Goal: Information Seeking & Learning: Learn about a topic

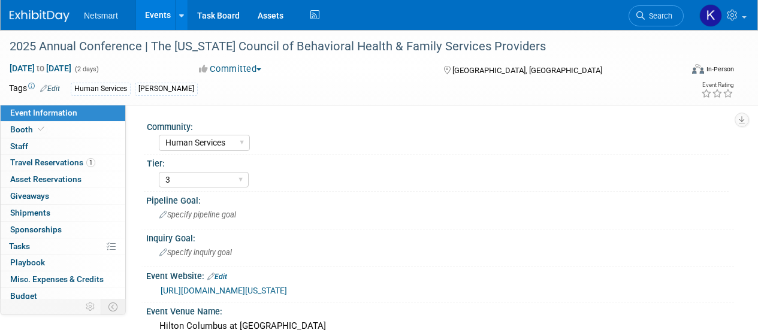
select select "Human Services"
select select "3"
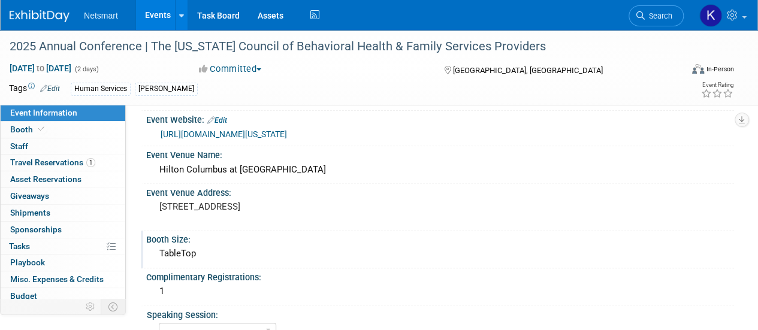
scroll to position [157, 0]
click at [64, 22] on div "Netsmart Events Add Event Bulk Upload Events Shareable Event Boards Recently Vi…" at bounding box center [372, 15] width 724 height 30
click at [55, 16] on img at bounding box center [40, 16] width 60 height 12
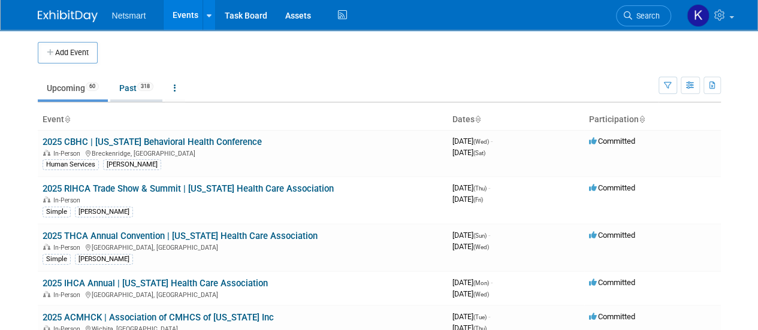
click at [126, 92] on link "Past 318" at bounding box center [136, 88] width 52 height 23
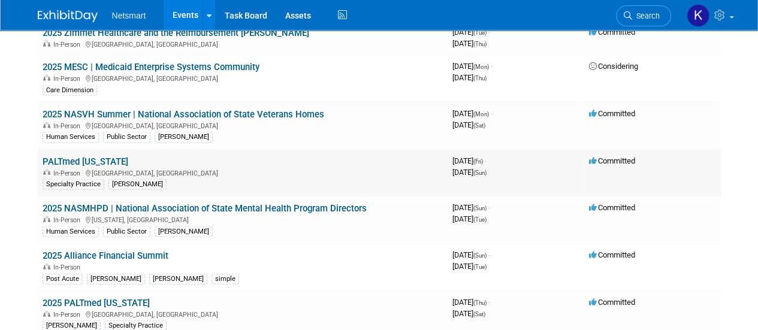
scroll to position [1134, 0]
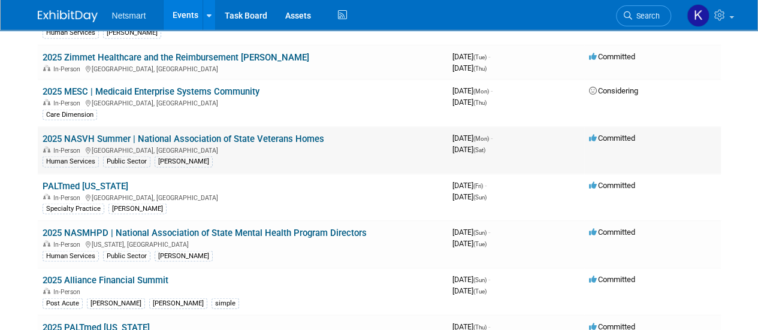
click at [169, 133] on link "2025 NASVH Summer | National Association of State Veterans Homes" at bounding box center [184, 138] width 282 height 11
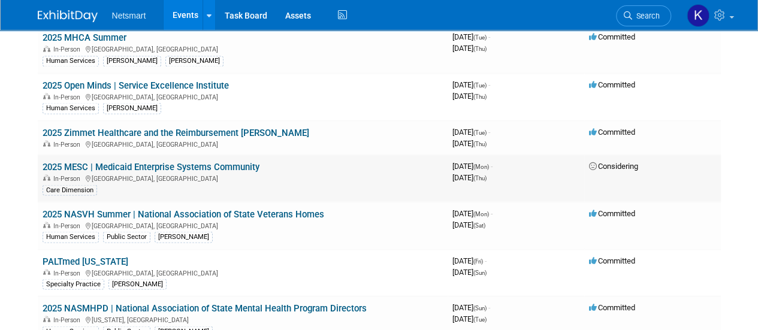
scroll to position [1059, 0]
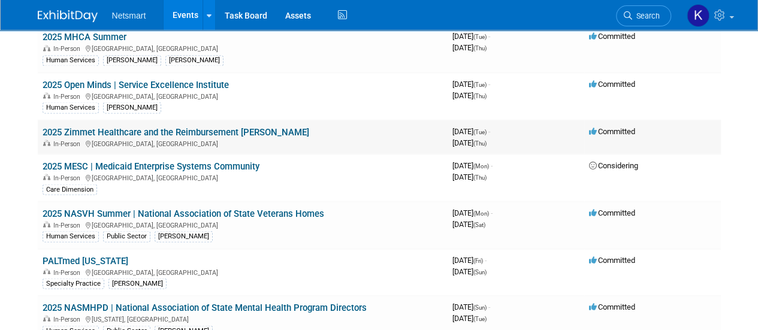
click at [113, 126] on link "2025 Zimmet Healthcare and the Reimbursement [PERSON_NAME]" at bounding box center [176, 131] width 267 height 11
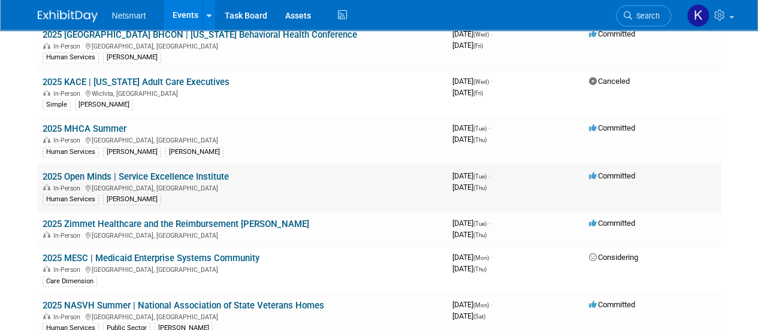
click at [108, 171] on link "2025 Open Minds | Service Excellence Institute" at bounding box center [136, 176] width 186 height 11
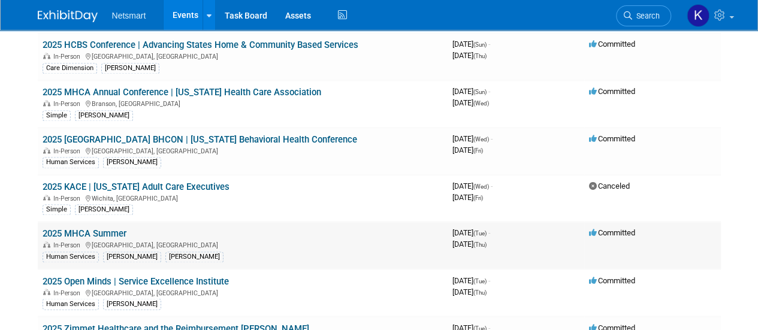
scroll to position [862, 0]
click at [109, 135] on link "2025 FL BHCON | Florida Behavioral Health Conference" at bounding box center [200, 140] width 315 height 11
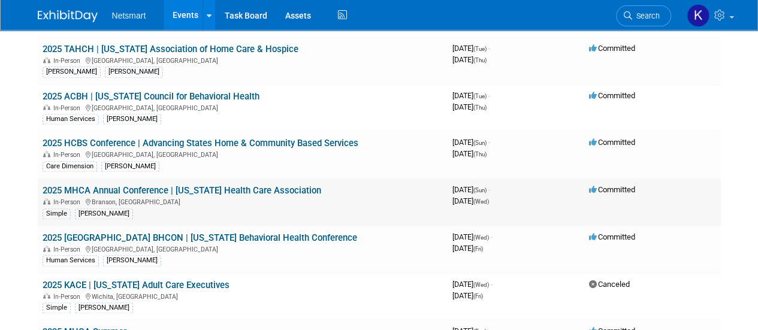
scroll to position [765, 0]
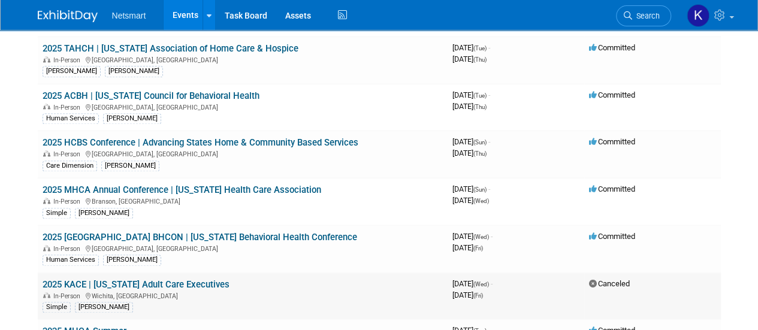
click at [123, 279] on link "2025 KACE | Kansas Adult Care Executives" at bounding box center [136, 284] width 187 height 11
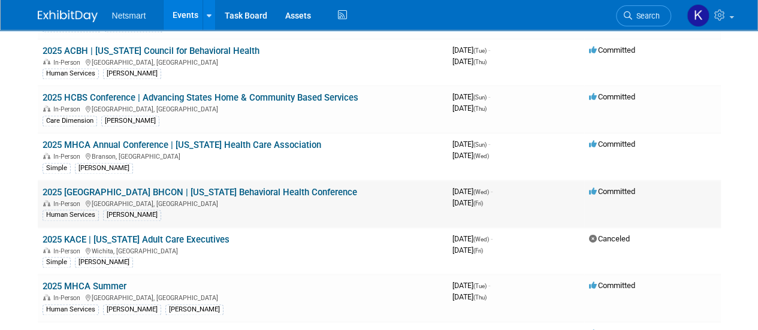
scroll to position [811, 0]
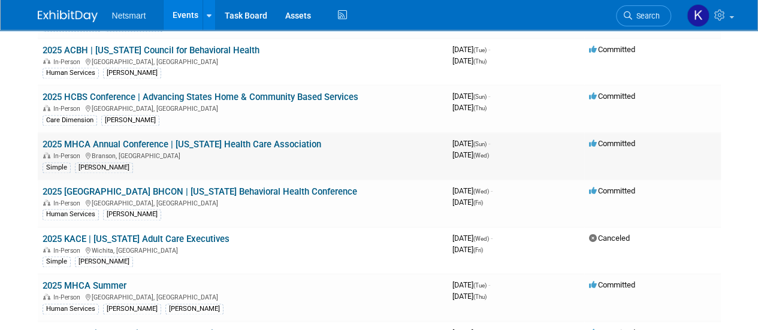
click at [127, 139] on link "2025 MHCA Annual Conference | Missouri Health Care Association" at bounding box center [182, 144] width 279 height 11
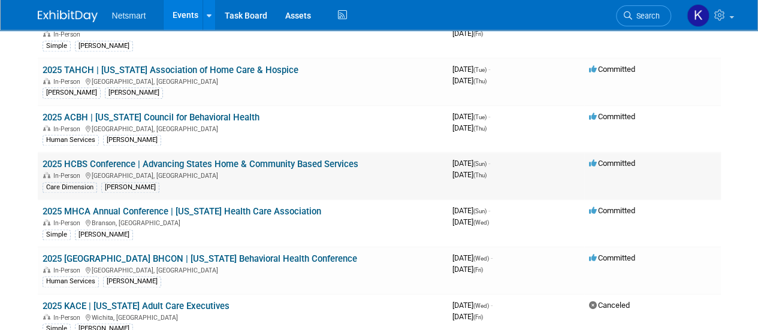
click at [103, 159] on link "2025 HCBS Conference | Advancing States Home & Community Based Services" at bounding box center [201, 164] width 316 height 11
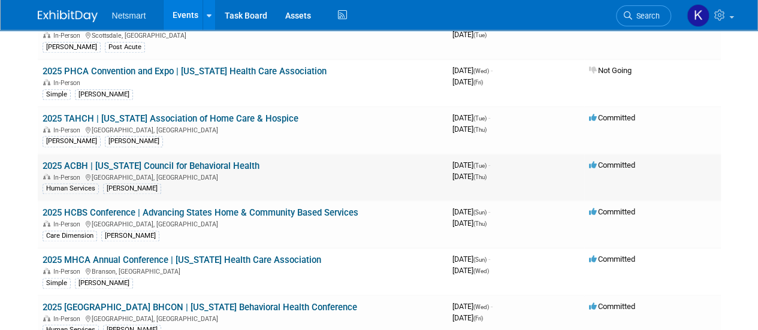
scroll to position [693, 0]
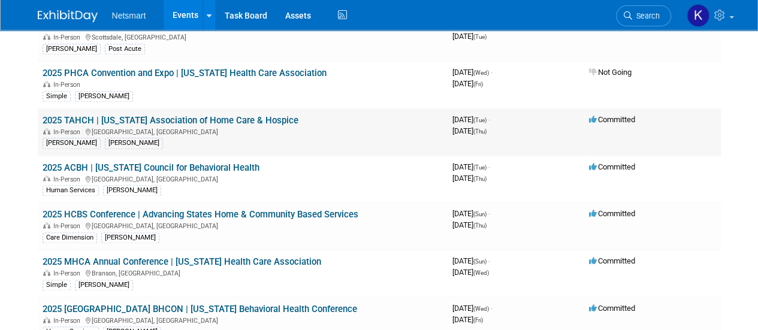
click at [114, 115] on link "2025 TAHCH | Texas Association of Home Care & Hospice" at bounding box center [171, 120] width 256 height 11
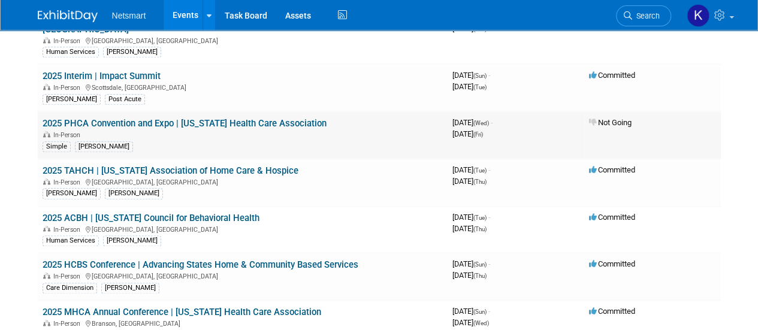
scroll to position [642, 0]
click at [99, 119] on link "2025 PHCA Convention and Expo | Pennsylvania Health Care Association" at bounding box center [185, 124] width 284 height 11
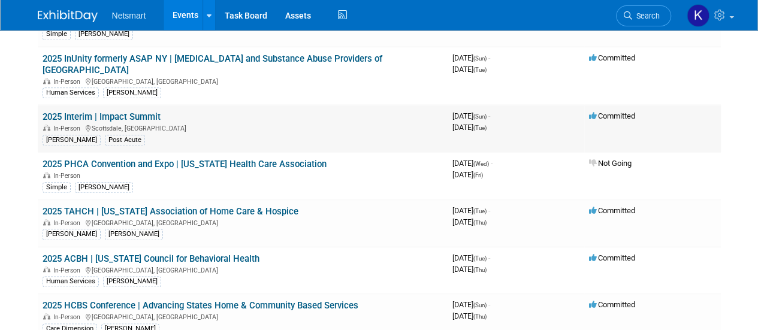
click at [103, 111] on link "2025 Interim | Impact Summit" at bounding box center [102, 116] width 118 height 11
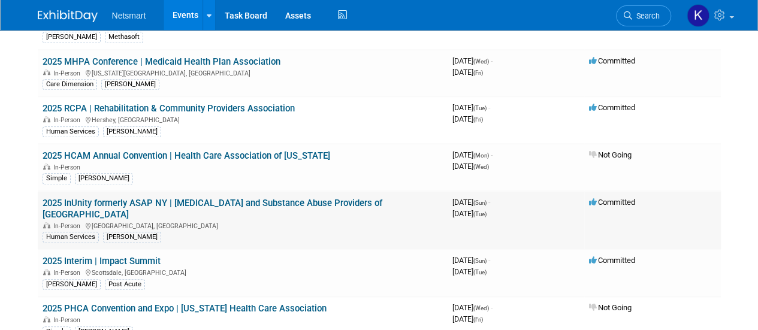
scroll to position [457, 0]
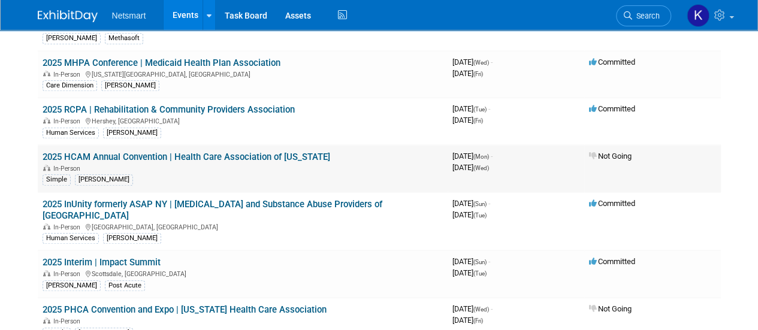
click at [107, 152] on link "2025 HCAM Annual Convention | Health Care Association of Michigan" at bounding box center [187, 157] width 288 height 11
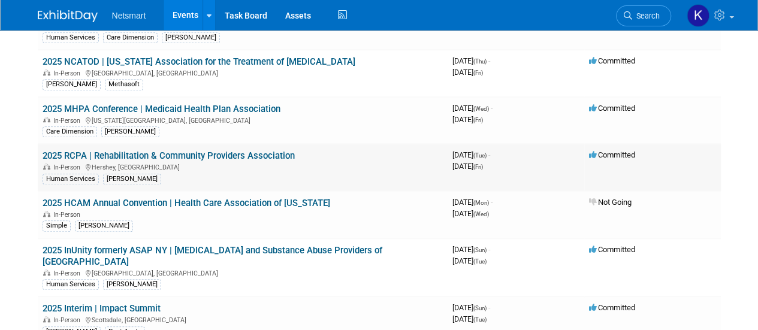
click at [92, 150] on link "2025 RCPA | Rehabilitation & Community Providers Association" at bounding box center [169, 155] width 252 height 11
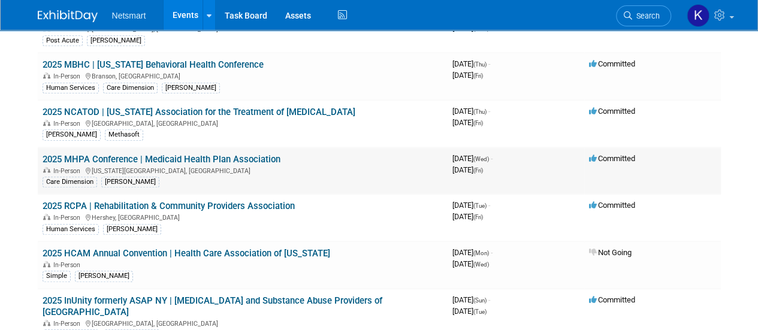
scroll to position [359, 0]
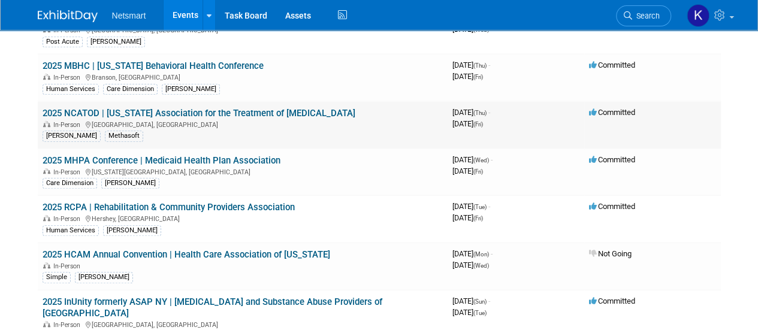
click at [84, 111] on link "2025 NCATOD | North Carolina Association for the Treatment of Opioid Dependence" at bounding box center [199, 113] width 313 height 11
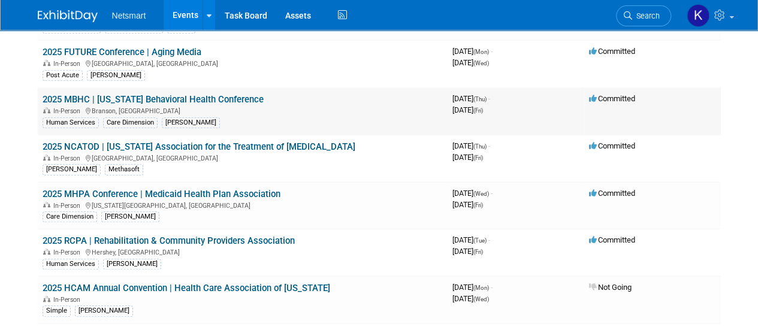
click at [94, 98] on link "2025 MBHC | Missouri Behavioral Health Conference" at bounding box center [153, 99] width 221 height 11
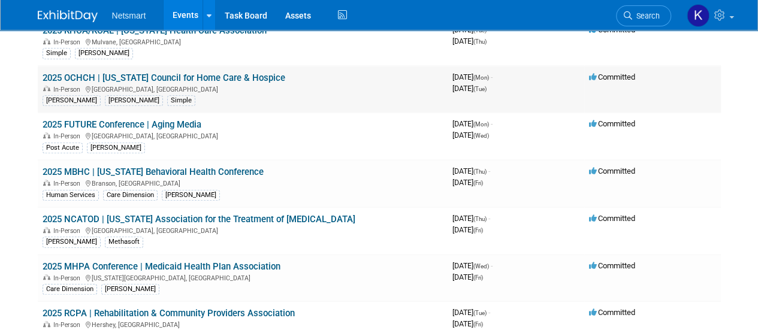
click at [87, 78] on link "2025 OCHCH | Ohio Council for Home Care & Hospice" at bounding box center [164, 78] width 243 height 11
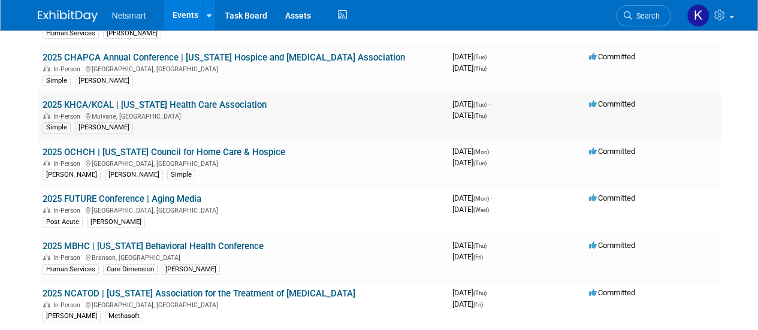
click at [91, 101] on link "2025 KHCA/KCAL | Kansas Health Care Association" at bounding box center [155, 104] width 224 height 11
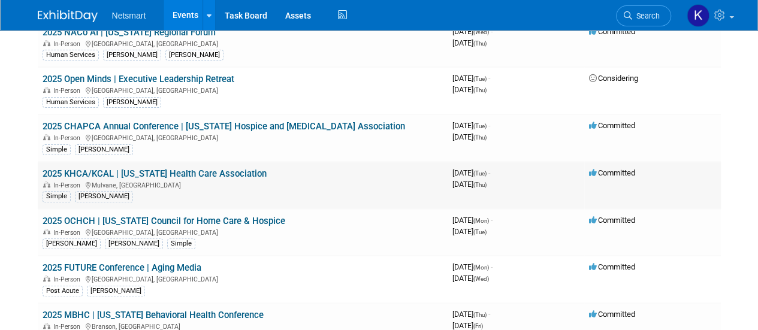
scroll to position [107, 0]
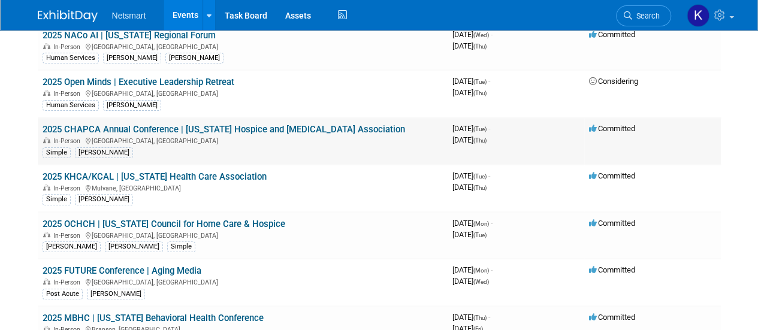
click at [87, 126] on link "2025 CHAPCA Annual Conference | California Hospice and Palliative Care Associat…" at bounding box center [224, 129] width 363 height 11
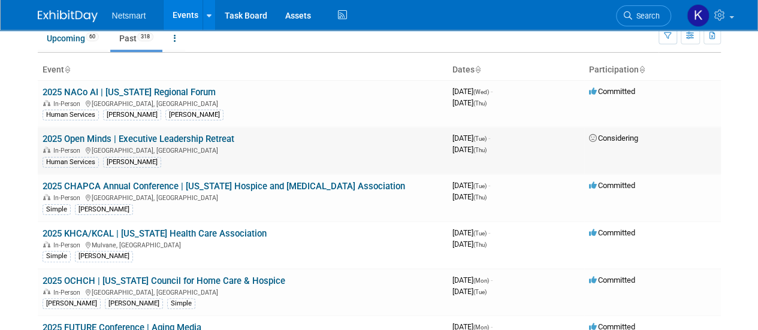
click at [87, 141] on link "2025 Open Minds | Executive Leadership Retreat" at bounding box center [139, 139] width 192 height 11
click at [123, 89] on link "2025 NACo AI | Minnesota Regional Forum" at bounding box center [129, 92] width 173 height 11
click at [83, 37] on link "Upcoming 60" at bounding box center [73, 38] width 70 height 23
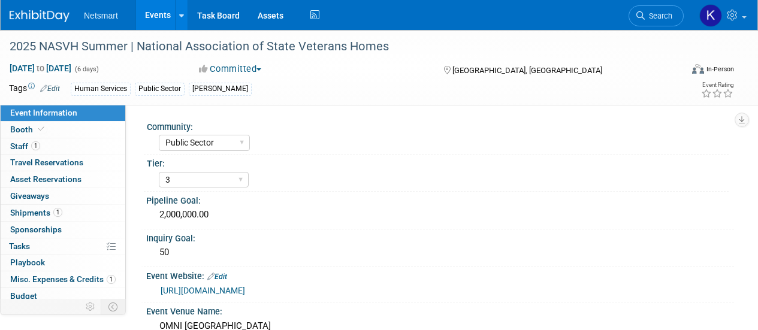
select select "Public Sector"
select select "3"
select select "No"
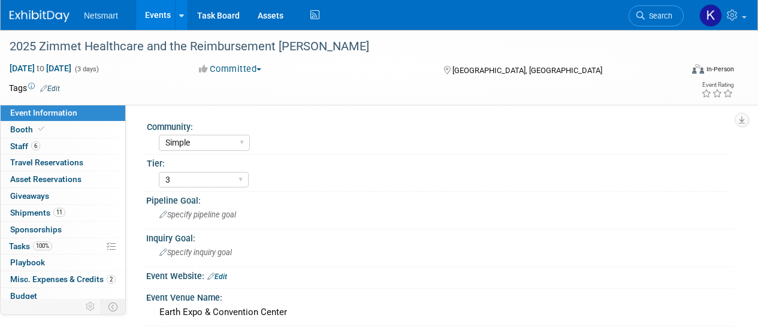
select select "Simple"
select select "3"
select select "No"
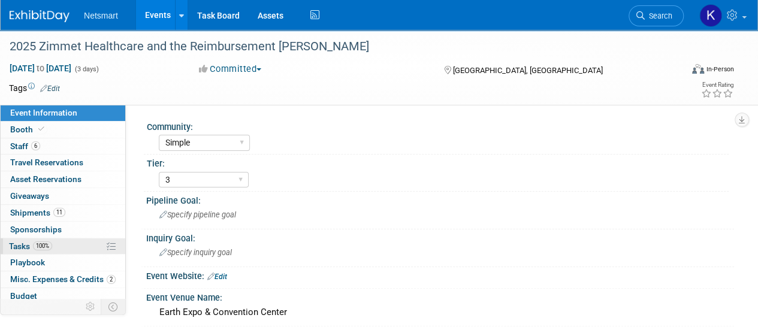
click at [52, 244] on span "100%" at bounding box center [42, 245] width 19 height 9
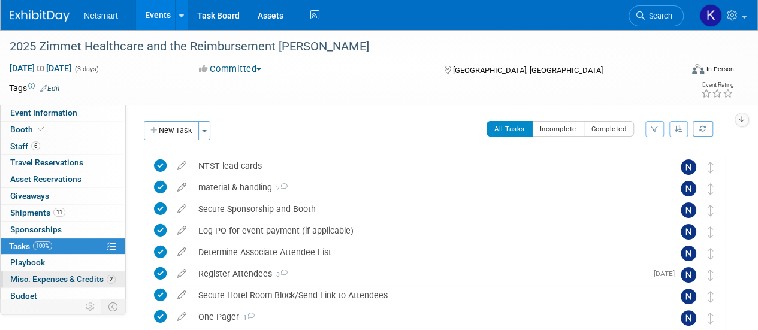
click at [55, 274] on span "Misc. Expenses & Credits 2" at bounding box center [62, 279] width 105 height 10
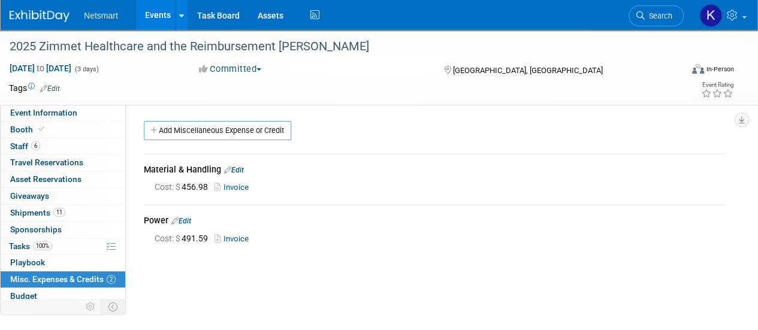
click at [241, 188] on link "Invoice" at bounding box center [234, 187] width 39 height 9
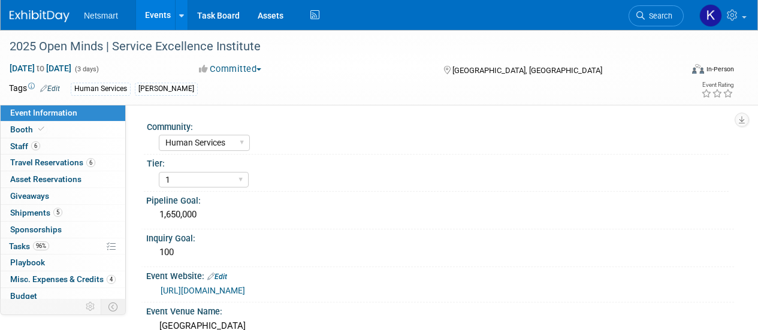
select select "Human Services"
select select "1"
select select "Yes"
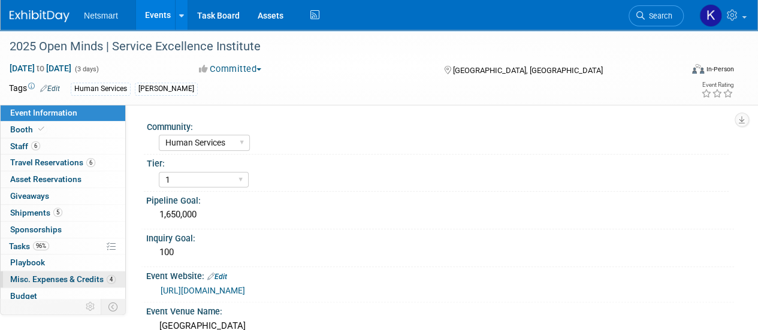
click at [70, 283] on link "4 Misc. Expenses & Credits 4" at bounding box center [63, 279] width 125 height 16
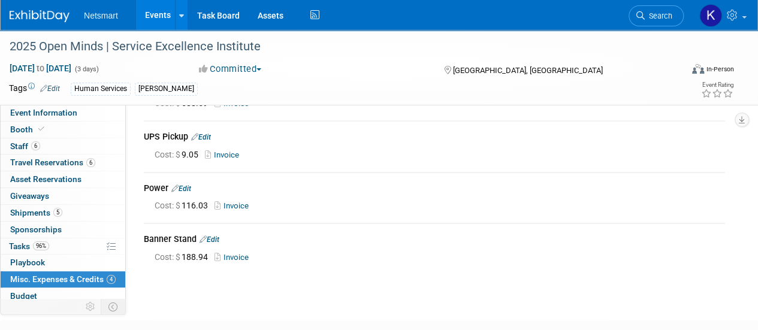
scroll to position [84, 0]
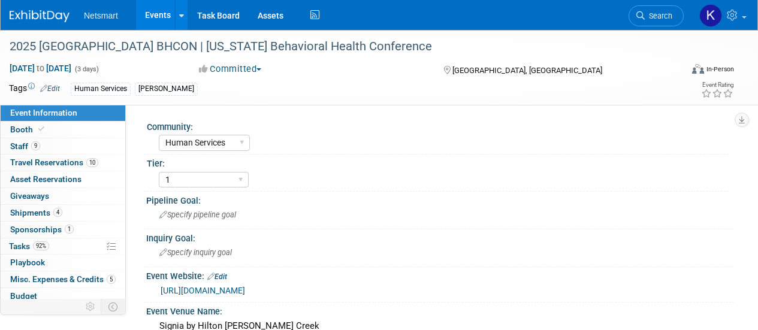
select select "Human Services"
select select "1"
select select "Yes"
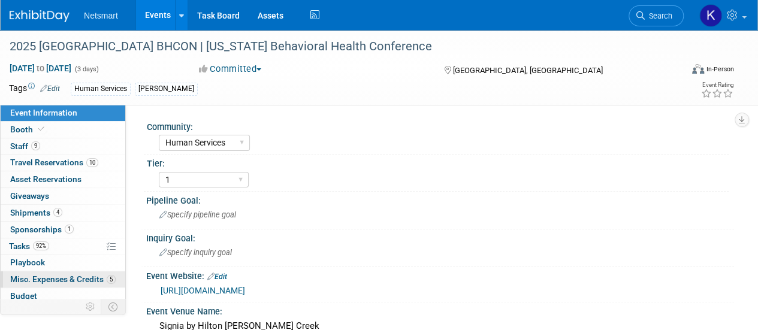
click at [46, 275] on span "Misc. Expenses & Credits 5" at bounding box center [62, 279] width 105 height 10
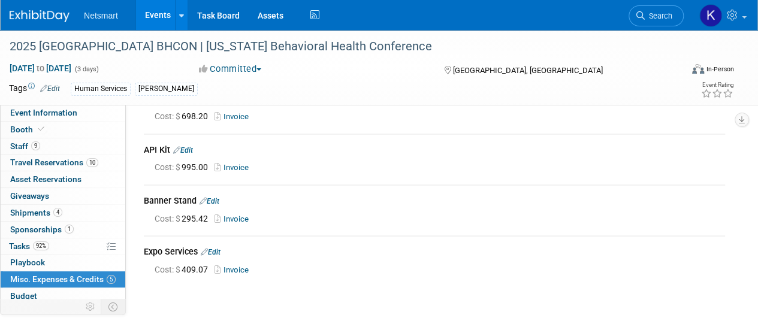
scroll to position [117, 0]
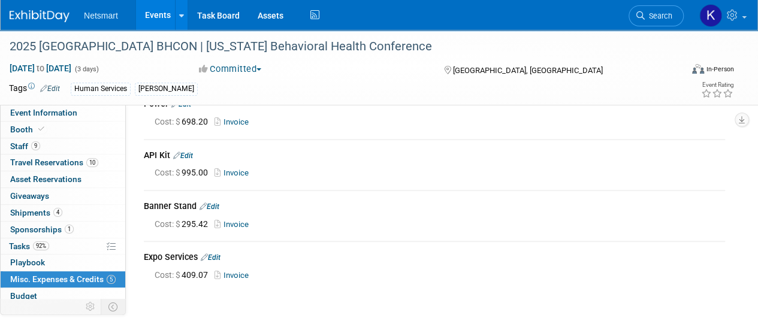
click at [230, 273] on link "Invoice" at bounding box center [234, 275] width 39 height 9
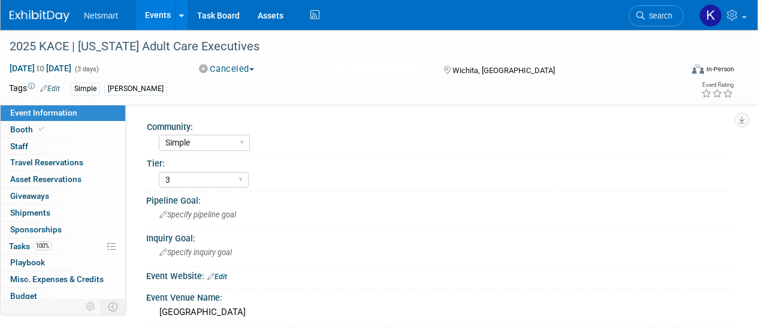
select select "Simple"
select select "3"
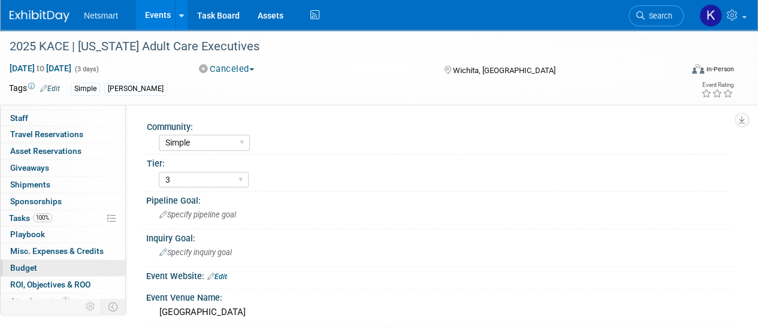
scroll to position [53, 0]
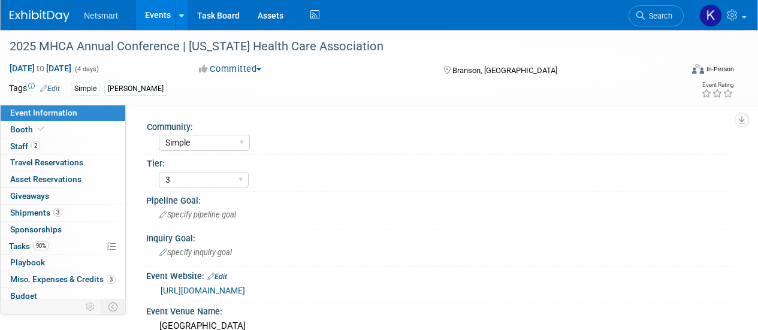
select select "Simple"
select select "3"
select select "No"
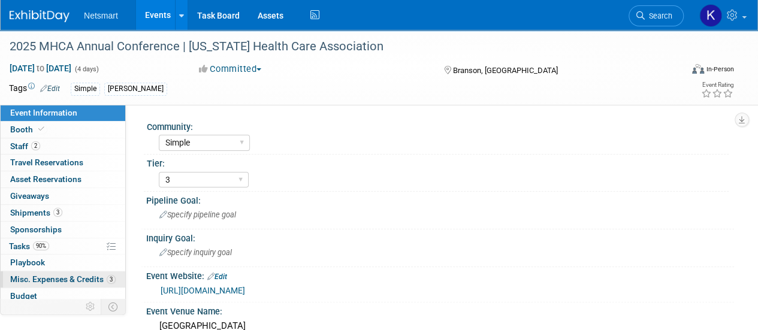
click at [38, 274] on span "Misc. Expenses & Credits 3" at bounding box center [62, 279] width 105 height 10
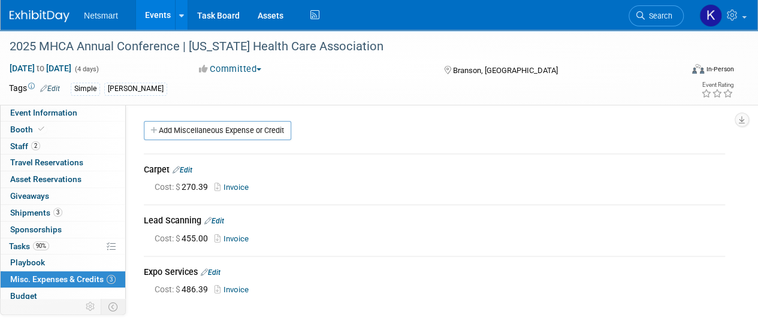
scroll to position [137, 0]
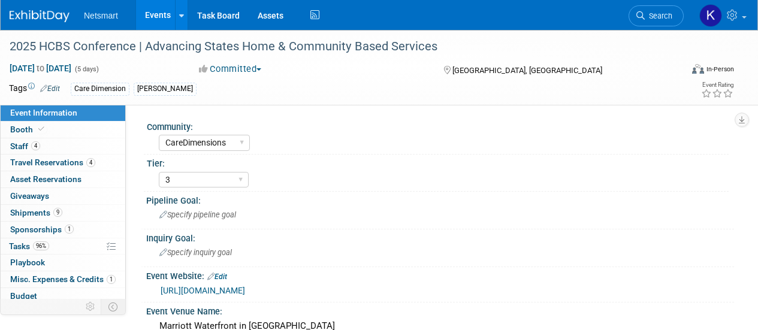
select select "CareDimensions"
select select "3"
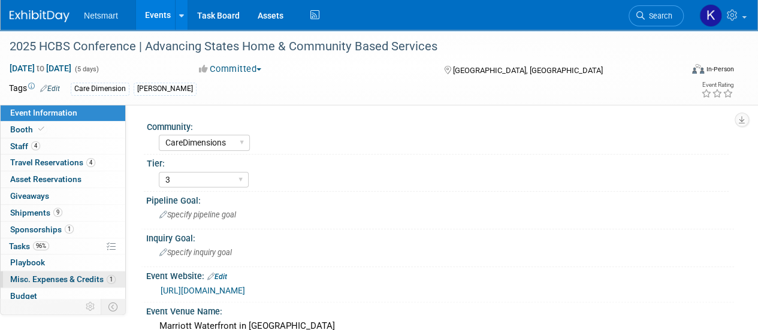
click at [60, 271] on link "1 Misc. Expenses & Credits 1" at bounding box center [63, 279] width 125 height 16
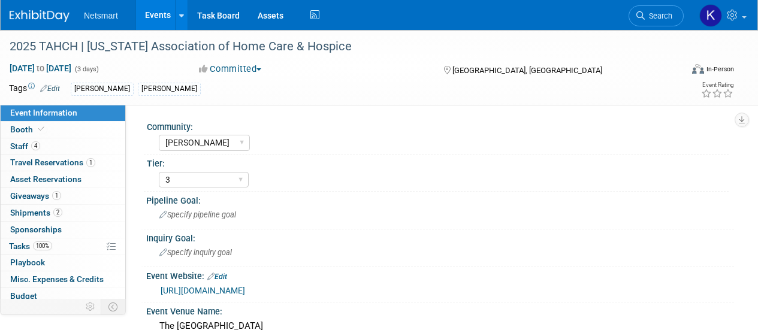
select select "[PERSON_NAME]"
select select "3"
select select "Yes"
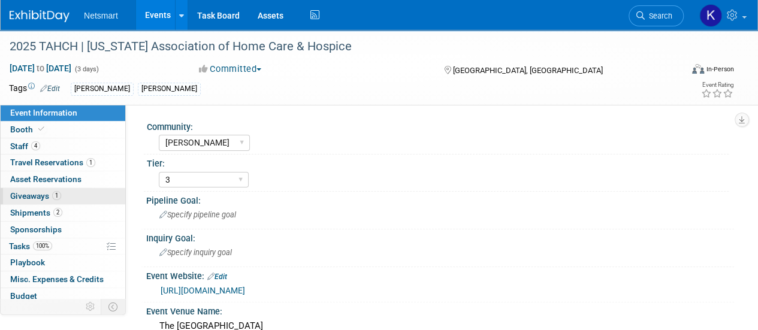
click at [68, 200] on link "1 Giveaways 1" at bounding box center [63, 196] width 125 height 16
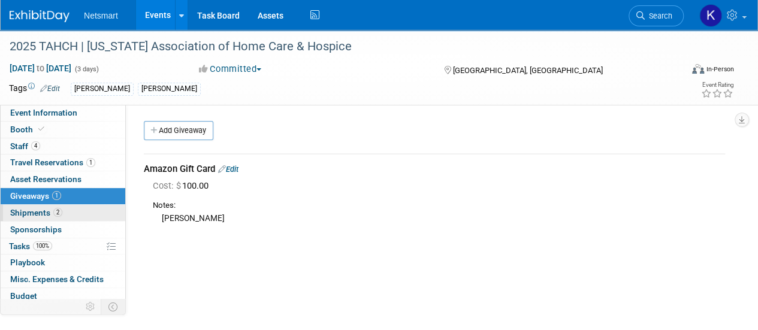
click at [59, 214] on span "2" at bounding box center [57, 212] width 9 height 9
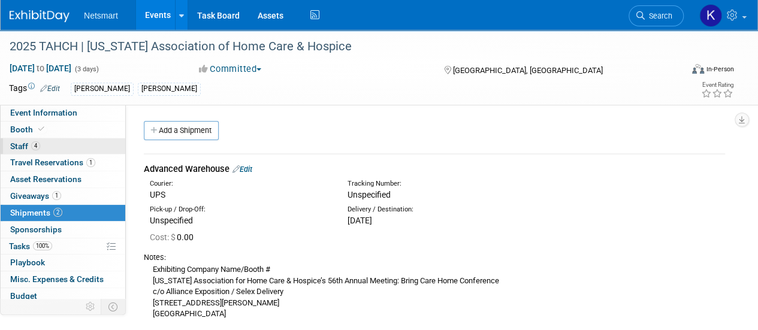
click at [71, 144] on link "4 Staff 4" at bounding box center [63, 146] width 125 height 16
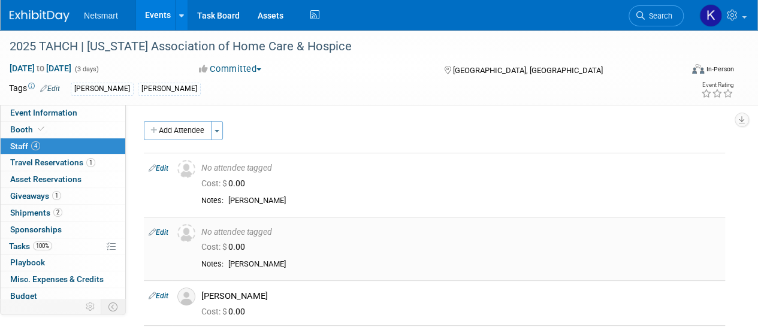
scroll to position [180, 0]
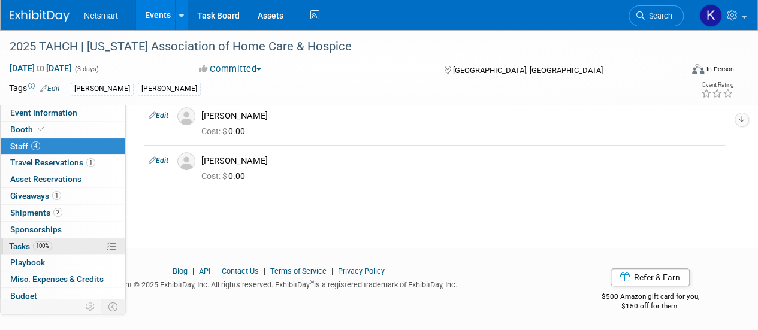
click at [62, 249] on link "100% Tasks 100%" at bounding box center [63, 246] width 125 height 16
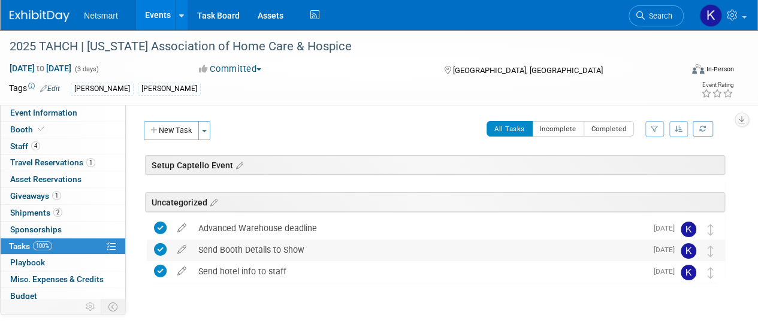
scroll to position [46, 0]
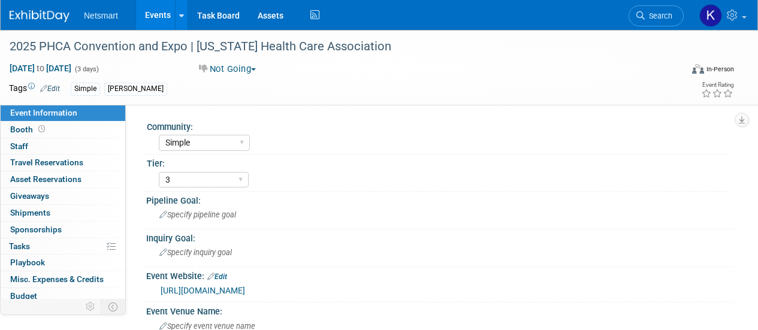
select select "Simple"
select select "3"
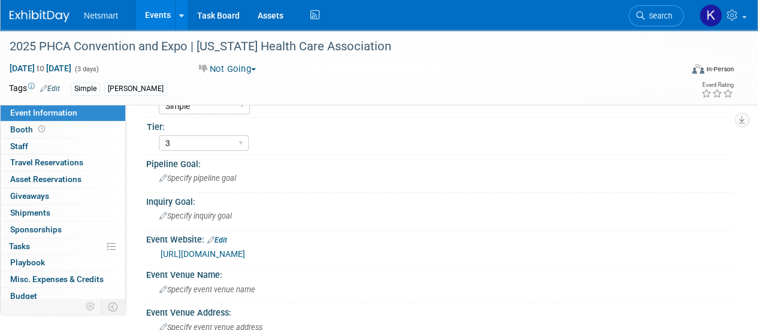
scroll to position [37, 0]
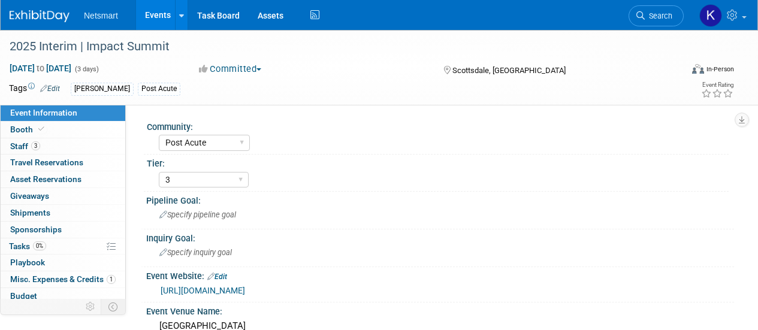
select select "Post Acute"
select select "3"
select select "No"
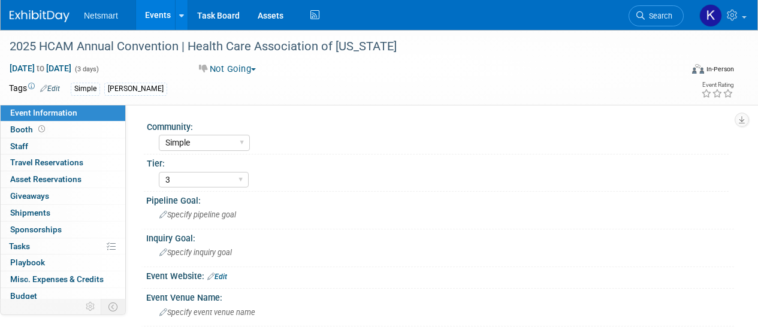
select select "Simple"
select select "3"
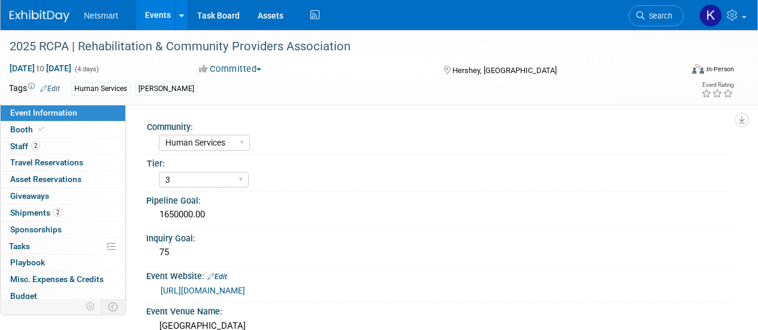
select select "Human Services"
select select "3"
select select "Yes"
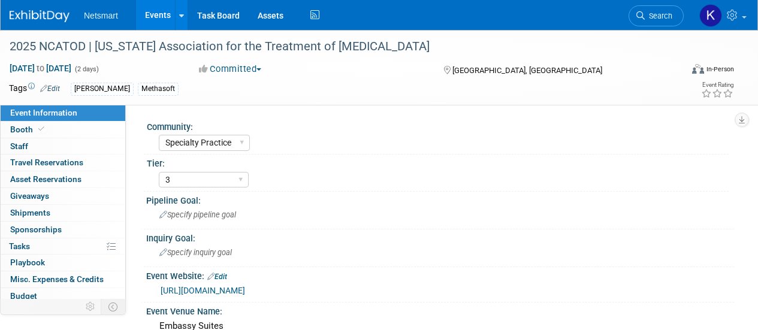
select select "Specialty Practice"
select select "3"
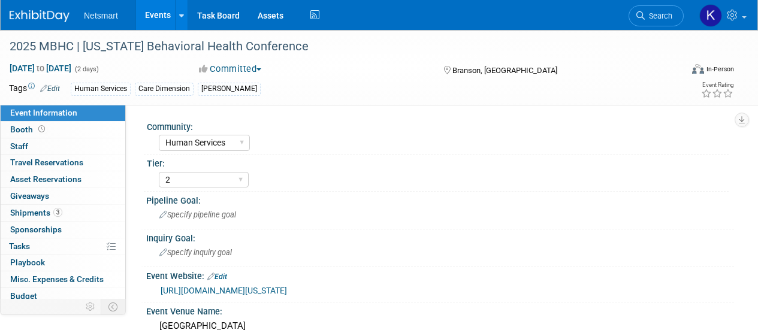
select select "Human Services"
select select "2"
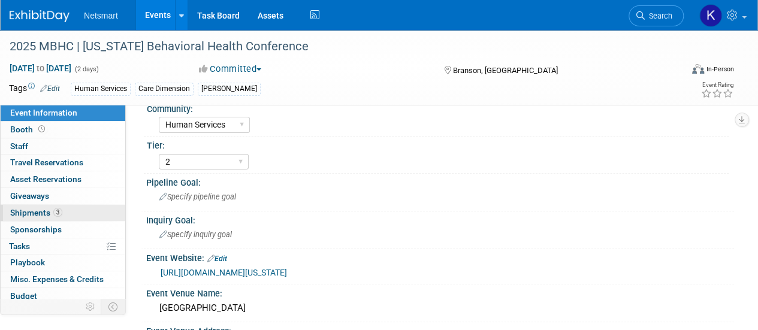
scroll to position [53, 0]
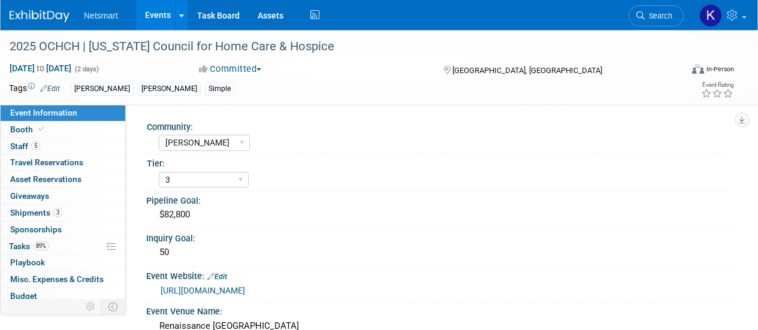
select select "[PERSON_NAME]"
select select "3"
select select "Yes"
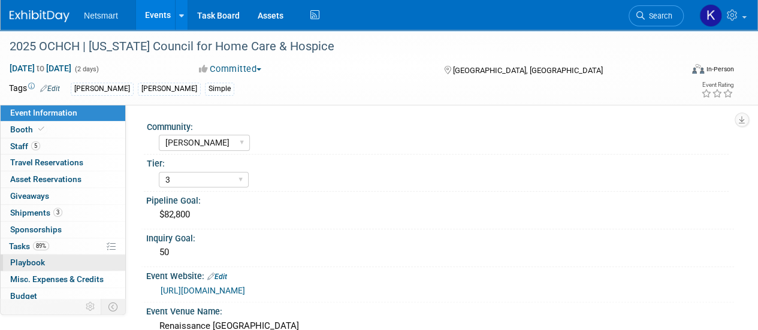
scroll to position [52, 0]
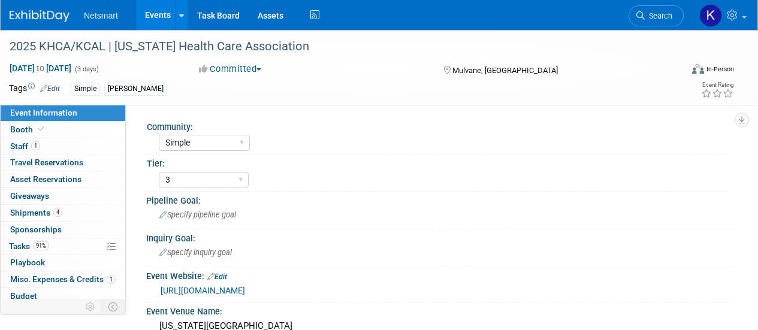
select select "Simple"
select select "3"
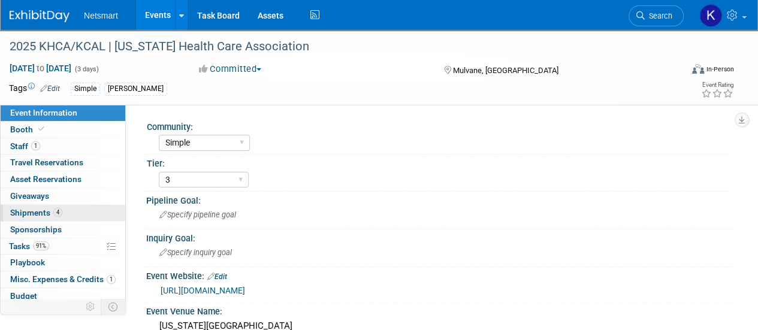
click at [53, 213] on span "4" at bounding box center [57, 212] width 9 height 9
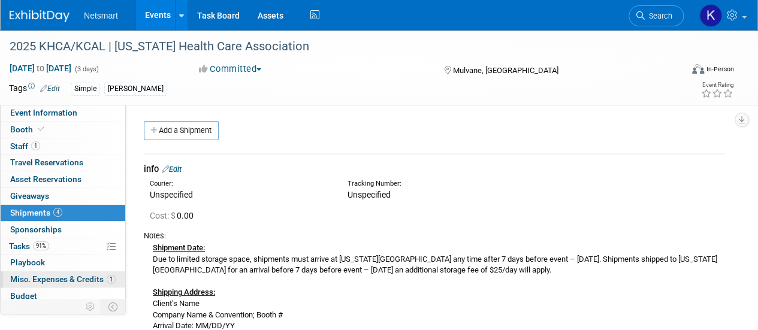
click at [60, 277] on span "Misc. Expenses & Credits 1" at bounding box center [62, 279] width 105 height 10
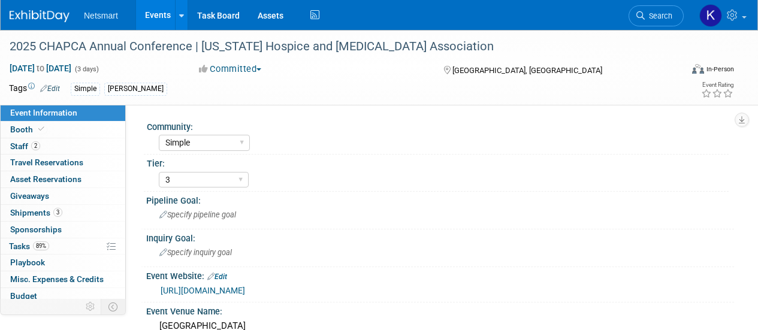
select select "Simple"
select select "3"
select select "No"
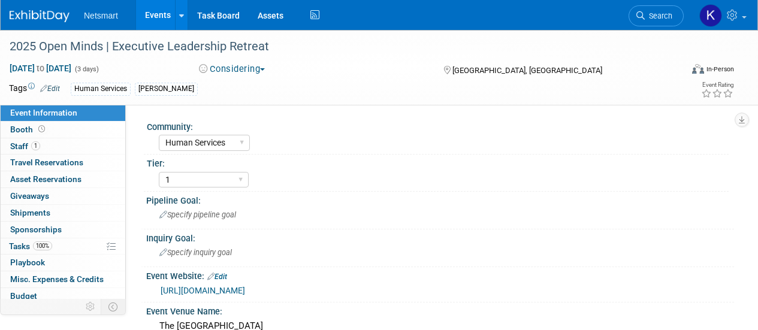
select select "Human Services"
select select "1"
select select "Human Services"
select select "3"
select select "No"
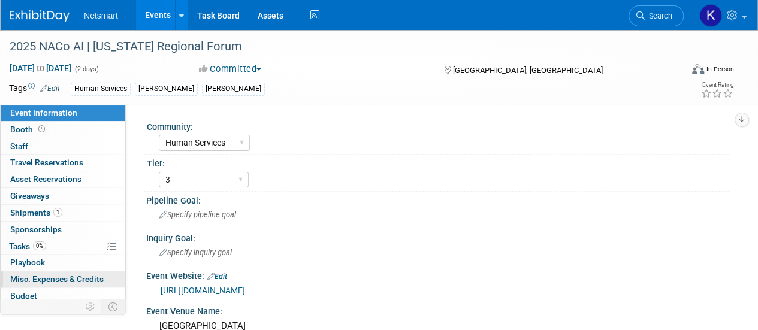
click at [55, 276] on span "Misc. Expenses & Credits 0" at bounding box center [56, 279] width 93 height 10
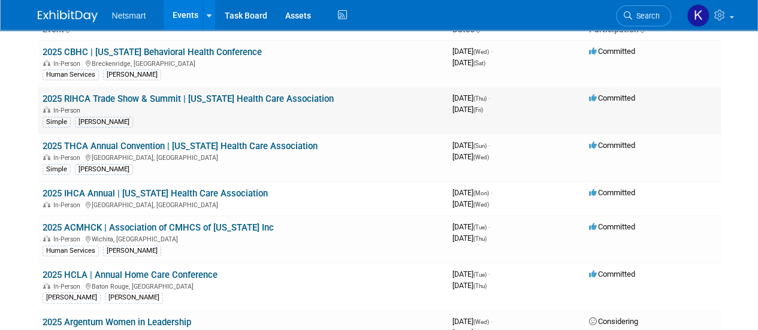
scroll to position [41, 0]
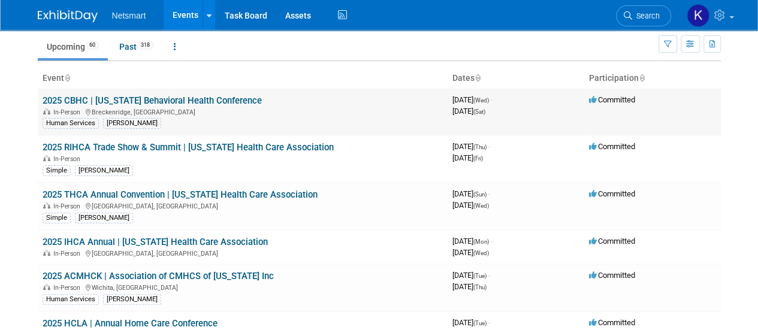
click at [99, 103] on link "2025 CBHC | [US_STATE] Behavioral Health Conference" at bounding box center [152, 100] width 219 height 11
click at [95, 142] on link "2025 RIHCA Trade Show & Summit | [US_STATE] Health Care Association" at bounding box center [188, 147] width 291 height 11
click at [91, 191] on link "2025 THCA Annual Convention | [US_STATE] Health Care Association" at bounding box center [180, 194] width 275 height 11
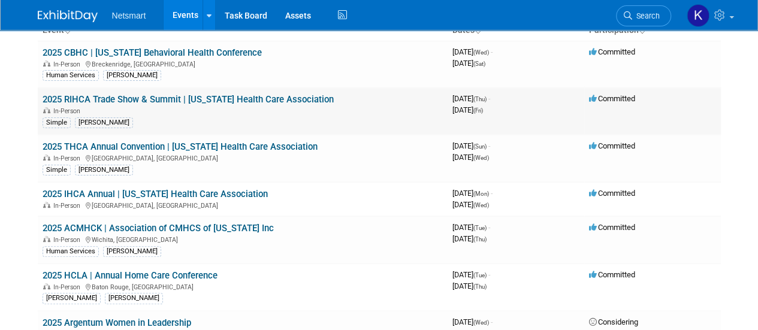
scroll to position [92, 0]
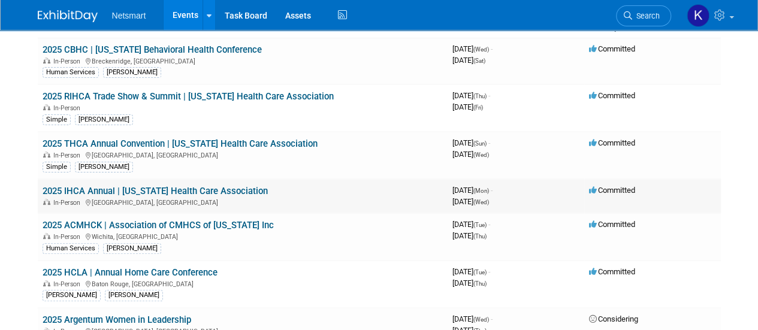
click at [83, 186] on link "2025 IHCA Annual | [US_STATE] Health Care Association" at bounding box center [155, 191] width 225 height 11
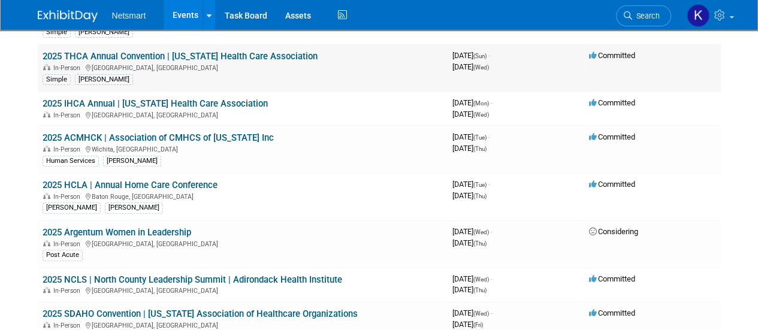
scroll to position [183, 0]
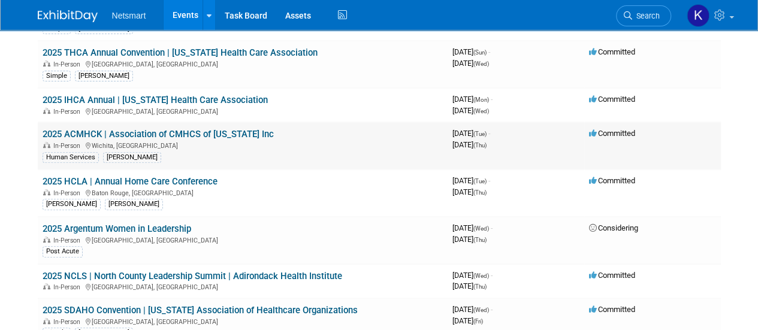
click at [113, 136] on link "2025 ACMHCK | Association of CMHCS of Kansas Inc" at bounding box center [158, 134] width 231 height 11
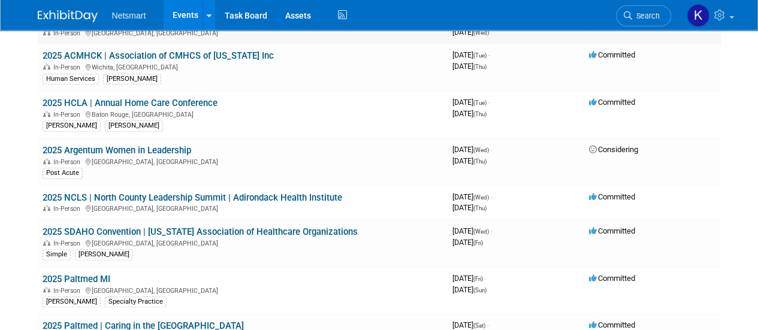
scroll to position [262, 0]
click at [92, 147] on link "2025 Argentum Women in Leadership" at bounding box center [117, 149] width 149 height 11
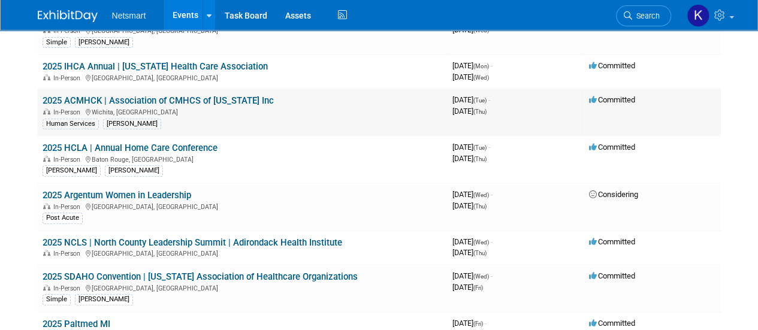
scroll to position [218, 0]
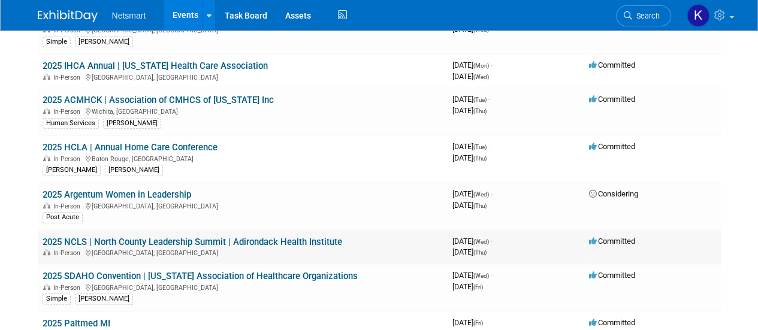
click at [110, 237] on link "2025 NCLS | North County Leadership Summit | Adirondack Health Institute" at bounding box center [193, 242] width 300 height 11
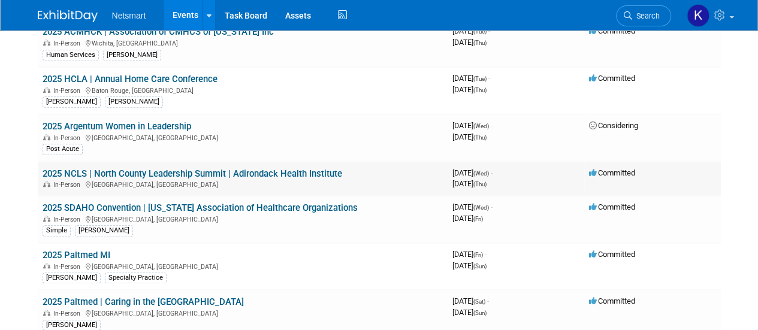
click at [77, 168] on link "2025 NCLS | North County Leadership Summit | Adirondack Health Institute" at bounding box center [193, 173] width 300 height 11
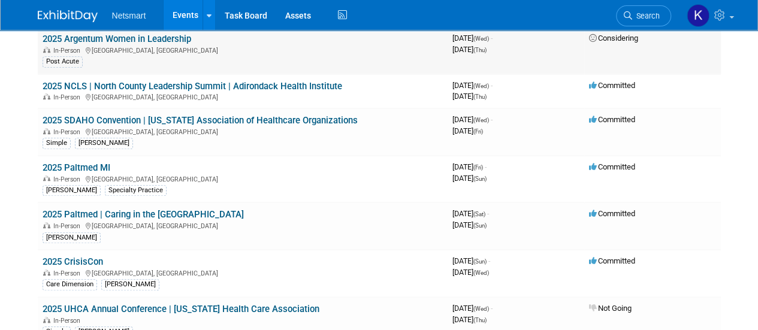
scroll to position [371, 0]
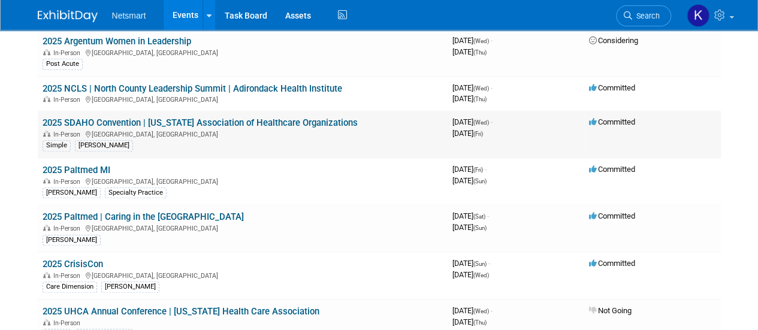
click at [107, 122] on link "2025 SDAHO Convention | South Dakota Association of Healthcare Organizations" at bounding box center [200, 122] width 315 height 11
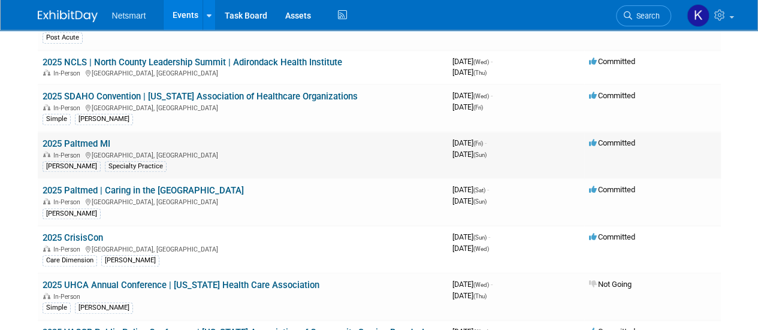
click at [80, 141] on link "2025 Paltmed MI" at bounding box center [77, 143] width 68 height 11
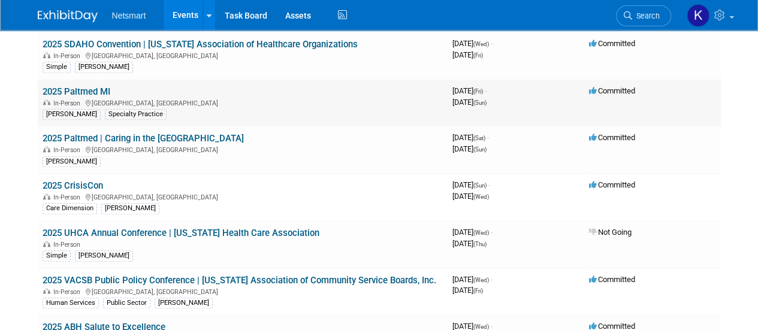
scroll to position [452, 0]
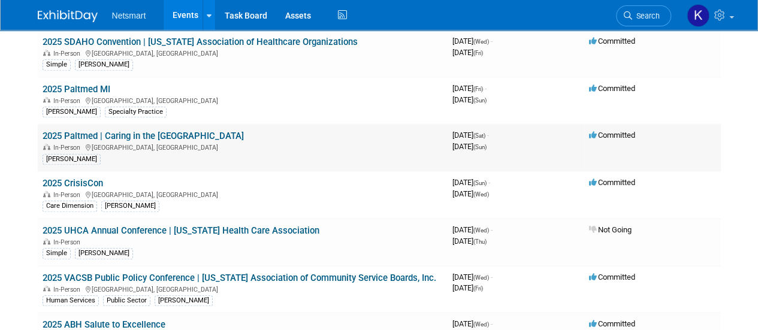
click at [92, 132] on link "2025 Paltmed | Caring in the Carolinas" at bounding box center [143, 136] width 201 height 11
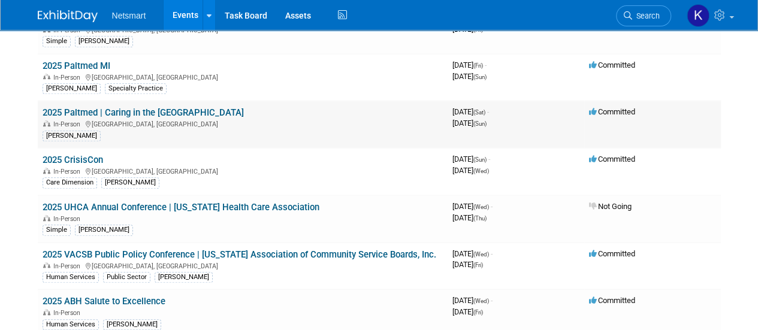
scroll to position [475, 0]
click at [68, 203] on link "2025 UHCA Annual Conference | Utah Health Care Association" at bounding box center [181, 208] width 277 height 11
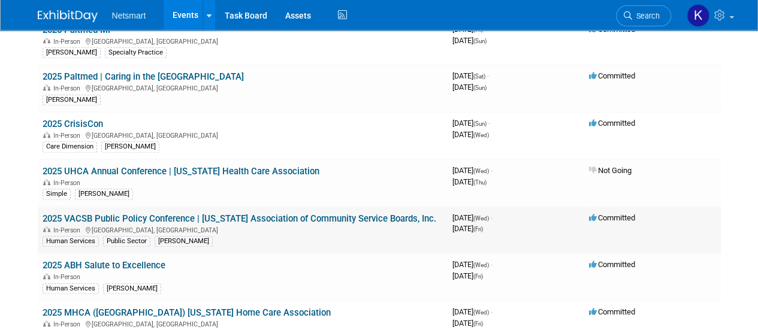
click at [77, 207] on td "2025 VACSB Public Policy Conference | Virginia Association of Community Service…" at bounding box center [243, 230] width 410 height 47
click at [77, 213] on link "2025 VACSB Public Policy Conference | Virginia Association of Community Service…" at bounding box center [240, 218] width 394 height 11
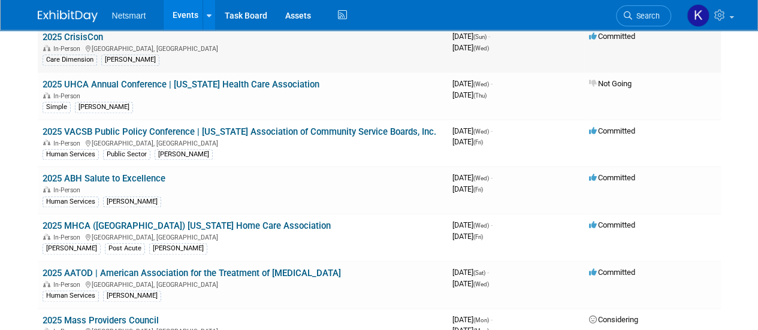
scroll to position [599, 0]
click at [79, 173] on link "2025 ABH Salute to Excellence" at bounding box center [104, 178] width 123 height 11
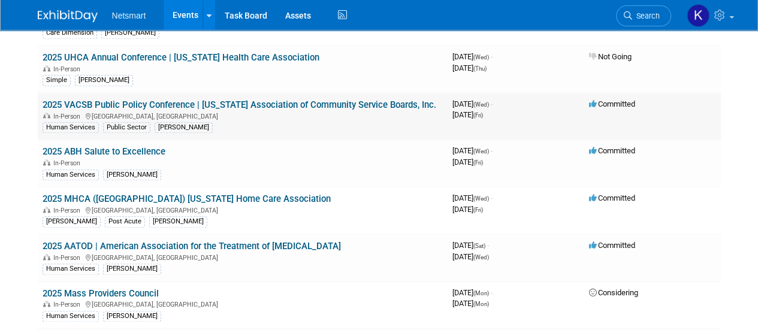
scroll to position [648, 0]
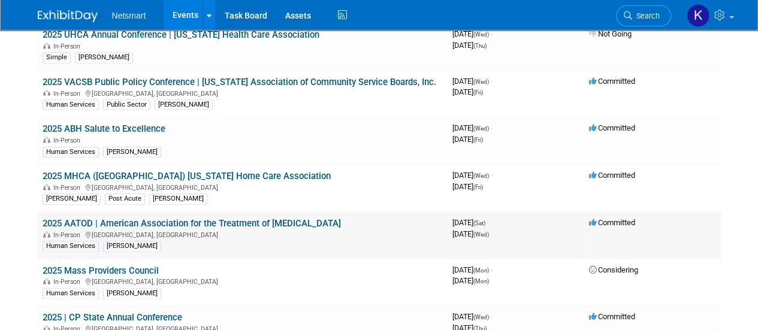
click at [115, 219] on link "2025 AATOD | American Association for the Treatment of Opioid Dependence" at bounding box center [192, 223] width 298 height 11
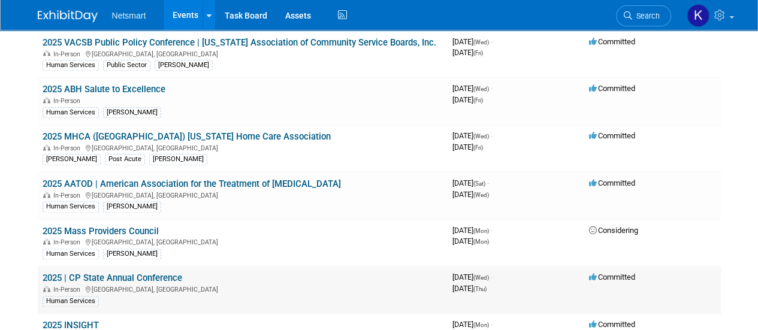
scroll to position [735, 0]
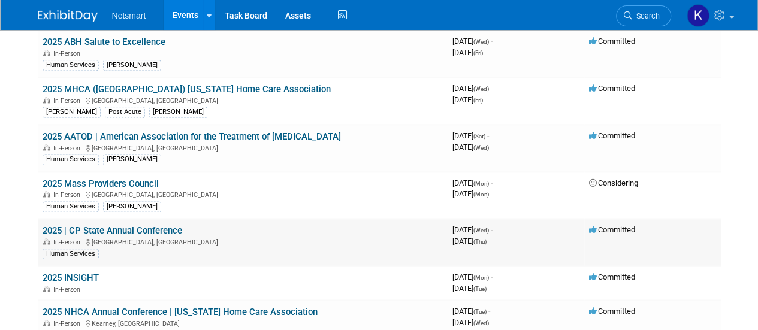
click at [98, 225] on link "2025 | CP State Annual Conference" at bounding box center [113, 230] width 140 height 11
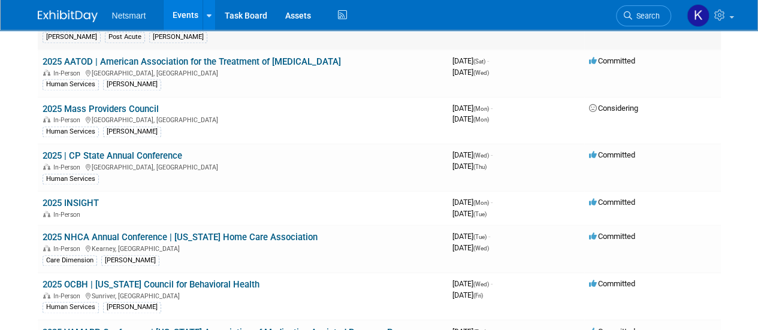
scroll to position [813, 0]
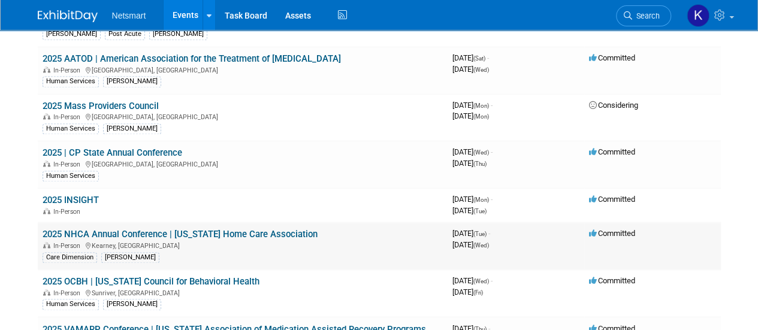
click at [90, 229] on link "2025 NHCA Annual Conference | Nebraska Home Care Association" at bounding box center [180, 234] width 275 height 11
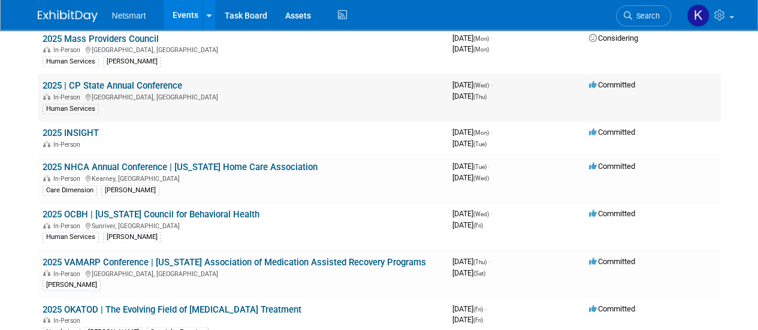
scroll to position [880, 0]
click at [80, 256] on link "2025 VAMARP Conference | Virginia Association of Medication Assisted Recovery P…" at bounding box center [235, 261] width 384 height 11
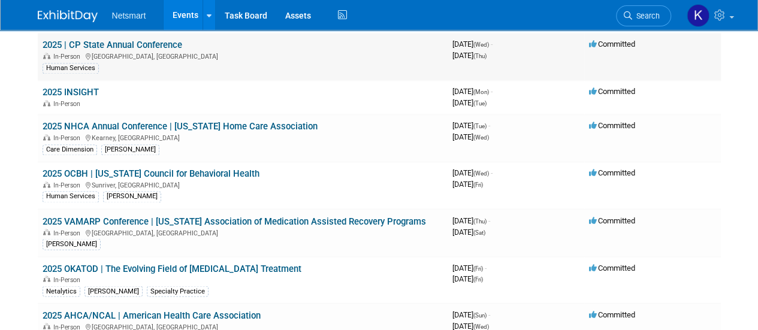
scroll to position [921, 0]
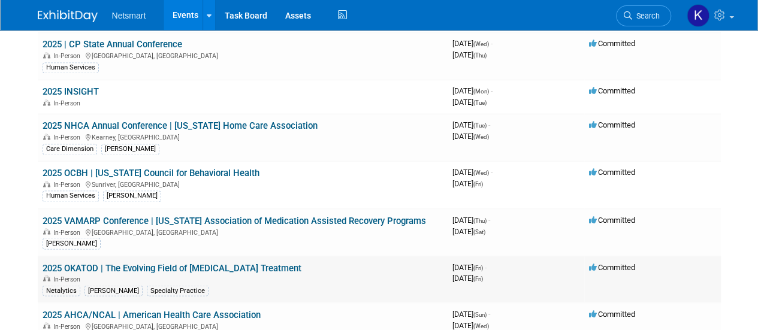
click at [99, 262] on link "2025 OKATOD | The Evolving Field of Opioid Treatment" at bounding box center [172, 267] width 259 height 11
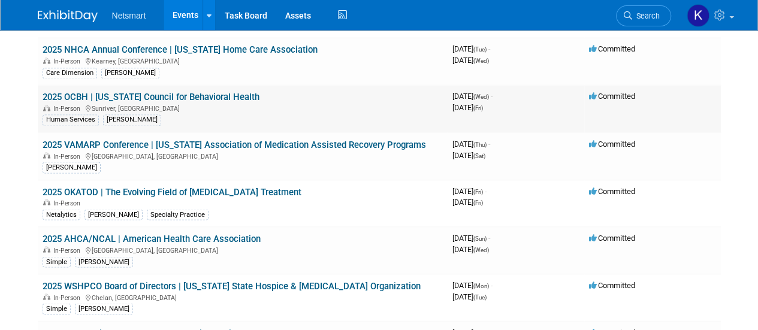
scroll to position [1003, 0]
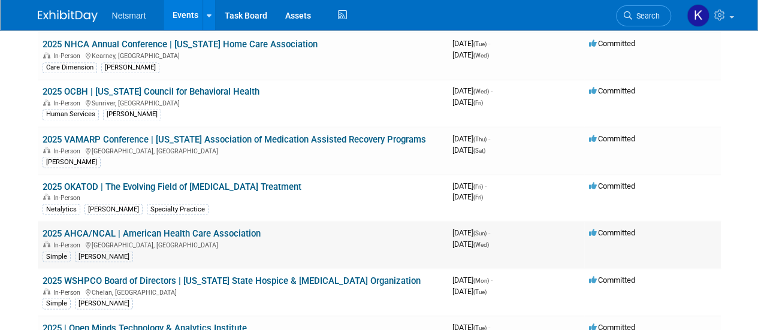
click at [90, 228] on link "2025 AHCA/NCAL | American Health Care Association" at bounding box center [152, 233] width 218 height 11
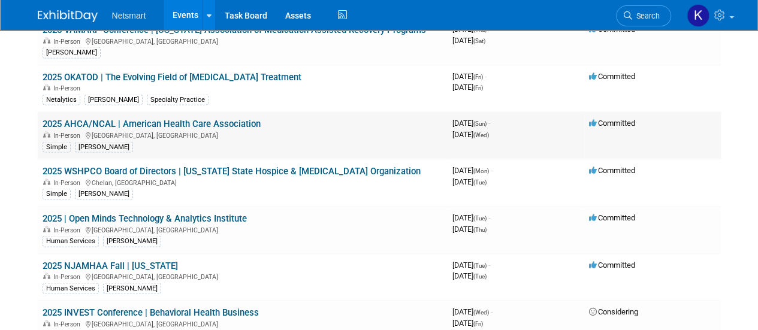
scroll to position [1113, 0]
click at [101, 212] on link "2025 | Open Minds Technology & Analytics Institute" at bounding box center [145, 217] width 204 height 11
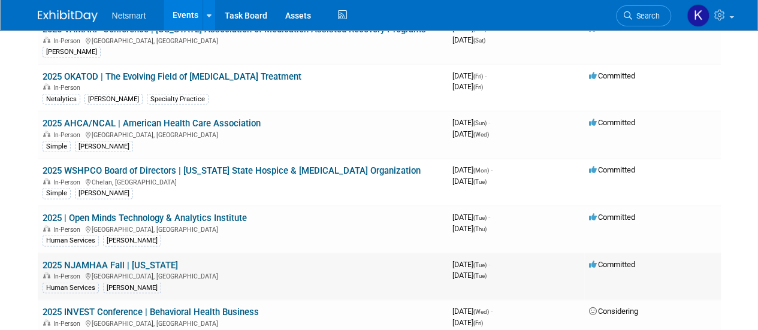
click at [86, 259] on link "2025 NJAMHAA Fall | New Jersey" at bounding box center [110, 264] width 135 height 11
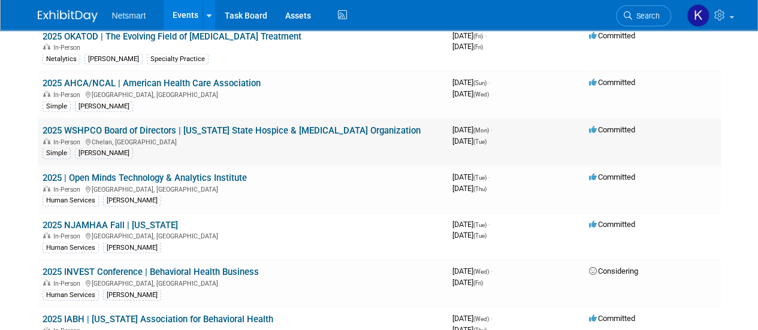
scroll to position [1154, 0]
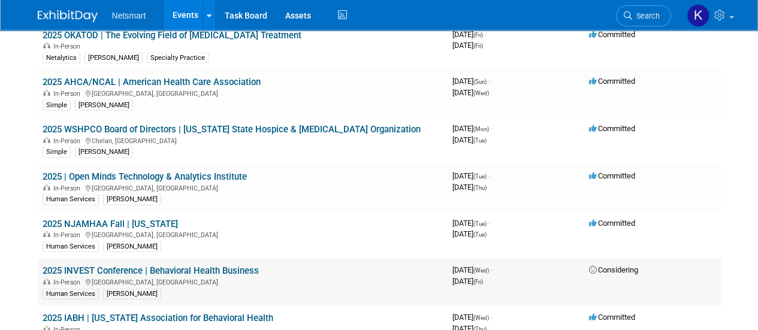
click at [77, 265] on link "2025 INVEST Conference | Behavioral Health Business" at bounding box center [151, 270] width 216 height 11
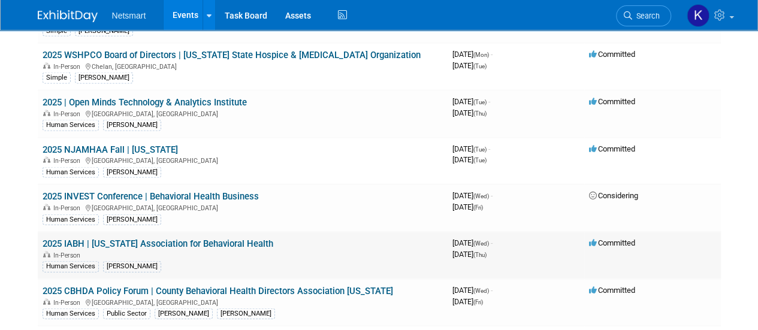
scroll to position [1295, 0]
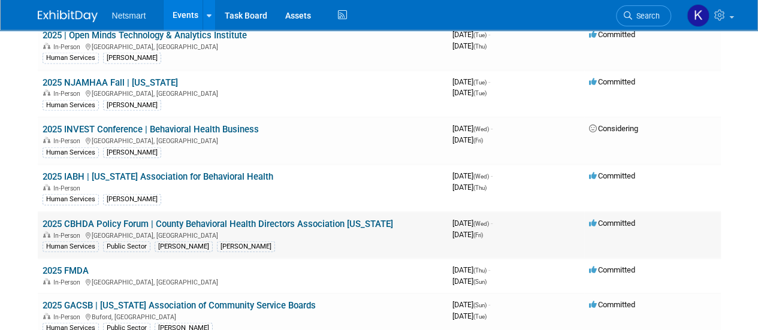
click at [89, 212] on td "2025 CBHDA Policy Forum | County Behavioral Health Directors Association Califo…" at bounding box center [243, 235] width 410 height 47
click at [86, 219] on link "2025 CBHDA Policy Forum | County Behavioral Health Directors Association Califo…" at bounding box center [218, 224] width 351 height 11
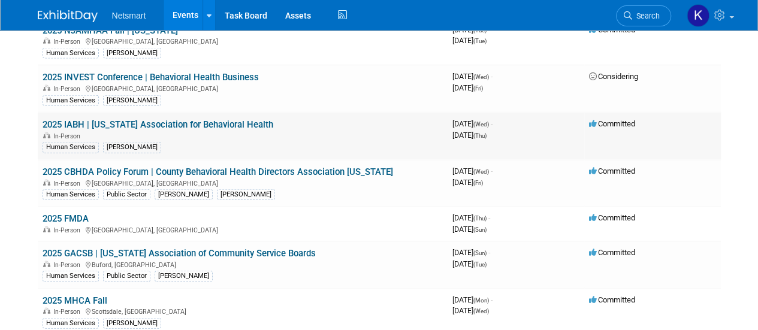
scroll to position [1348, 0]
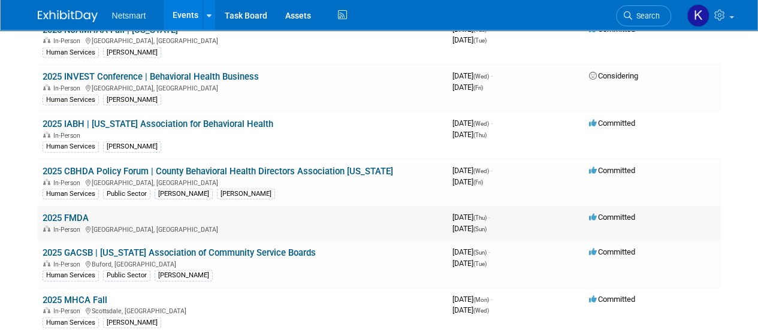
click at [85, 213] on link "2025 FMDA" at bounding box center [66, 218] width 46 height 11
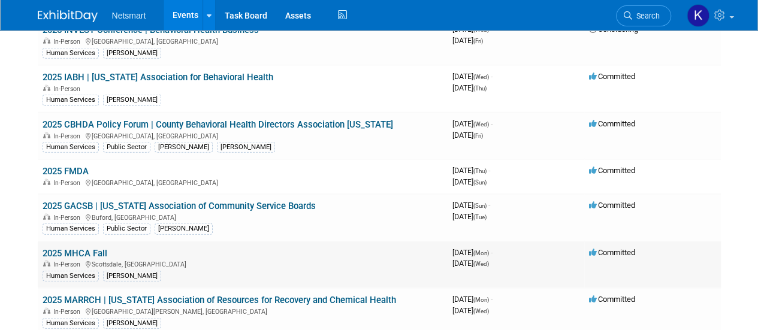
scroll to position [1430, 0]
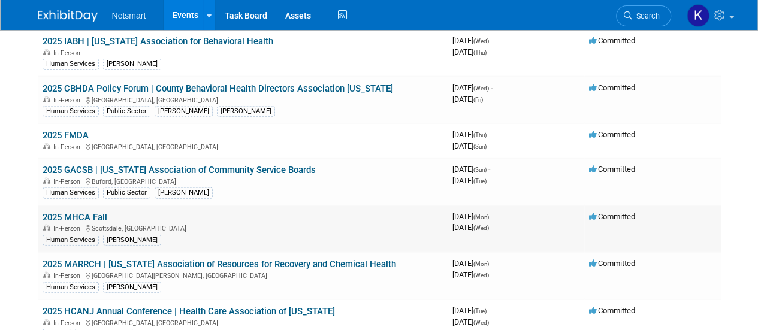
click at [63, 259] on link "2025 MARRCH | Minnesota Association of Resources for Recovery and Chemical Heal…" at bounding box center [220, 264] width 354 height 11
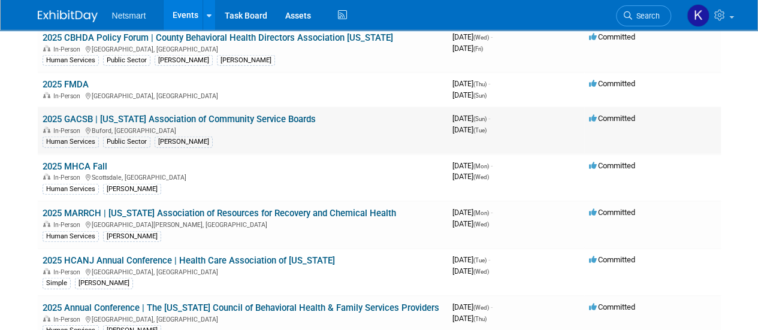
scroll to position [1482, 0]
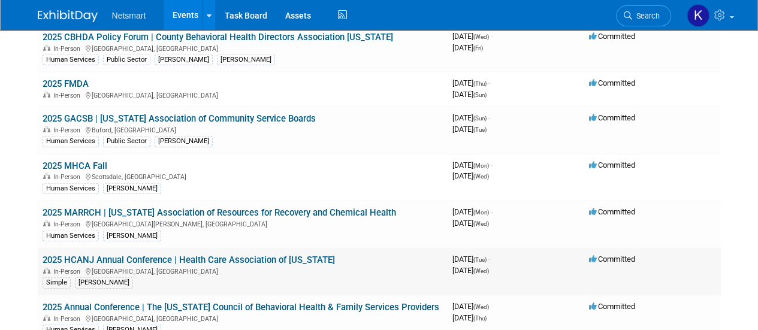
click at [74, 255] on link "2025 HCANJ Annual Conference | Health Care Association of New Jersey" at bounding box center [189, 260] width 292 height 11
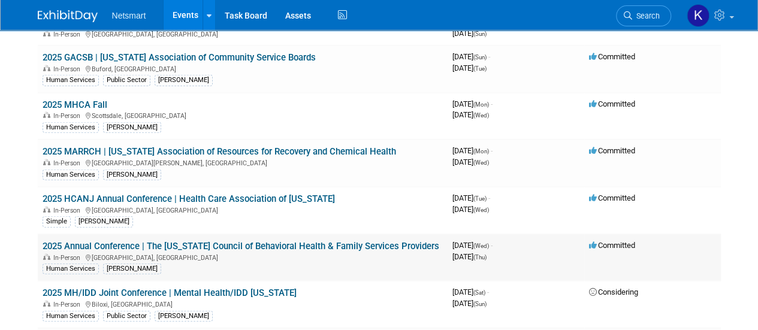
click at [72, 241] on link "2025 Annual Conference​ | The Ohio Council of Behavioral Health & Family Servic…" at bounding box center [241, 246] width 397 height 11
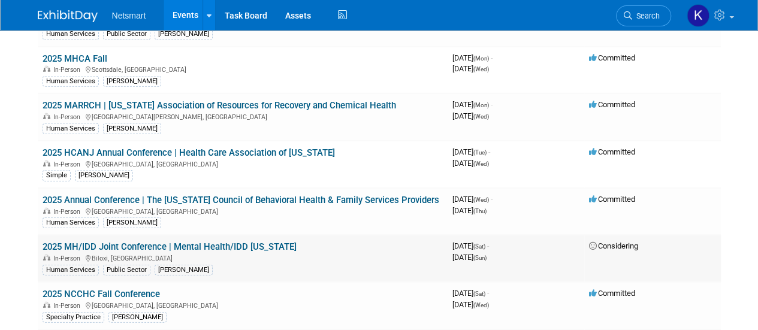
click at [78, 241] on link "2025 MH/IDD Joint Conference | Mental Health/IDD Mississippi" at bounding box center [170, 246] width 254 height 11
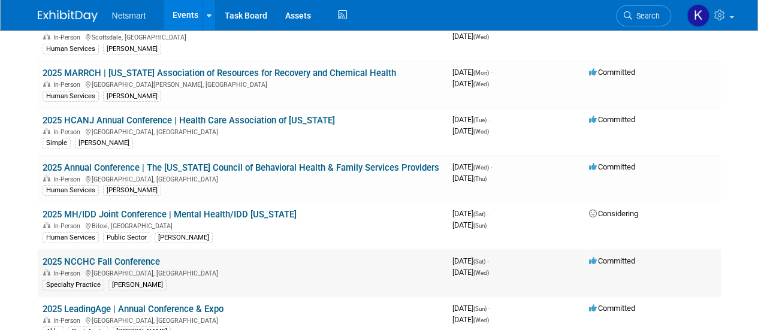
click at [82, 256] on link "2025 NCCHC Fall Conference" at bounding box center [101, 261] width 117 height 11
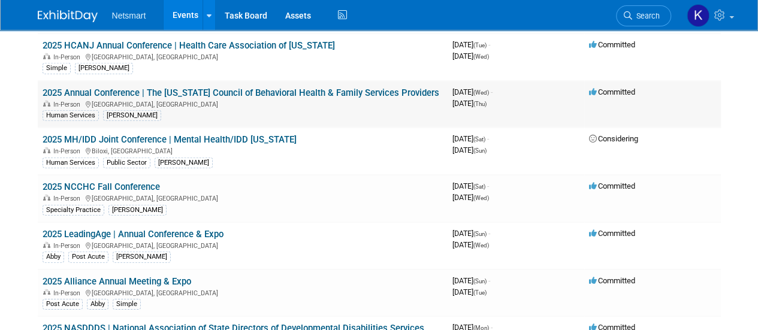
scroll to position [1702, 0]
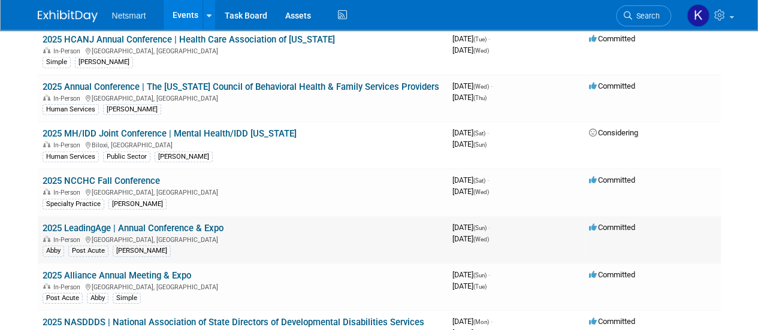
click at [80, 223] on link "2025 LeadingAge | Annual Conference & Expo" at bounding box center [133, 228] width 181 height 11
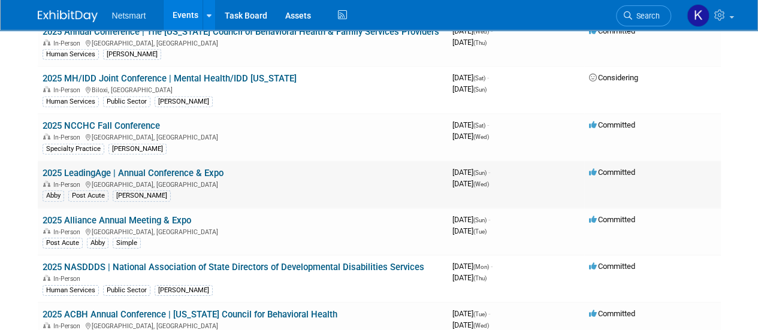
scroll to position [1758, 0]
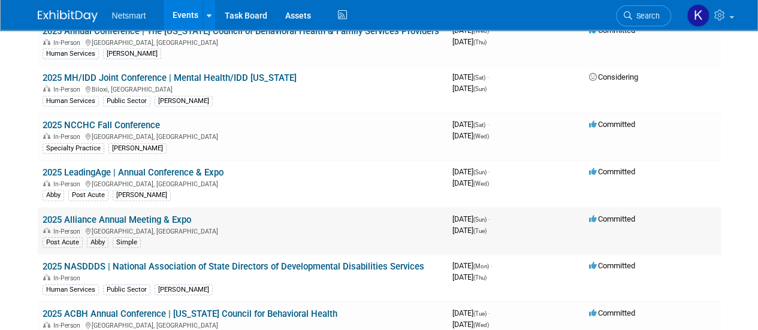
click at [142, 215] on link "2025 Alliance Annual Meeting & Expo" at bounding box center [117, 220] width 149 height 11
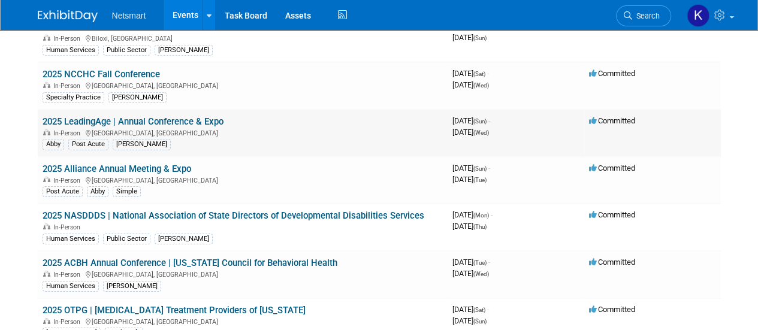
scroll to position [1810, 0]
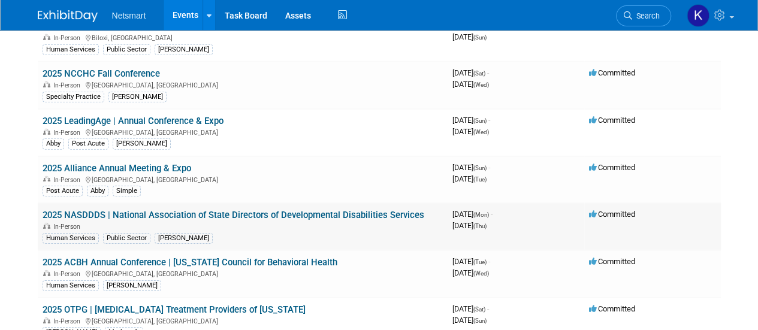
click at [98, 210] on link "2025 NASDDDS | National Association of State Directors of Developmental Disabil…" at bounding box center [234, 215] width 382 height 11
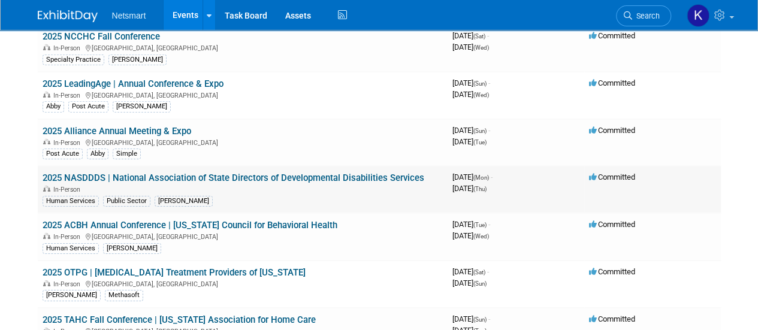
scroll to position [1847, 0]
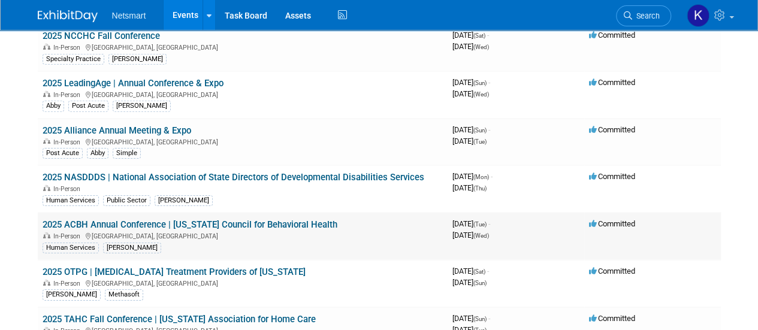
click at [96, 219] on link "2025 ACBH Annual Conference​ | Alabama Council for Behavioral Health​" at bounding box center [190, 224] width 295 height 11
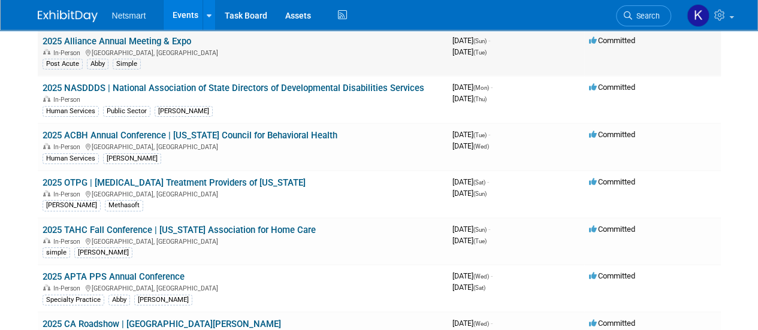
scroll to position [1937, 0]
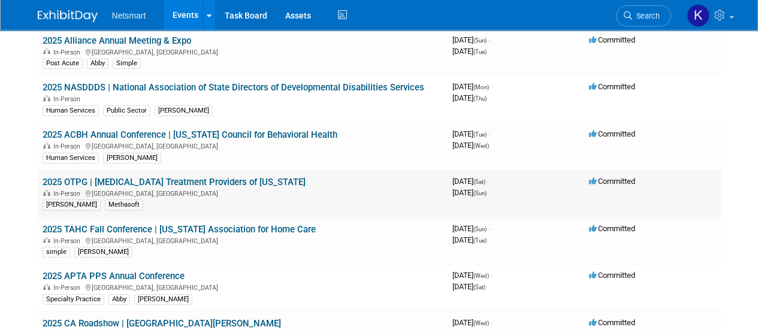
click at [81, 177] on link "2025 OTPG | Opioid Treatment Providers of Georgia" at bounding box center [174, 182] width 263 height 11
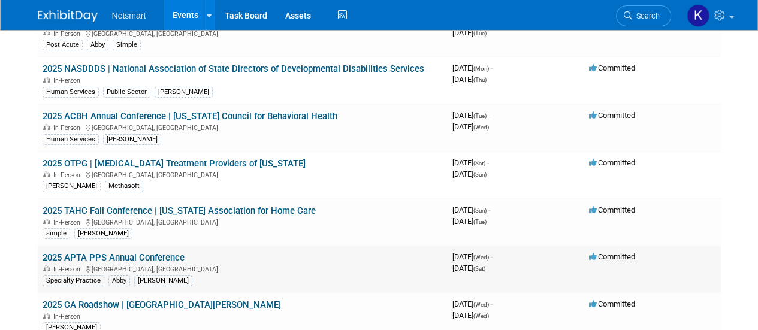
scroll to position [2023, 0]
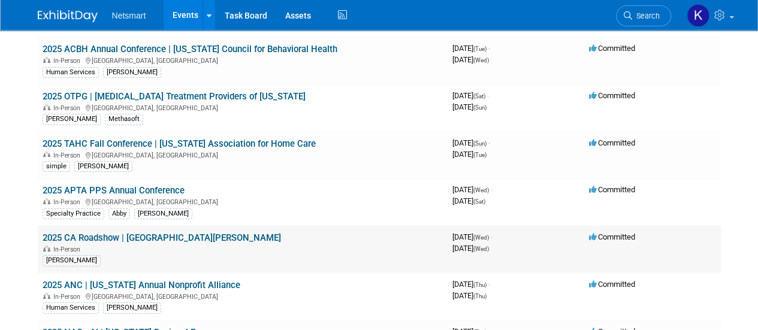
click at [108, 226] on td "2025 CA Roadshow | Santa Clara In-Person Nina" at bounding box center [243, 249] width 410 height 47
click at [99, 244] on div "In-Person" at bounding box center [243, 249] width 400 height 10
click at [102, 233] on link "2025 CA Roadshow | Santa Clara" at bounding box center [162, 238] width 238 height 11
click at [629, 15] on icon at bounding box center [628, 15] width 8 height 8
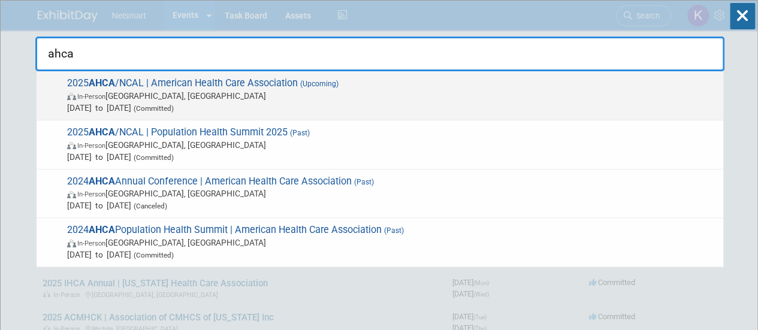
type input "ahca"
click at [444, 80] on span "2025 AHCA /NCAL | American Health Care Association (Upcoming) In-Person Las Veg…" at bounding box center [391, 95] width 654 height 37
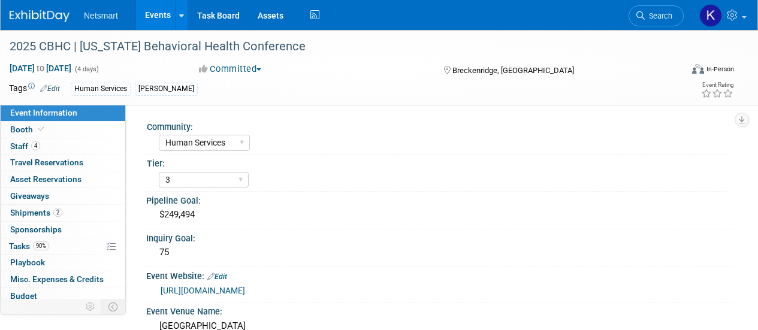
select select "Human Services"
select select "3"
select select "No"
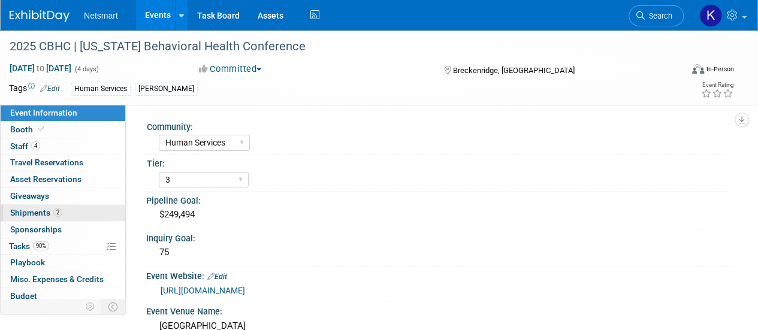
click at [74, 210] on link "2 Shipments 2" at bounding box center [63, 213] width 125 height 16
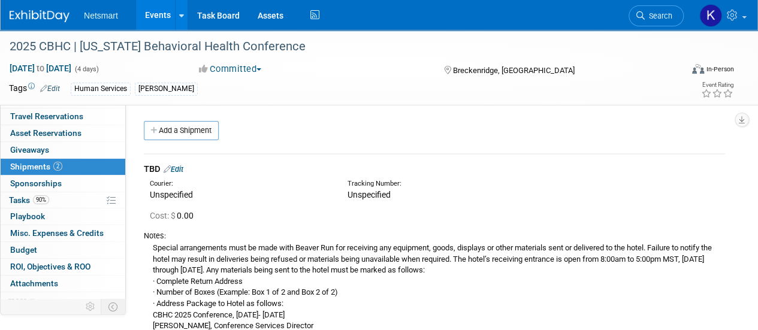
scroll to position [47, 0]
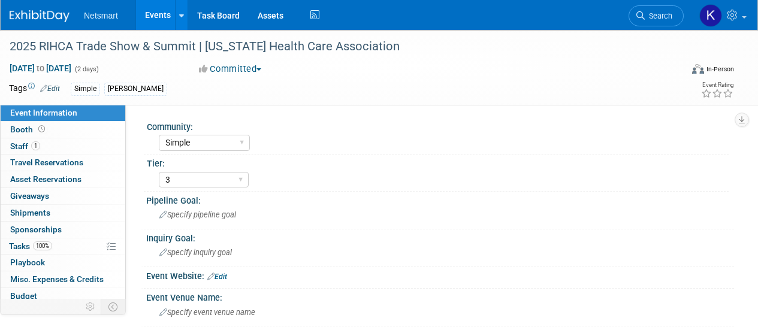
select select "Simple"
select select "3"
select select "Yes"
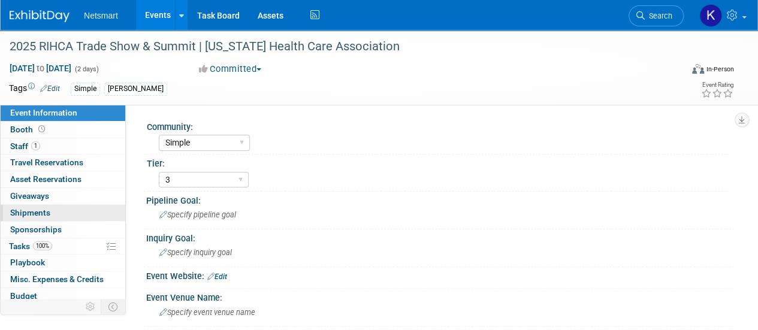
scroll to position [53, 0]
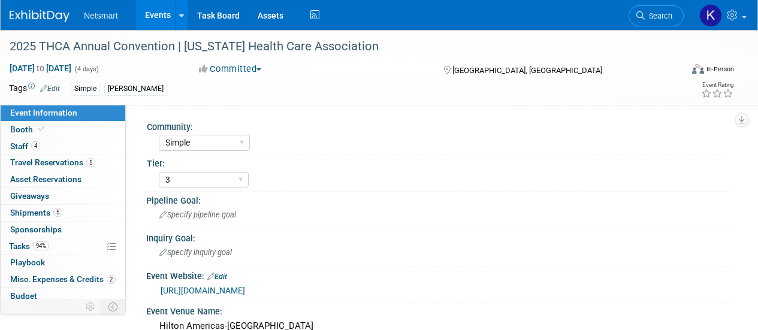
select select "Simple"
select select "3"
select select "No"
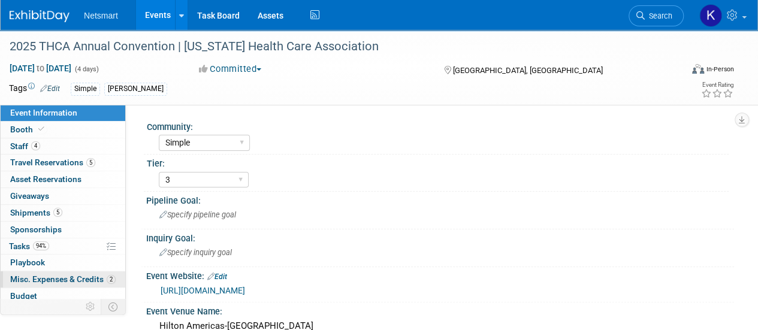
click at [67, 271] on link "2 Misc. Expenses & Credits 2" at bounding box center [63, 279] width 125 height 16
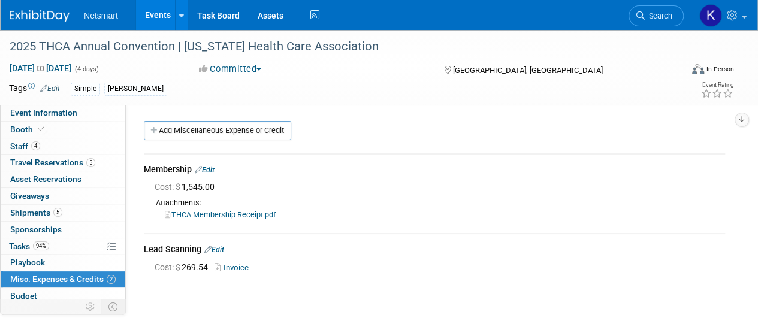
scroll to position [22, 0]
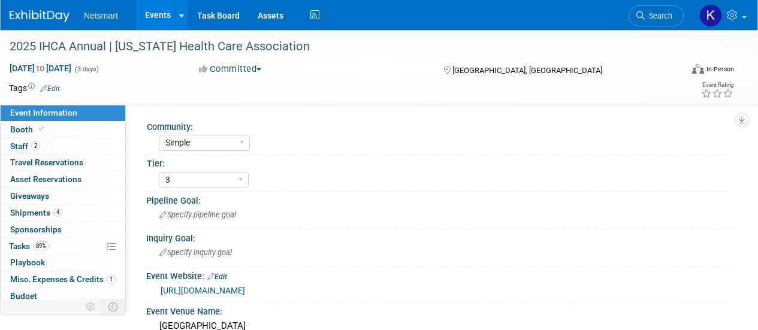
select select "Simple"
select select "3"
select select "No"
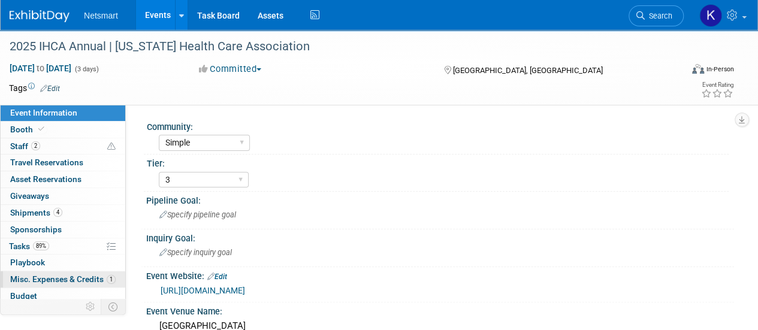
click at [67, 271] on link "1 Misc. Expenses & Credits 1" at bounding box center [63, 279] width 125 height 16
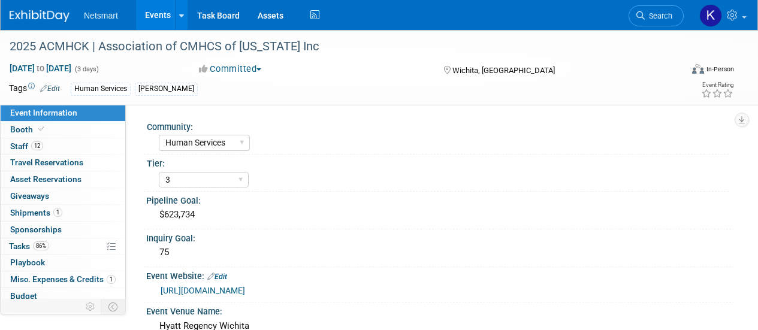
select select "Human Services"
select select "3"
select select "No"
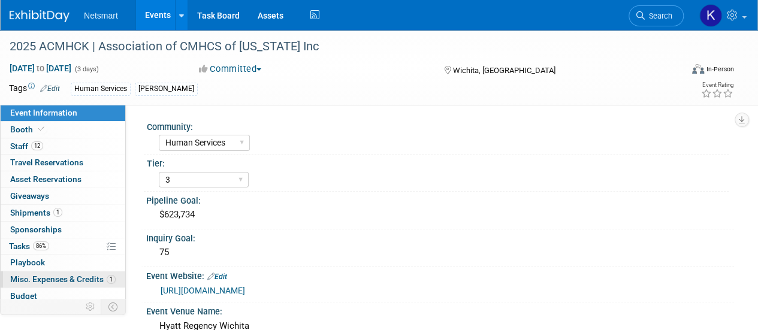
click at [64, 274] on span "Misc. Expenses & Credits 1" at bounding box center [62, 279] width 105 height 10
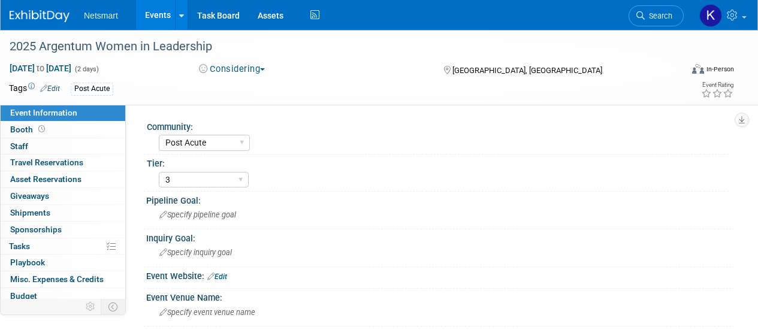
select select "Post Acute"
select select "3"
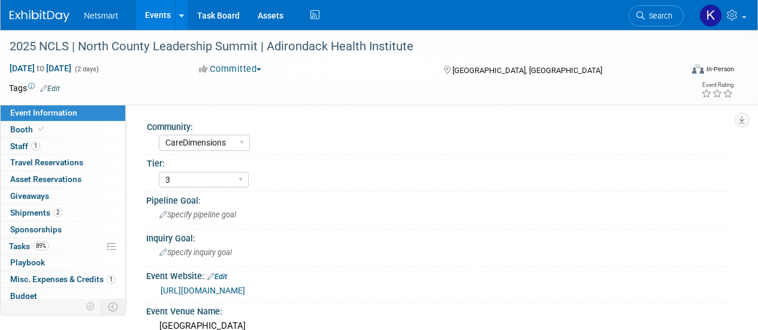
select select "CareDimensions"
select select "3"
select select "No"
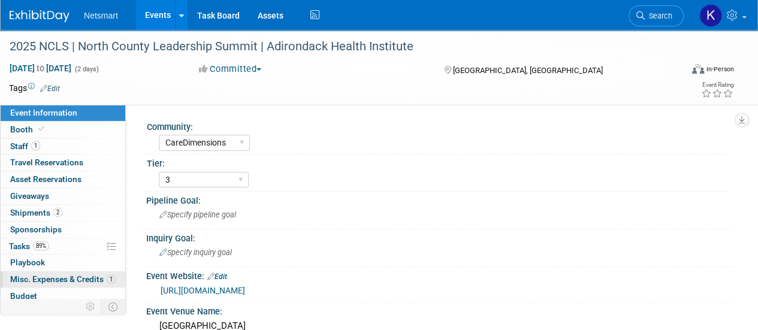
click at [68, 274] on span "Misc. Expenses & Credits 1" at bounding box center [62, 279] width 105 height 10
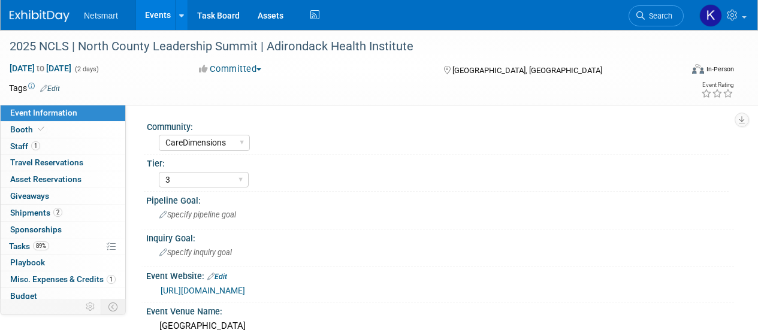
select select "CareDimensions"
select select "3"
select select "No"
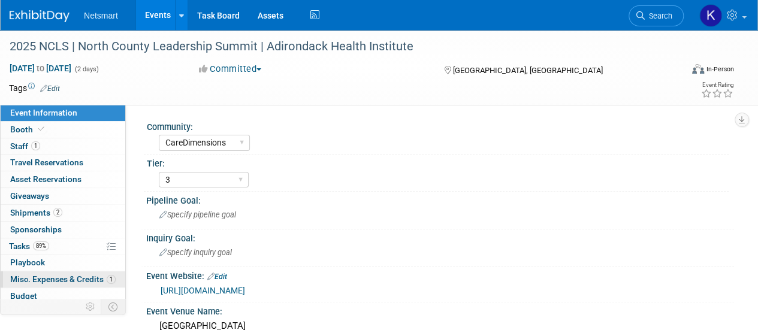
click at [60, 275] on span "Misc. Expenses & Credits 1" at bounding box center [62, 279] width 105 height 10
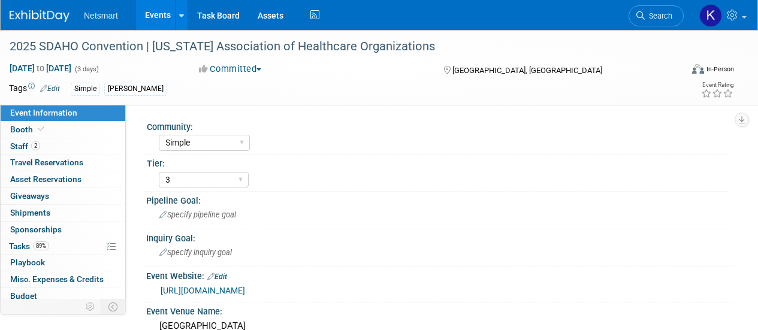
select select "Simple"
select select "3"
select select "Yes"
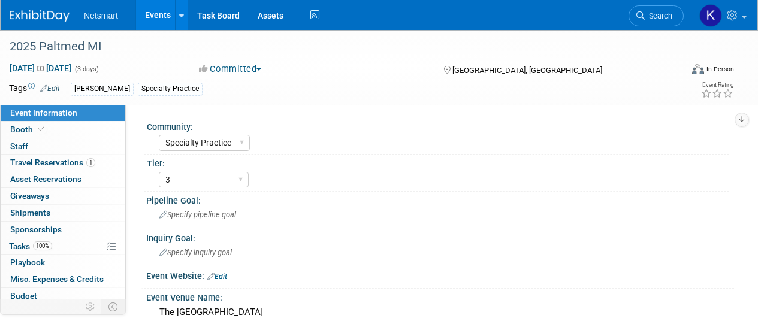
select select "Specialty Practice"
select select "3"
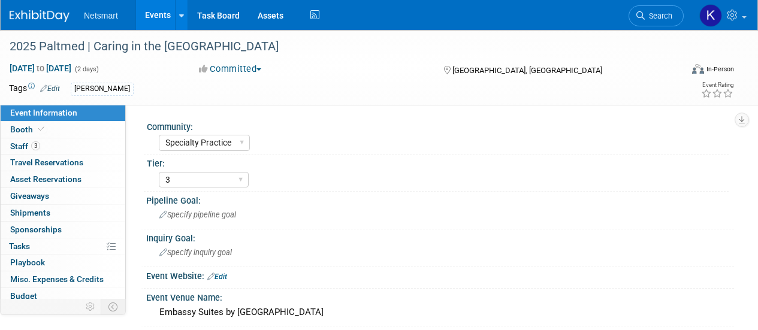
select select "Specialty Practice"
select select "3"
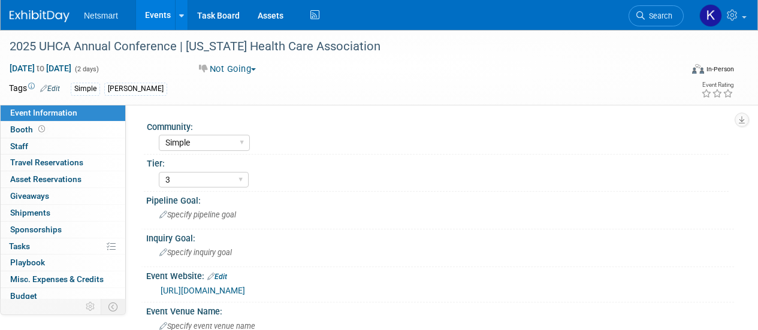
select select "Simple"
select select "3"
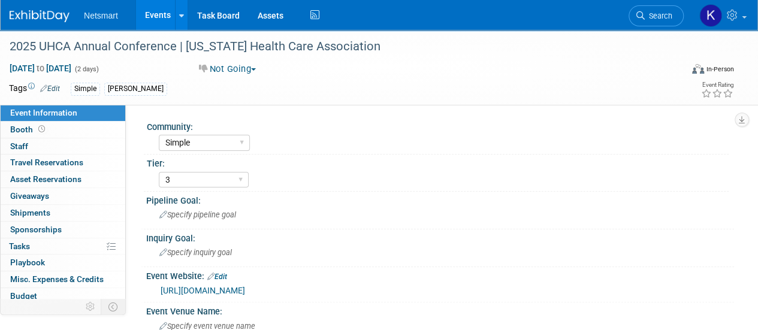
scroll to position [50, 0]
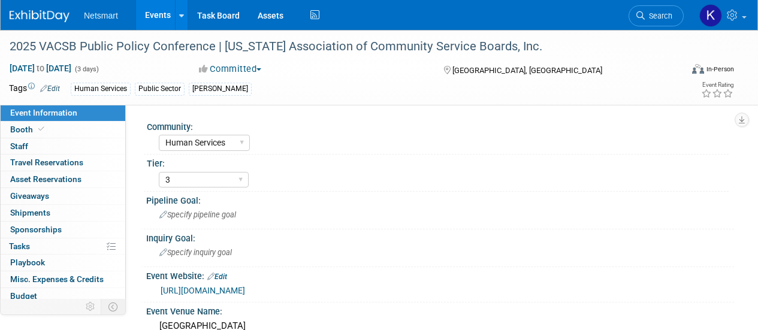
select select "Human Services"
select select "3"
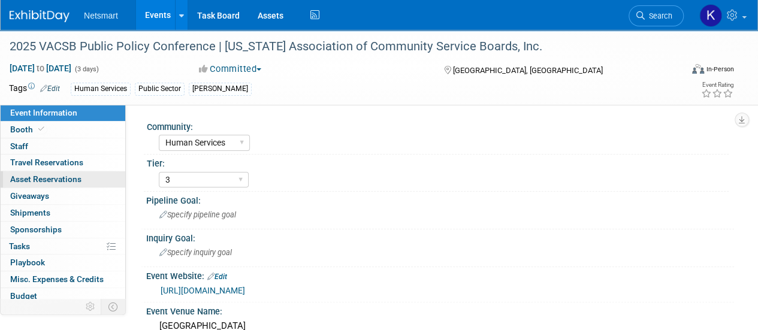
scroll to position [53, 0]
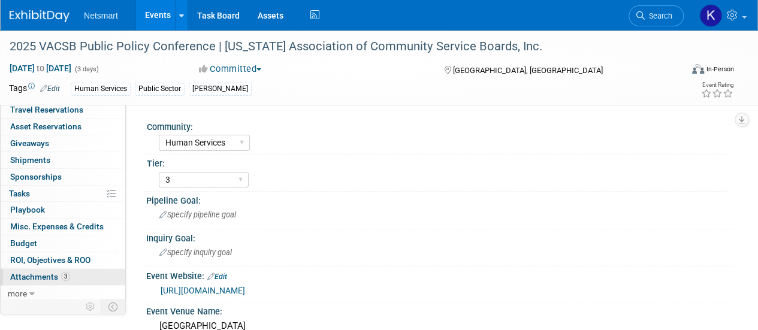
click at [46, 272] on span "Attachments 3" at bounding box center [40, 277] width 60 height 10
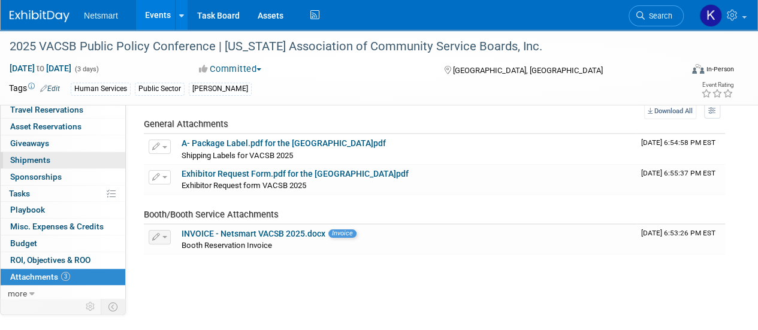
scroll to position [0, 0]
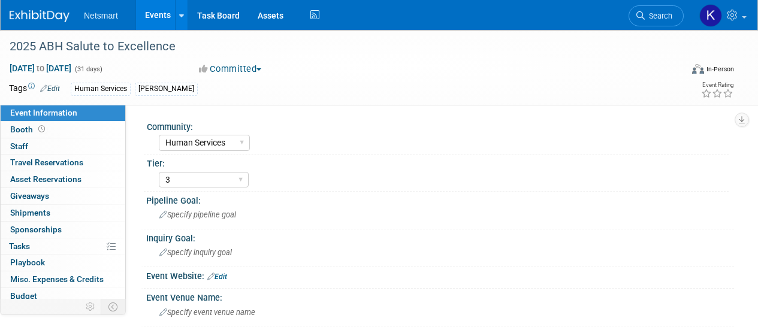
select select "Human Services"
select select "3"
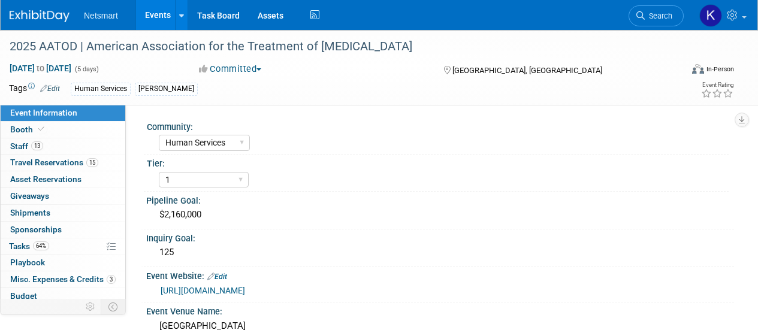
select select "Human Services"
select select "1"
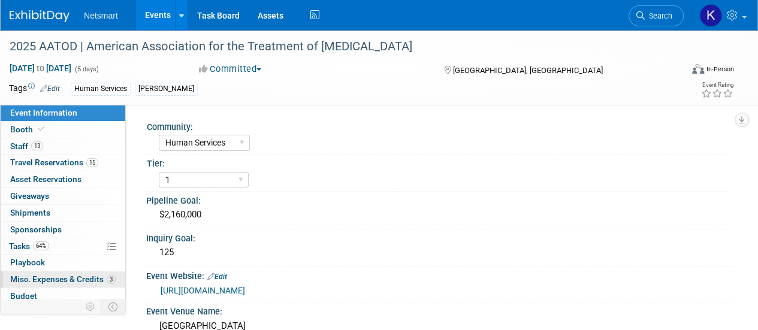
click at [76, 274] on span "Misc. Expenses & Credits 3" at bounding box center [62, 279] width 105 height 10
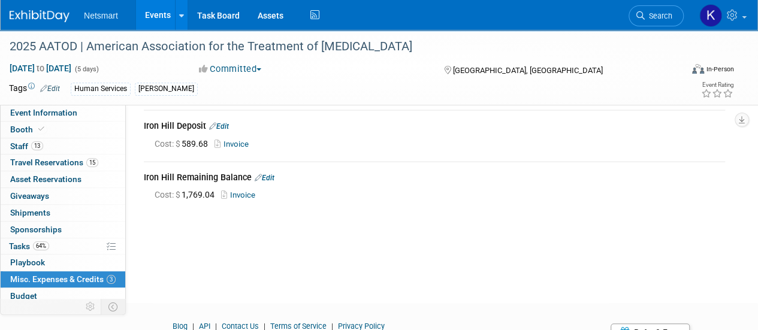
scroll to position [95, 0]
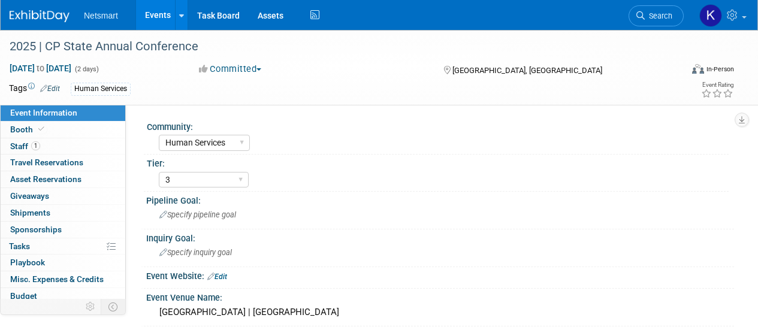
select select "Human Services"
select select "3"
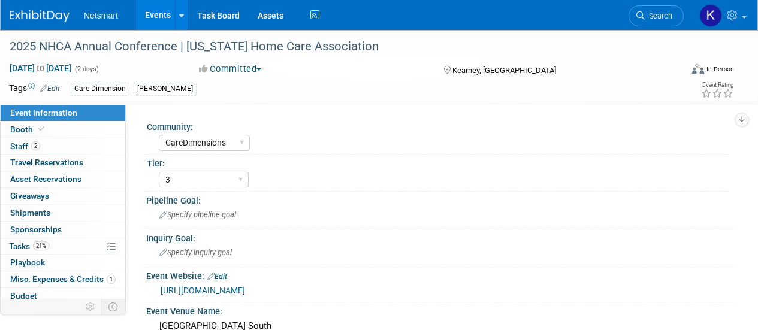
select select "CareDimensions"
select select "3"
select select "No"
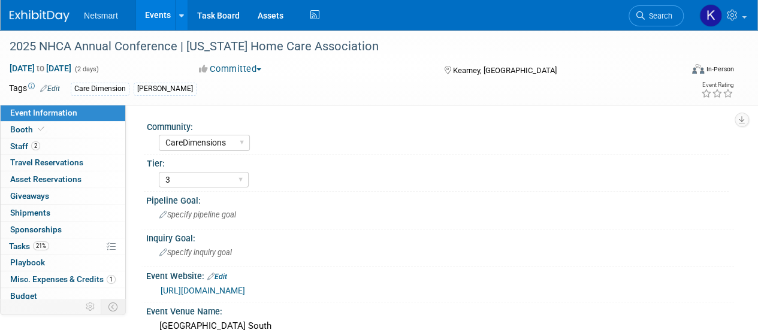
scroll to position [35, 0]
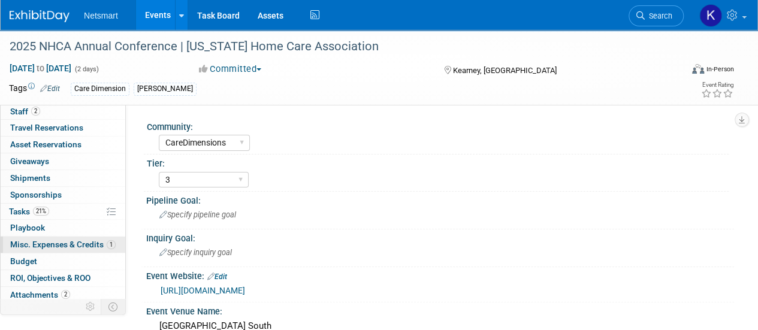
click at [79, 240] on span "Misc. Expenses & Credits 1" at bounding box center [62, 245] width 105 height 10
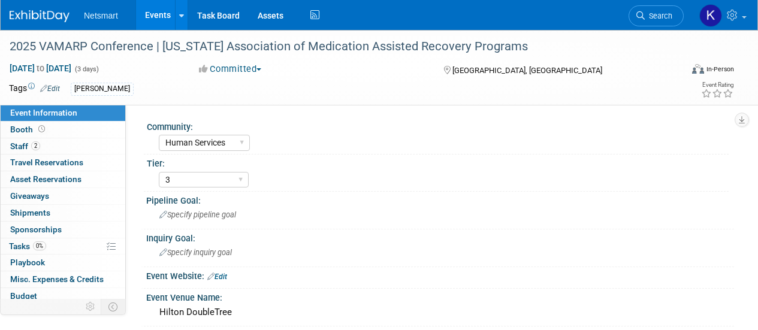
select select "Human Services"
select select "3"
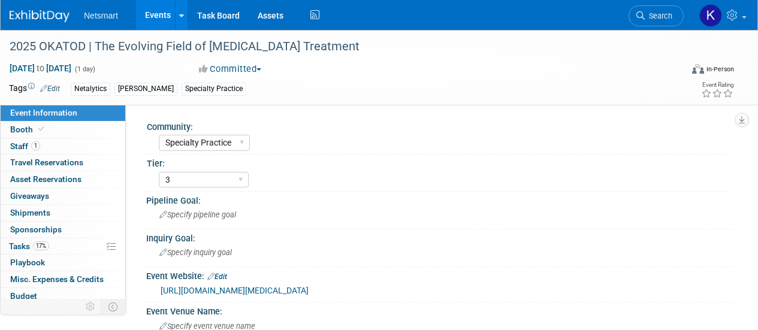
select select "Specialty Practice"
select select "3"
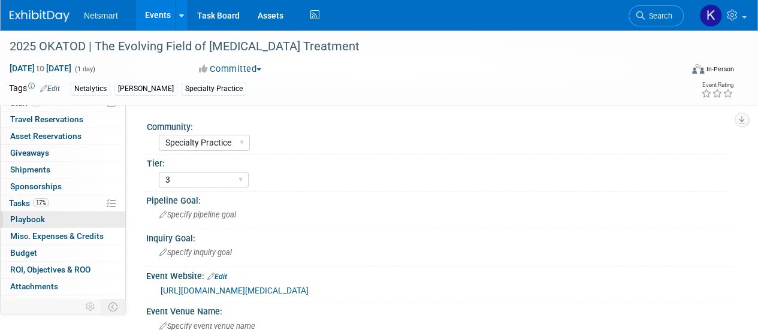
scroll to position [44, 0]
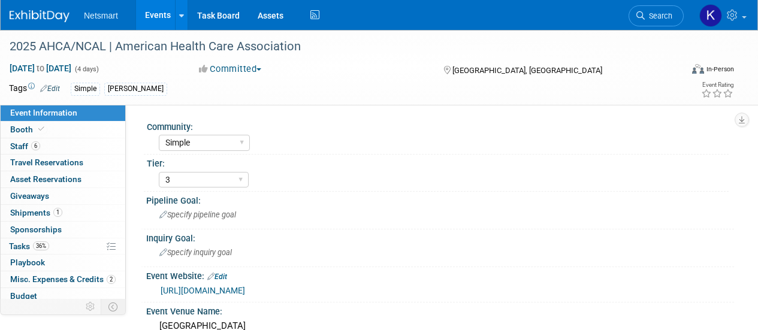
select select "Simple"
select select "3"
select select "No"
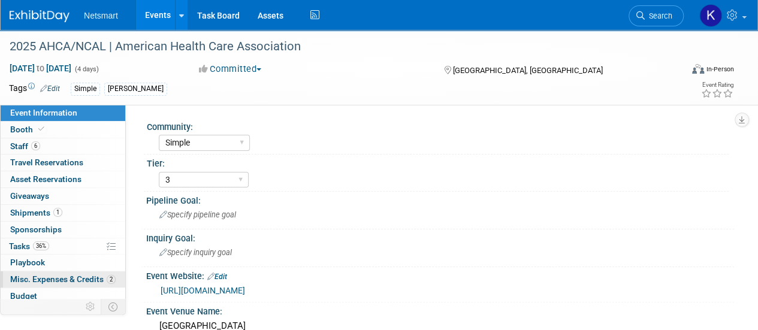
click at [73, 277] on span "Misc. Expenses & Credits 2" at bounding box center [62, 279] width 105 height 10
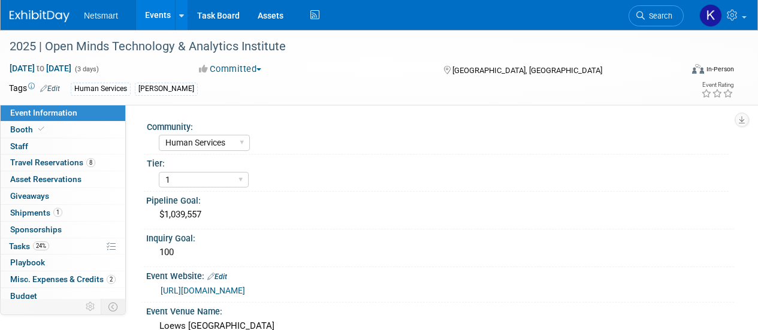
select select "Human Services"
select select "1"
select select "Yes"
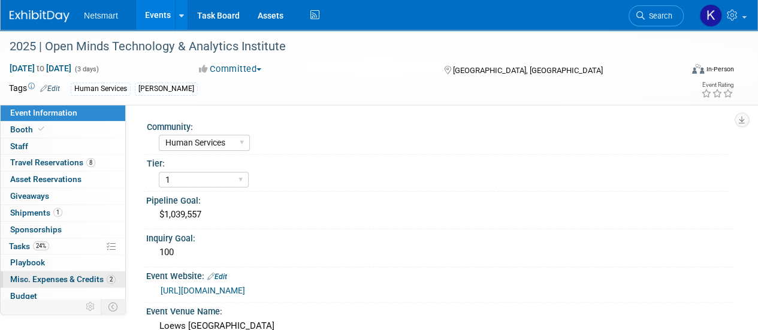
click at [67, 274] on span "Misc. Expenses & Credits 2" at bounding box center [62, 279] width 105 height 10
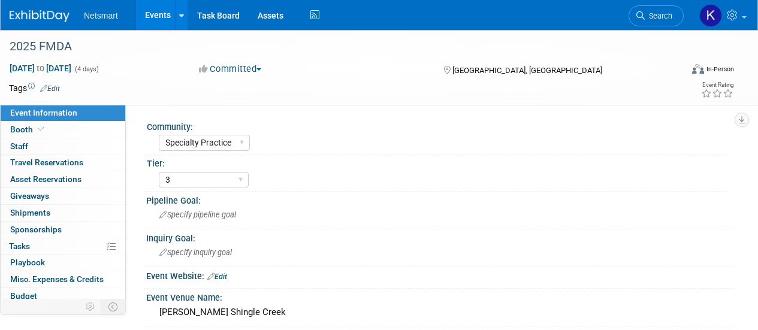
select select "Specialty Practice"
select select "3"
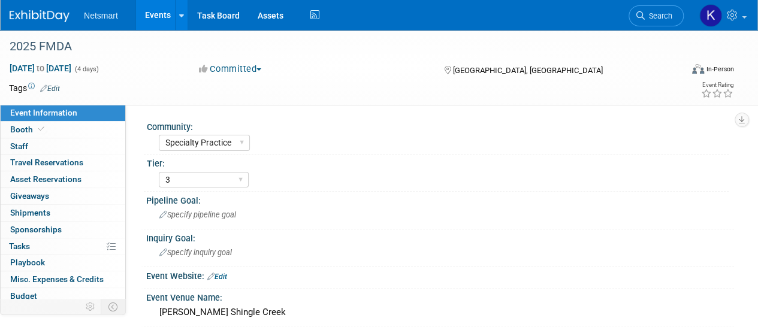
scroll to position [53, 0]
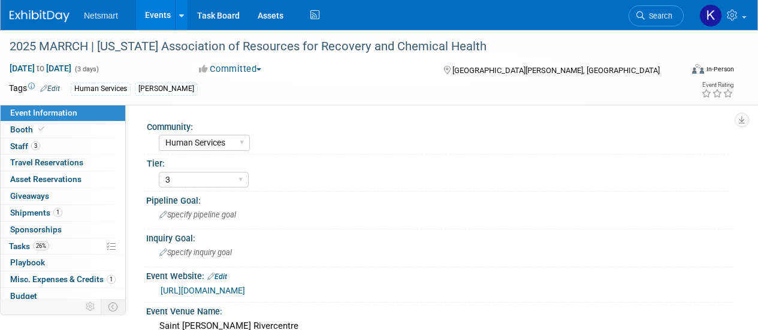
select select "Human Services"
select select "3"
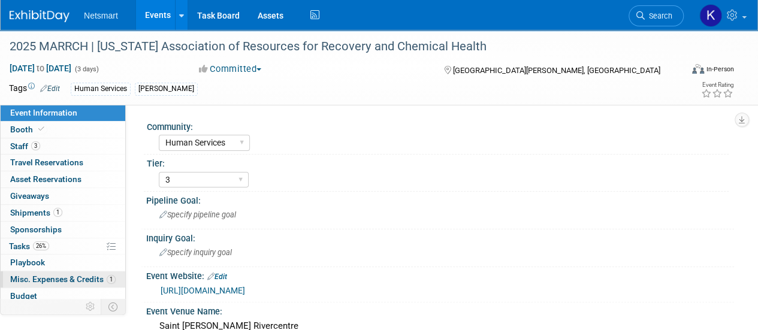
click at [58, 281] on span "Misc. Expenses & Credits 1" at bounding box center [62, 279] width 105 height 10
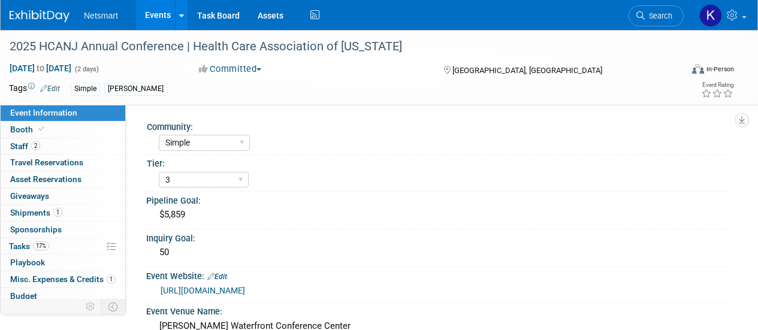
select select "Simple"
select select "3"
select select "No"
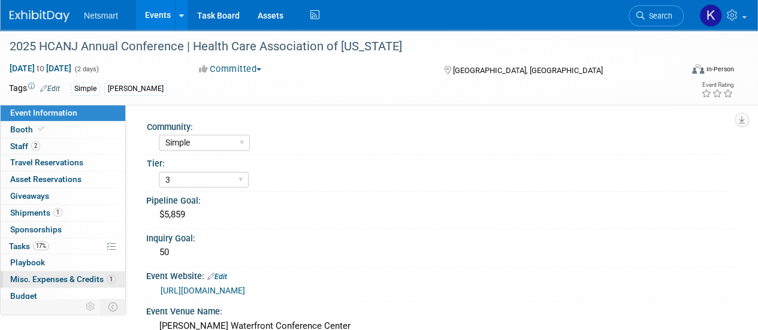
click at [61, 276] on span "Misc. Expenses & Credits 1" at bounding box center [62, 279] width 105 height 10
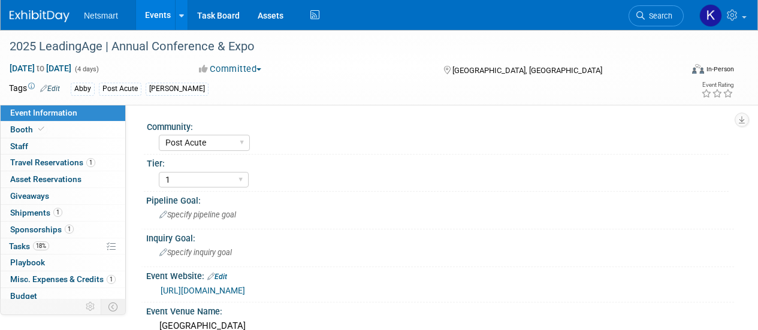
select select "Post Acute"
select select "1"
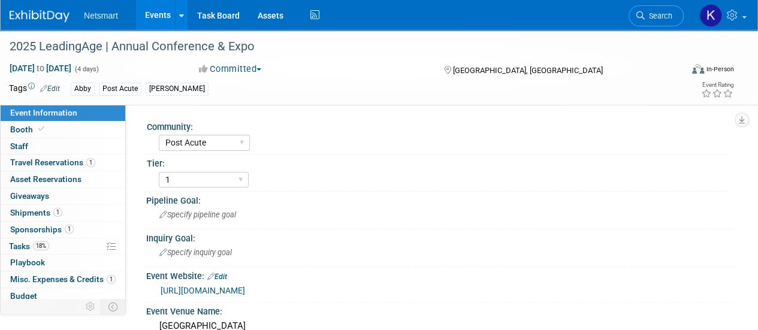
scroll to position [44, 0]
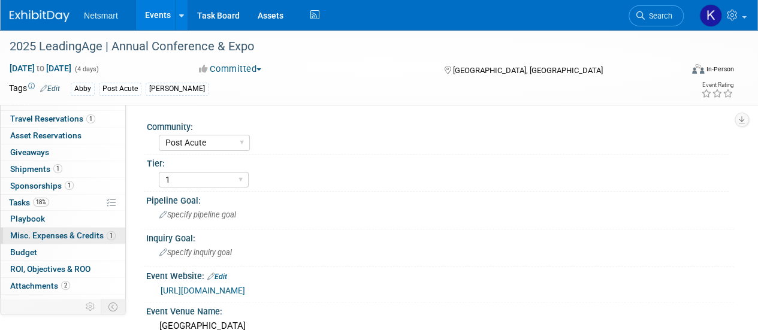
click at [72, 231] on span "Misc. Expenses & Credits 1" at bounding box center [62, 236] width 105 height 10
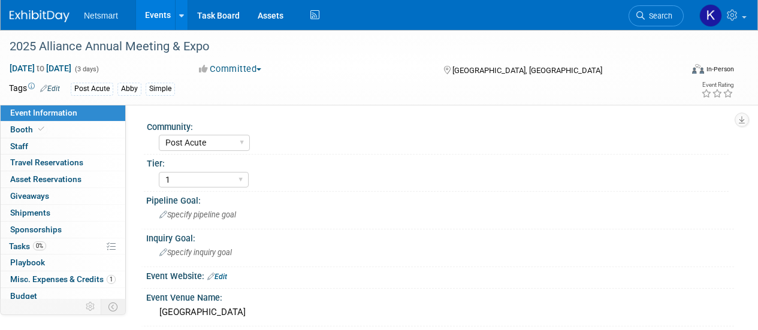
select select "Post Acute"
select select "1"
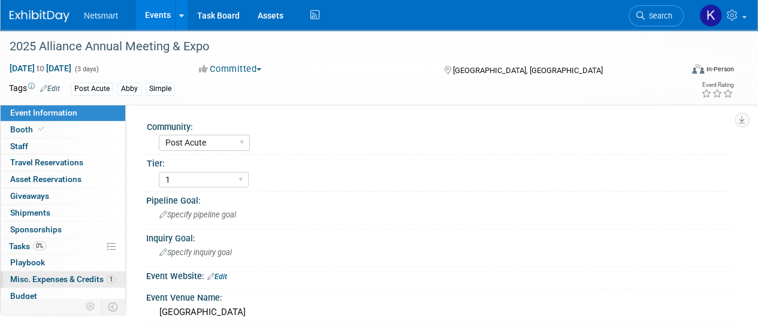
click at [67, 283] on link "1 Misc. Expenses & Credits 1" at bounding box center [63, 279] width 125 height 16
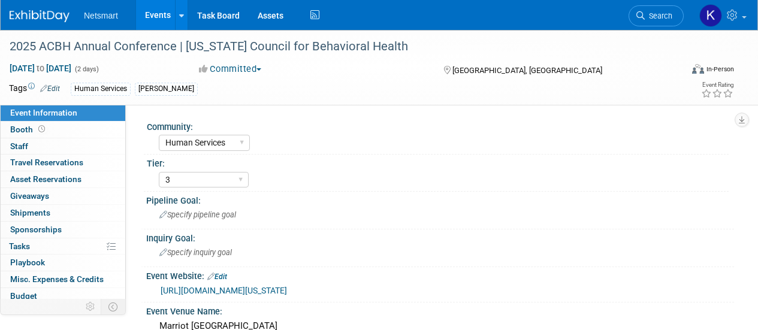
select select "Human Services"
select select "3"
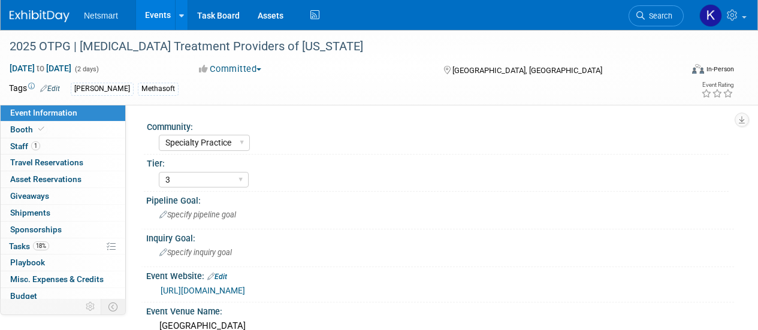
select select "Specialty Practice"
select select "3"
select select "No"
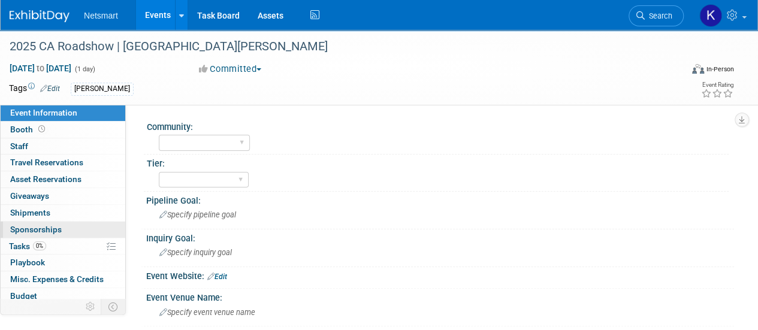
scroll to position [53, 0]
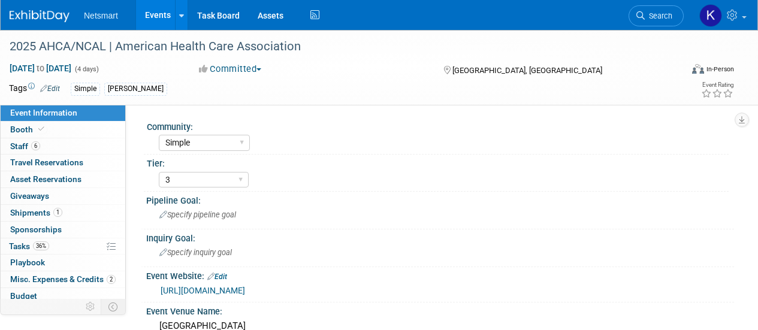
select select "Simple"
select select "3"
select select "No"
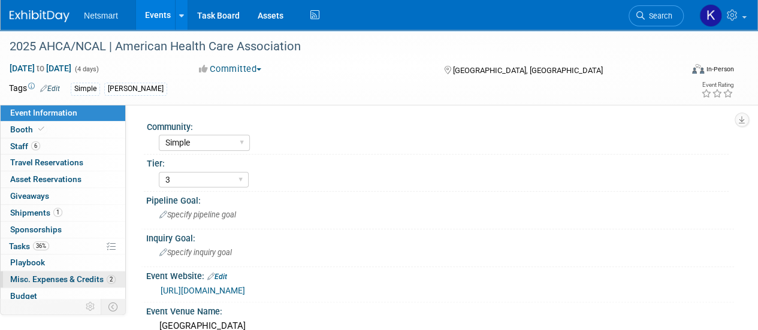
click at [86, 275] on span "Misc. Expenses & Credits 2" at bounding box center [62, 279] width 105 height 10
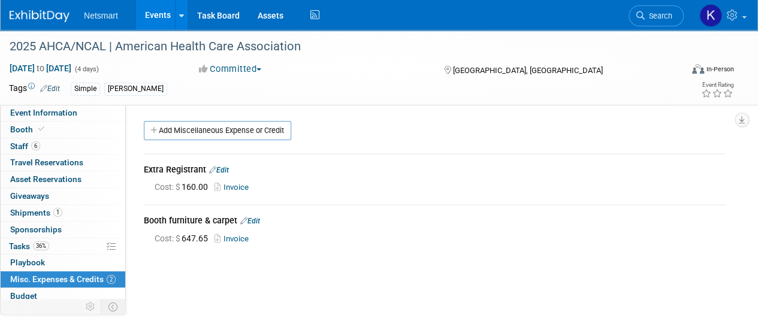
click at [237, 238] on link "Invoice" at bounding box center [234, 238] width 39 height 9
click at [41, 18] on img at bounding box center [40, 16] width 60 height 12
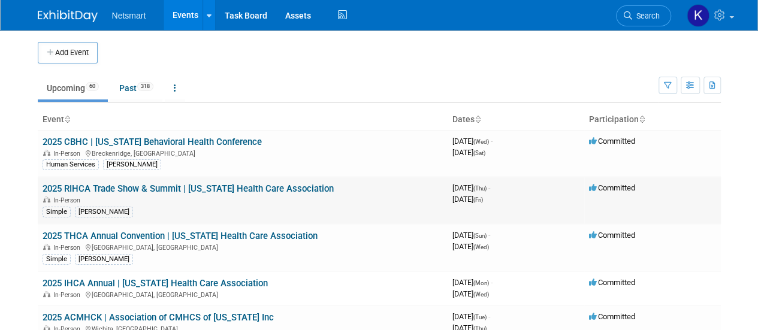
click at [102, 188] on link "2025 RIHCA Trade Show & Summit | [US_STATE] Health Care Association" at bounding box center [188, 188] width 291 height 11
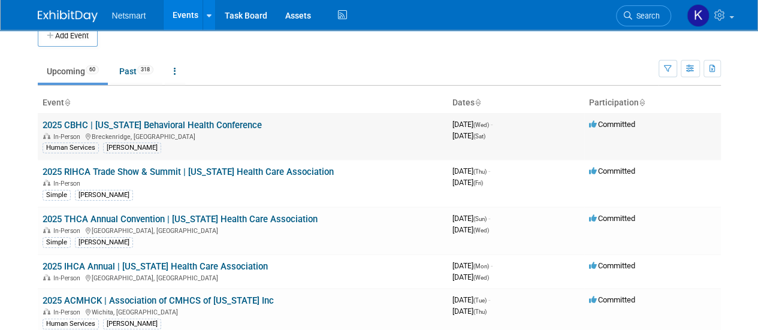
scroll to position [17, 0]
click at [134, 131] on div "In-Person Breckenridge, CO" at bounding box center [243, 136] width 400 height 10
click at [134, 119] on link "2025 CBHC | [US_STATE] Behavioral Health Conference" at bounding box center [152, 124] width 219 height 11
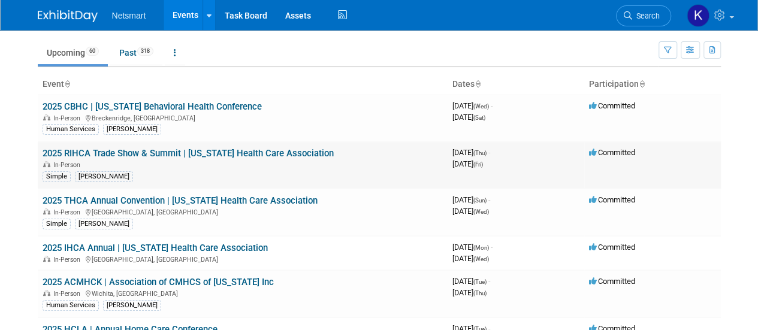
scroll to position [36, 0]
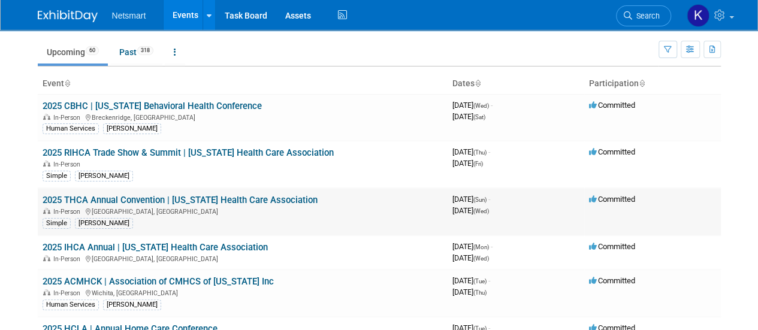
click at [110, 198] on link "2025 THCA Annual Convention | [US_STATE] Health Care Association" at bounding box center [180, 200] width 275 height 11
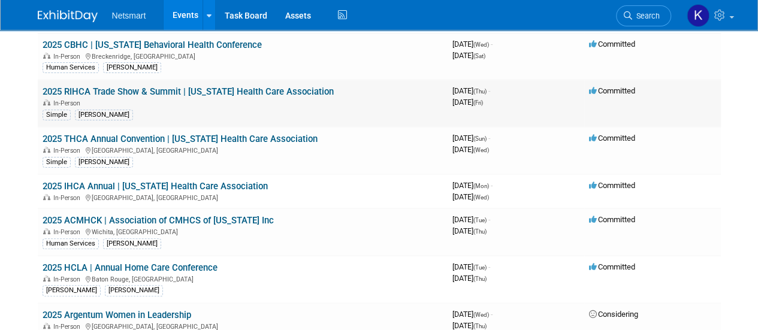
scroll to position [98, 0]
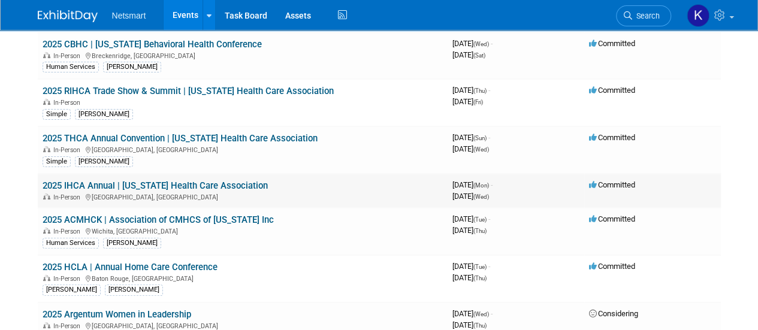
click at [87, 180] on link "2025 IHCA Annual | Iowa Health Care Association" at bounding box center [155, 185] width 225 height 11
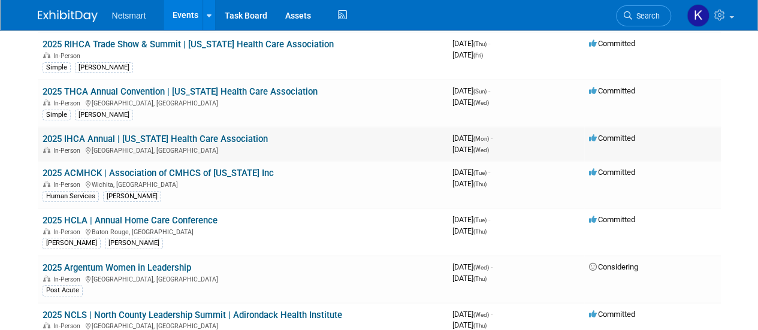
scroll to position [147, 0]
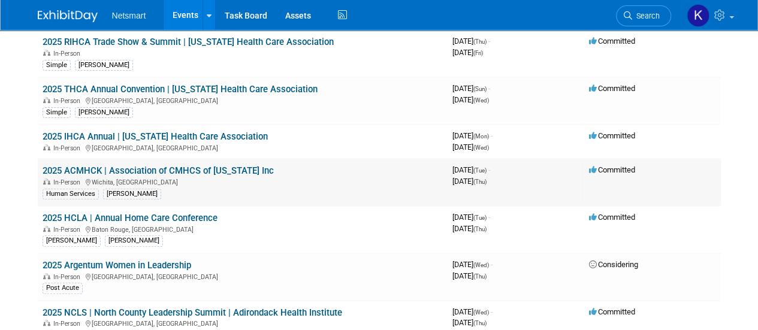
click at [68, 168] on link "2025 ACMHCK | Association of CMHCS of Kansas Inc" at bounding box center [158, 170] width 231 height 11
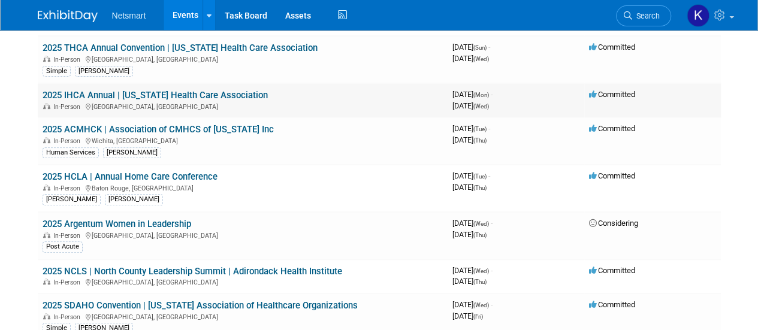
scroll to position [189, 0]
click at [70, 219] on link "2025 Argentum Women in Leadership" at bounding box center [117, 223] width 149 height 11
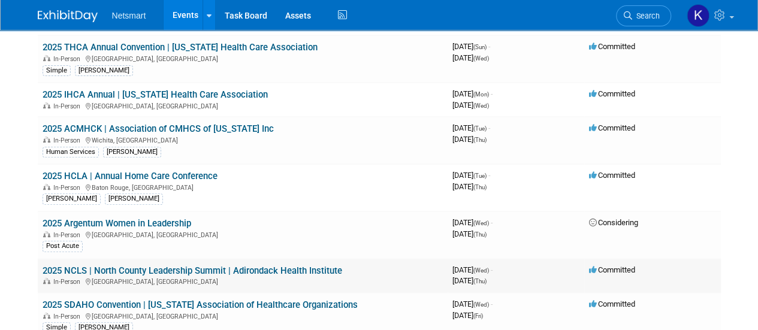
click at [72, 270] on link "2025 NCLS | North County Leadership Summit | Adirondack Health Institute" at bounding box center [193, 270] width 300 height 11
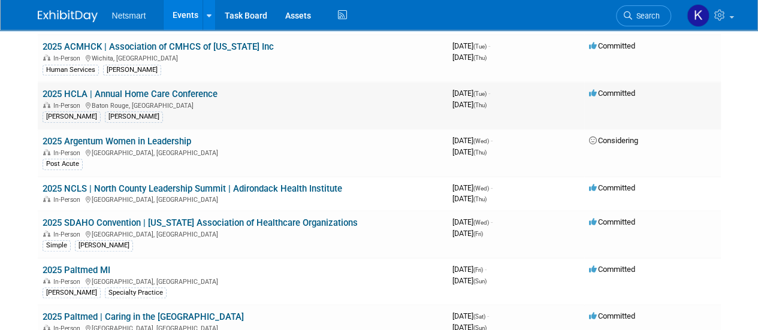
scroll to position [272, 0]
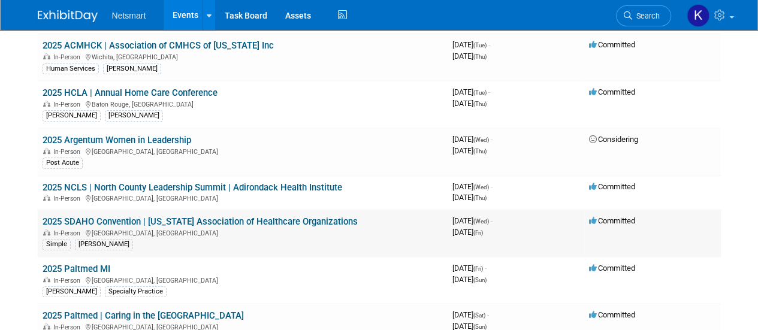
click at [85, 216] on link "2025 SDAHO Convention | South Dakota Association of Healthcare Organizations" at bounding box center [200, 221] width 315 height 11
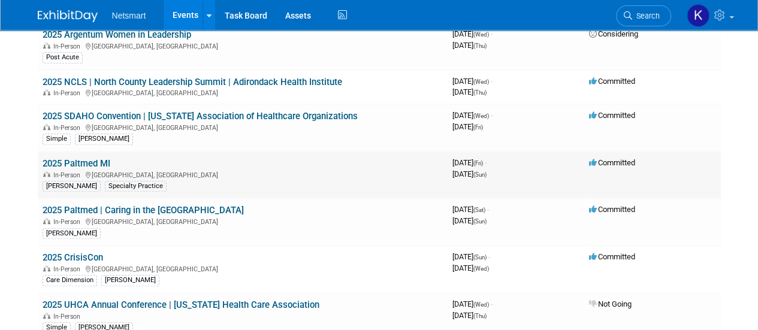
scroll to position [379, 0]
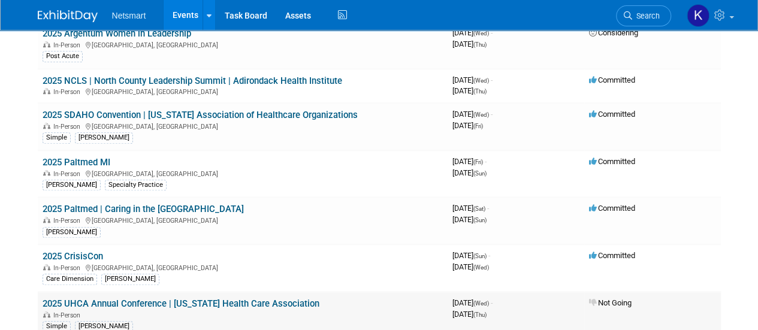
click at [74, 292] on td "2025 UHCA Annual Conference | Utah Health Care Association In-Person Simple Nina" at bounding box center [243, 315] width 410 height 47
click at [71, 301] on link "2025 UHCA Annual Conference | Utah Health Care Association" at bounding box center [181, 303] width 277 height 11
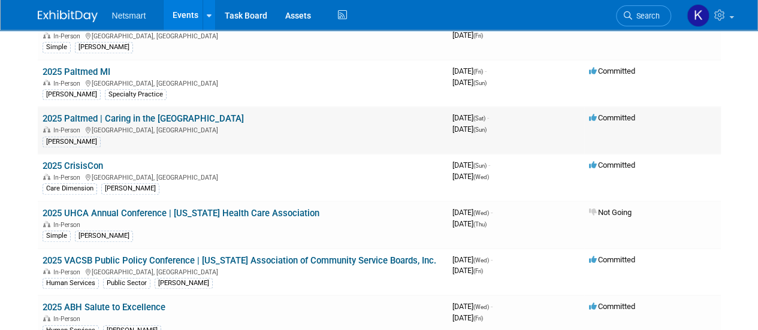
scroll to position [476, 0]
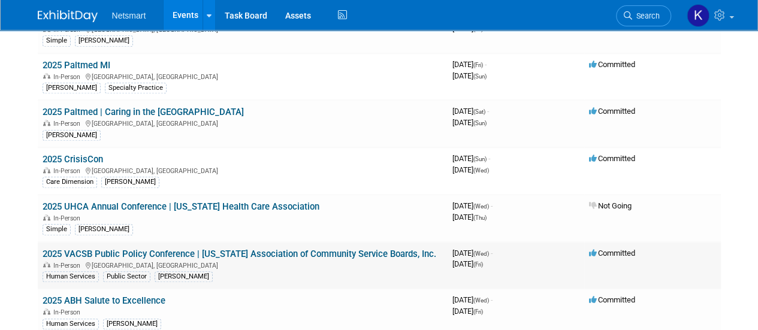
click at [61, 251] on link "2025 VACSB Public Policy Conference | Virginia Association of Community Service…" at bounding box center [240, 254] width 394 height 11
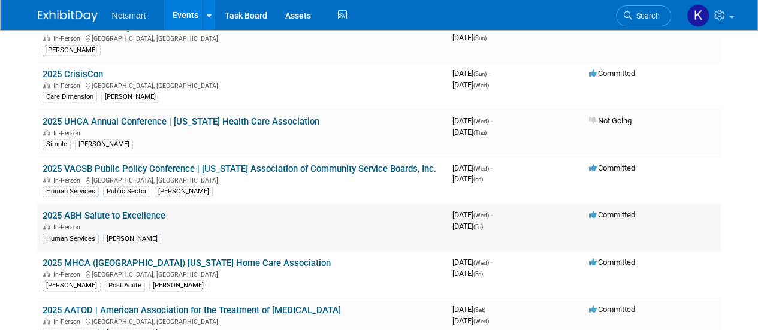
scroll to position [563, 0]
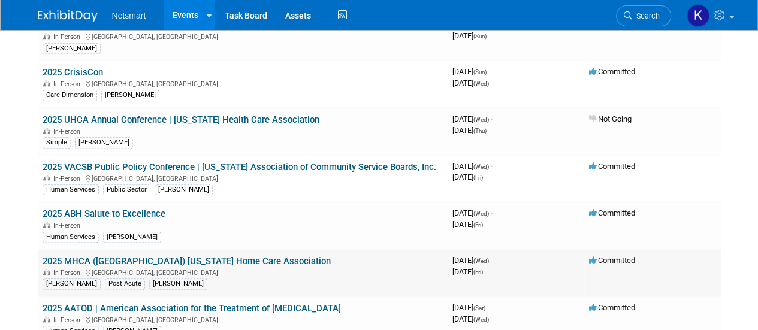
click at [72, 256] on link "2025 MHCA (MN) Minnesota Home Care Association" at bounding box center [187, 261] width 288 height 11
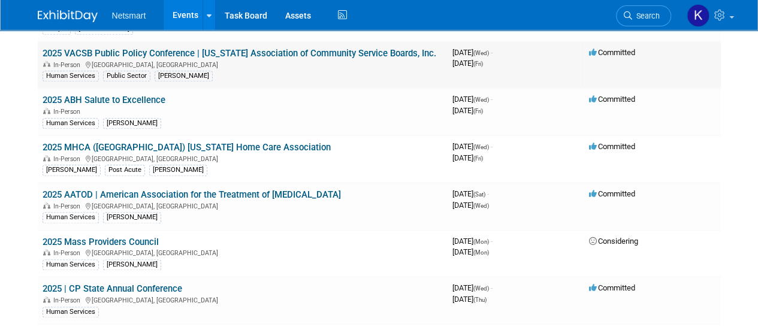
scroll to position [689, 0]
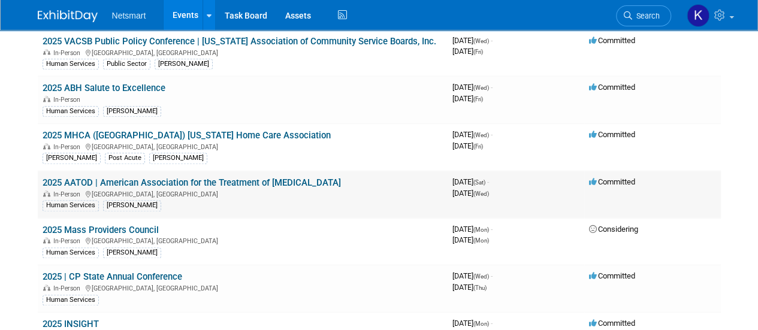
click at [84, 177] on link "2025 AATOD | American Association for the Treatment of Opioid Dependence" at bounding box center [192, 182] width 298 height 11
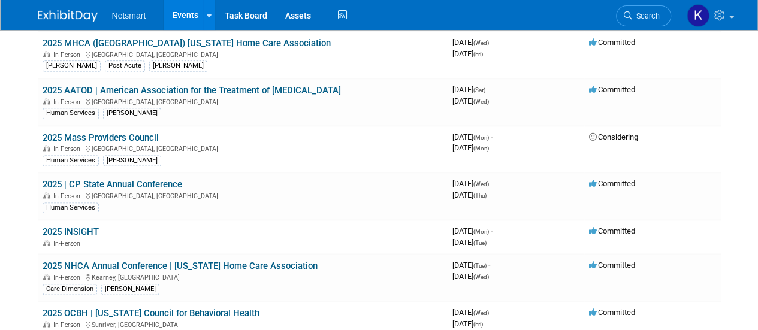
scroll to position [823, 0]
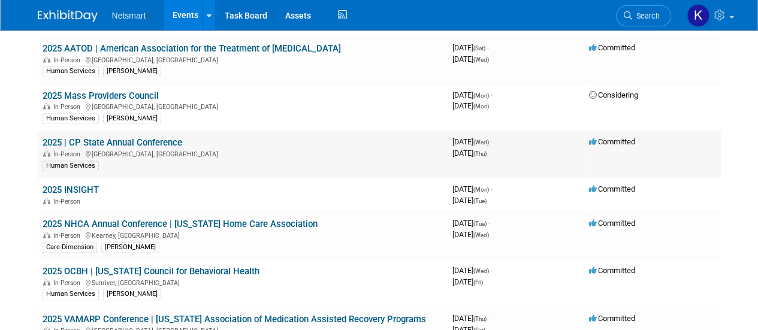
click at [83, 137] on link "2025 | CP State Annual Conference" at bounding box center [113, 142] width 140 height 11
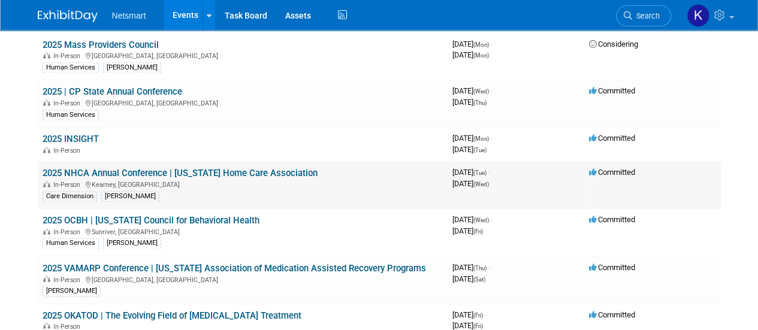
click at [70, 168] on link "2025 NHCA Annual Conference | Nebraska Home Care Association" at bounding box center [180, 173] width 275 height 11
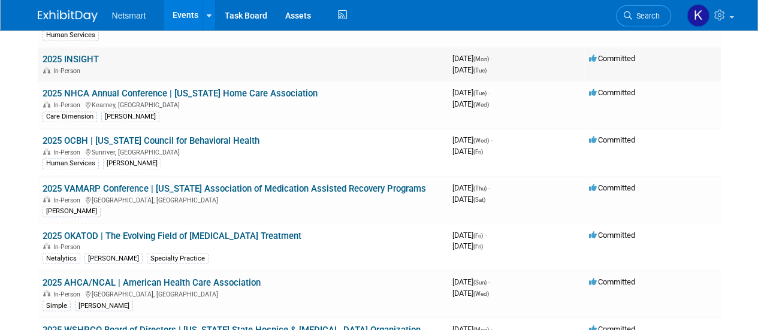
scroll to position [956, 0]
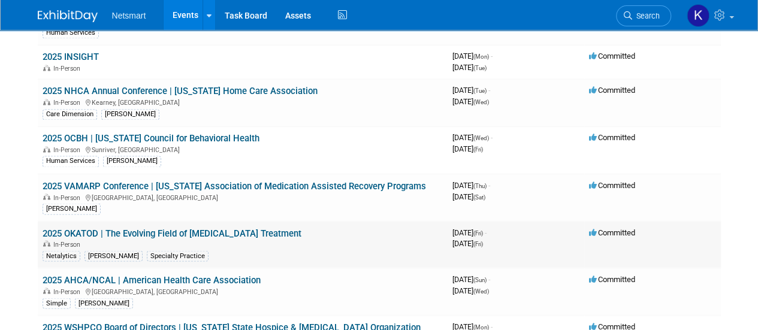
click at [53, 228] on link "2025 OKATOD | The Evolving Field of Opioid Treatment" at bounding box center [172, 233] width 259 height 11
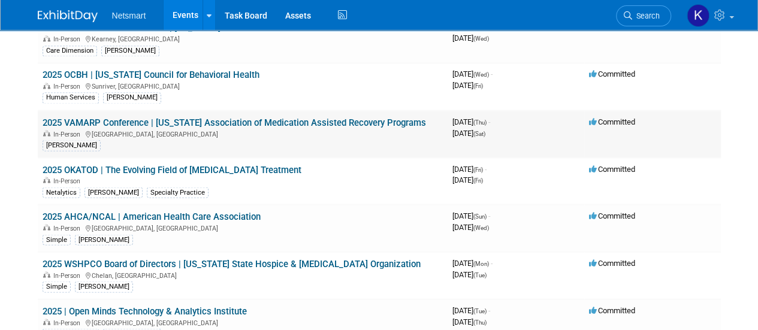
scroll to position [1020, 0]
click at [59, 210] on link "2025 AHCA/NCAL | American Health Care Association" at bounding box center [152, 215] width 218 height 11
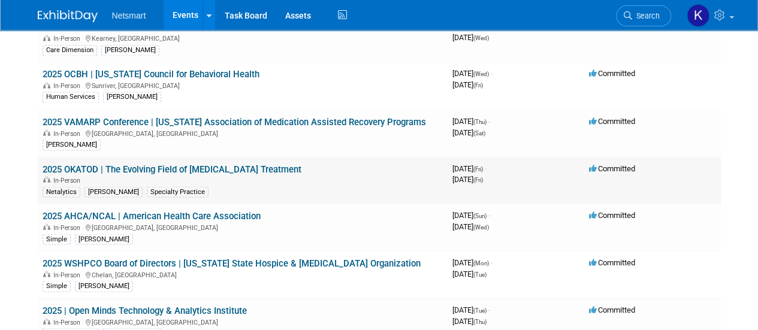
scroll to position [1081, 0]
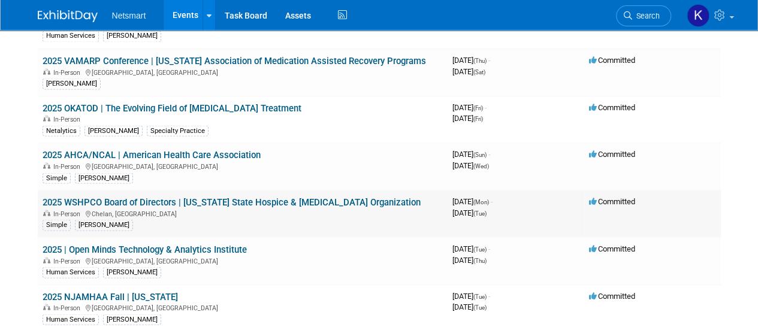
click at [62, 197] on link "2025 WSHPCO Board of Directors | Washington State Hospice & Palliative Care Org…" at bounding box center [232, 202] width 378 height 11
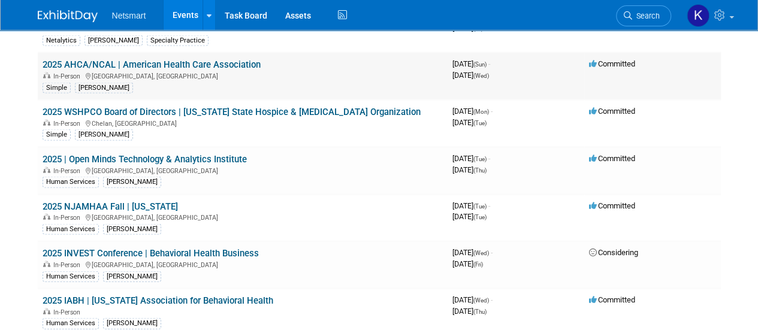
scroll to position [1172, 0]
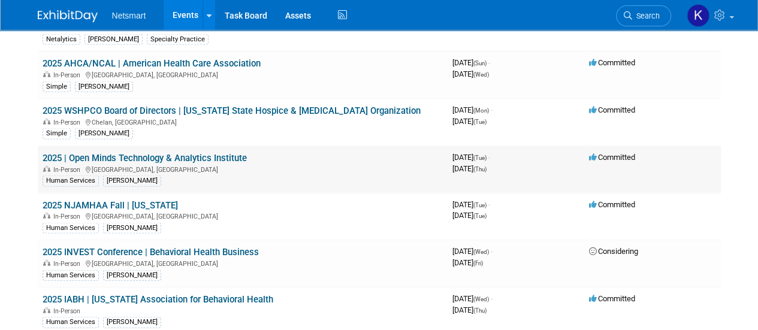
click at [76, 153] on link "2025 | Open Minds Technology & Analytics Institute" at bounding box center [145, 158] width 204 height 11
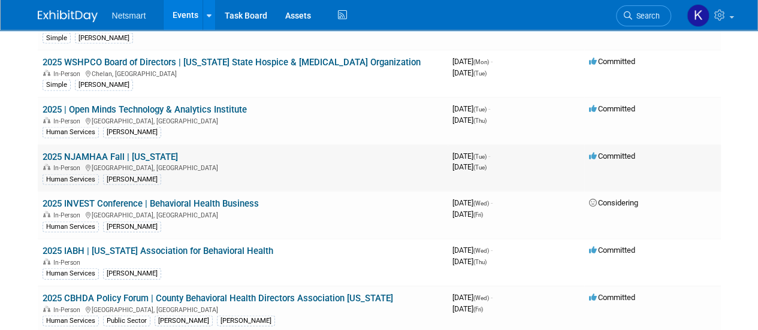
scroll to position [1224, 0]
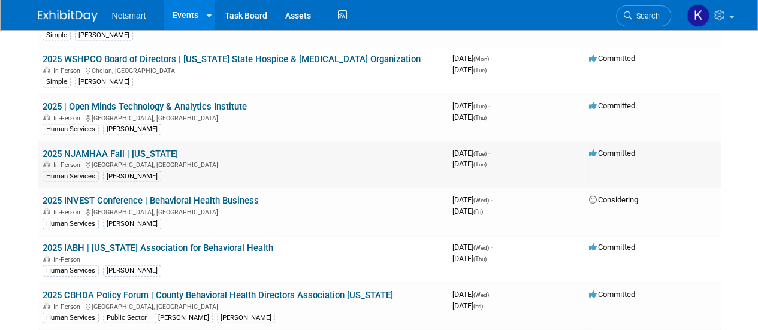
click at [97, 149] on link "2025 NJAMHAA Fall | New Jersey" at bounding box center [110, 154] width 135 height 11
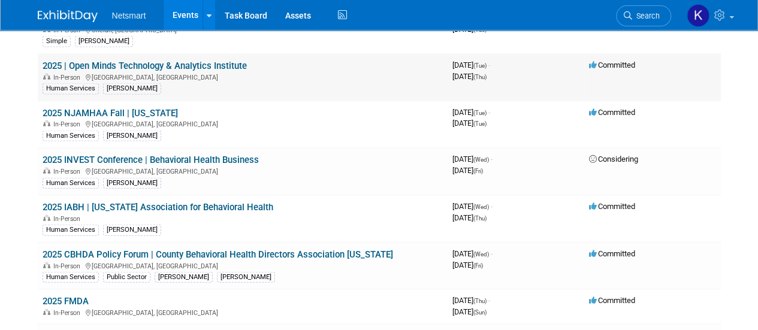
scroll to position [1266, 0]
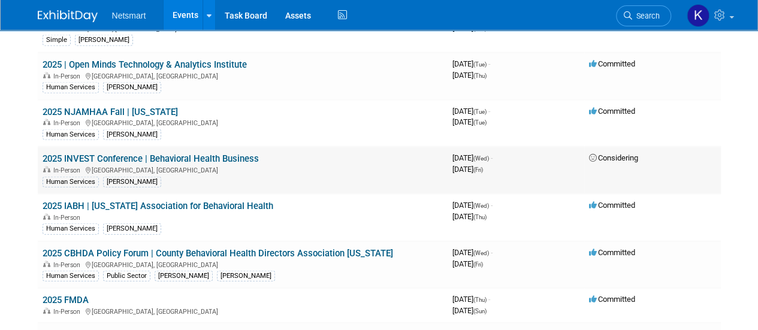
click at [64, 153] on link "2025 INVEST Conference | Behavioral Health Business" at bounding box center [151, 158] width 216 height 11
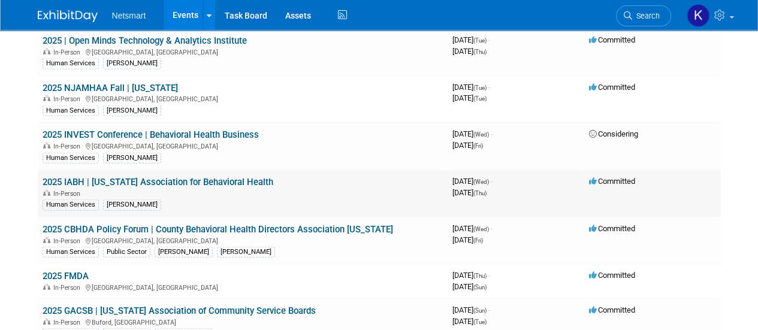
click at [65, 177] on link "2025 IABH | Illinois Association for Behavioral Health" at bounding box center [158, 182] width 231 height 11
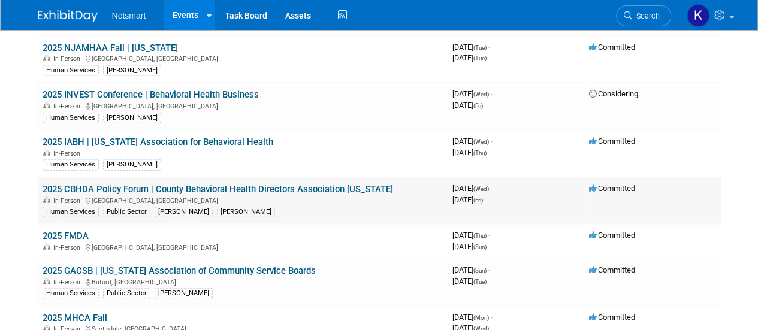
click at [65, 184] on link "2025 CBHDA Policy Forum | County Behavioral Health Directors Association Califo…" at bounding box center [218, 189] width 351 height 11
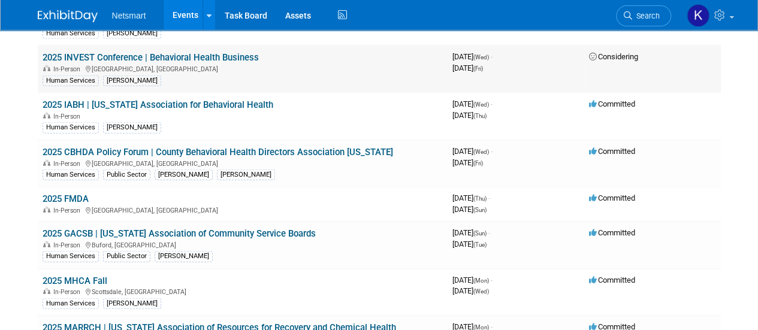
scroll to position [1369, 0]
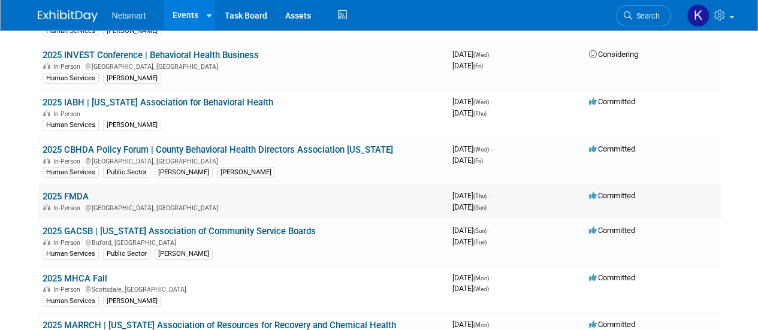
click at [59, 191] on link "2025 FMDA" at bounding box center [66, 196] width 46 height 11
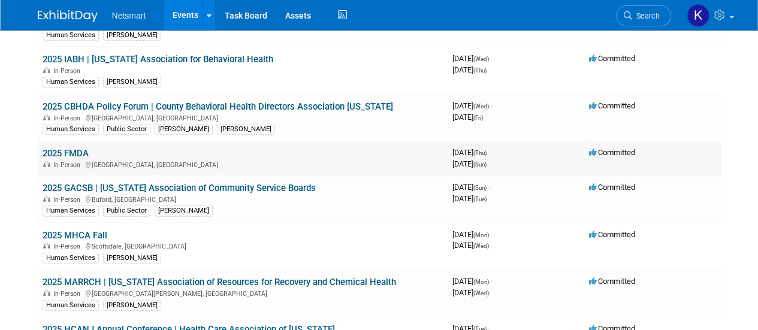
click at [78, 183] on link "2025 GACSB | Georgia Association of Community Service Boards" at bounding box center [179, 188] width 273 height 11
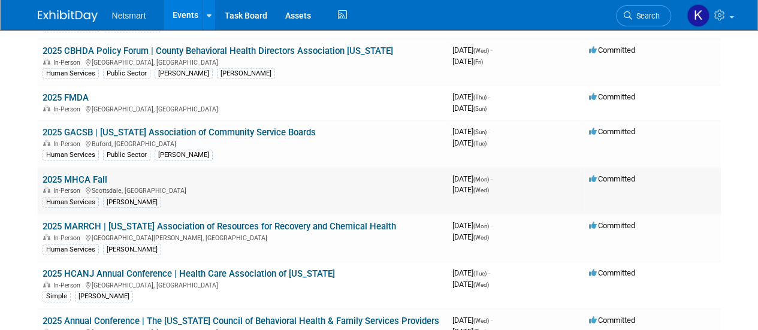
scroll to position [1469, 0]
click at [91, 221] on link "2025 MARRCH | Minnesota Association of Resources for Recovery and Chemical Heal…" at bounding box center [220, 226] width 354 height 11
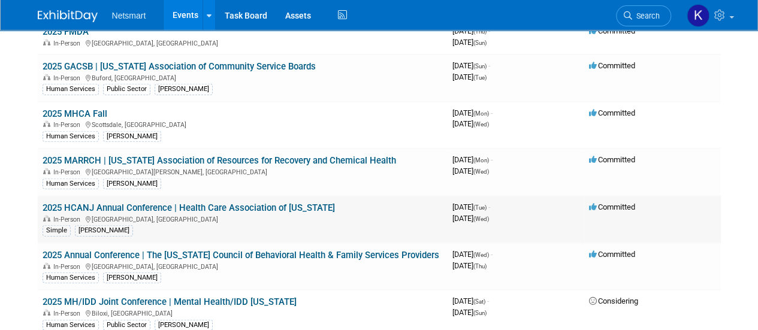
click at [77, 203] on link "2025 HCANJ Annual Conference | Health Care Association of New Jersey" at bounding box center [189, 208] width 292 height 11
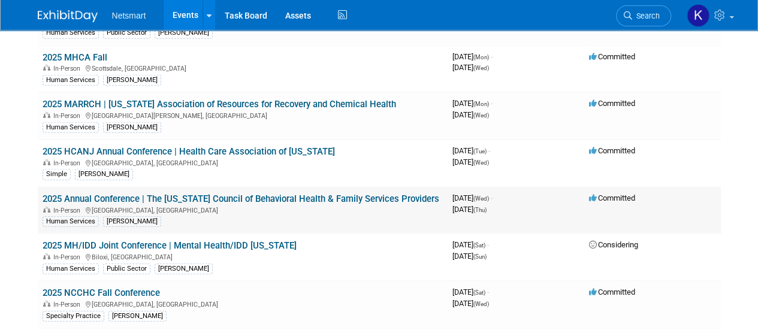
click at [91, 194] on link "2025 Annual Conference​ | The Ohio Council of Behavioral Health & Family Servic…" at bounding box center [241, 199] width 397 height 11
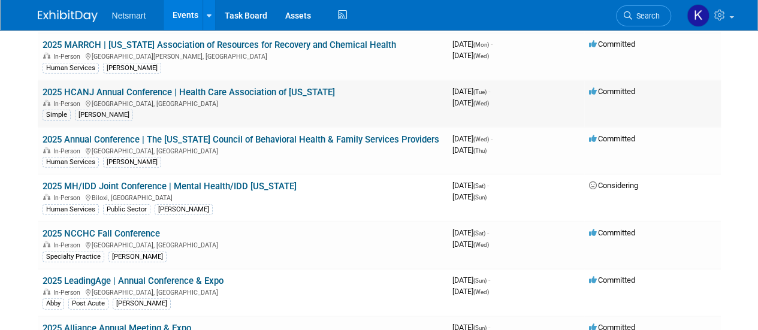
scroll to position [1650, 0]
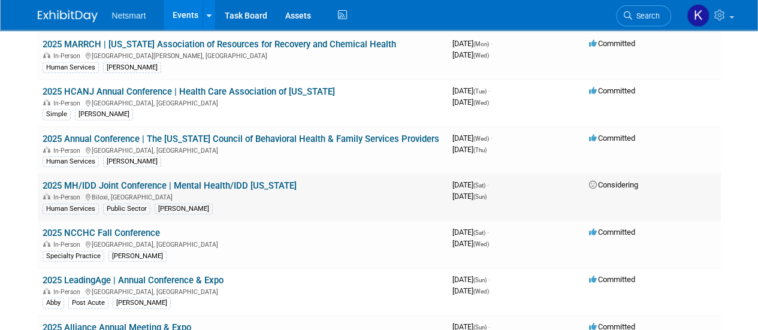
click at [57, 180] on link "2025 MH/IDD Joint Conference | Mental Health/IDD Mississippi" at bounding box center [170, 185] width 254 height 11
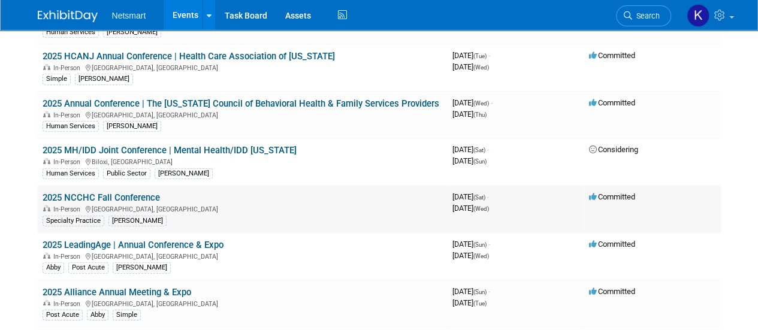
click at [96, 192] on link "2025 NCCHC Fall Conference" at bounding box center [101, 197] width 117 height 11
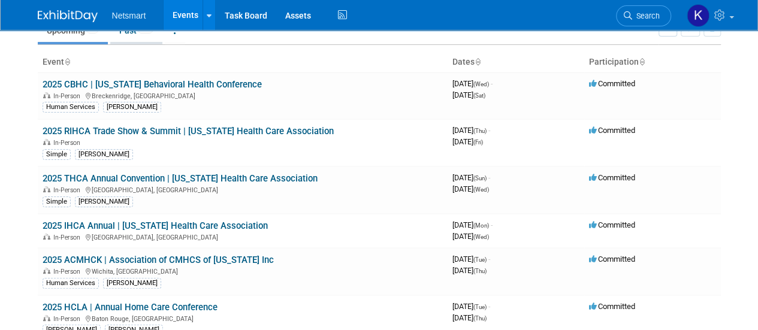
scroll to position [35, 0]
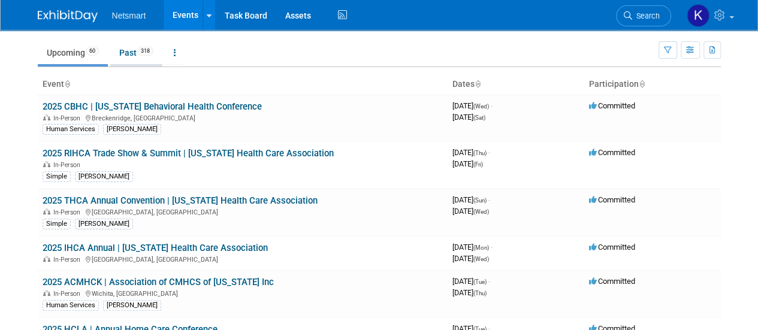
click at [132, 50] on link "Past 318" at bounding box center [136, 52] width 52 height 23
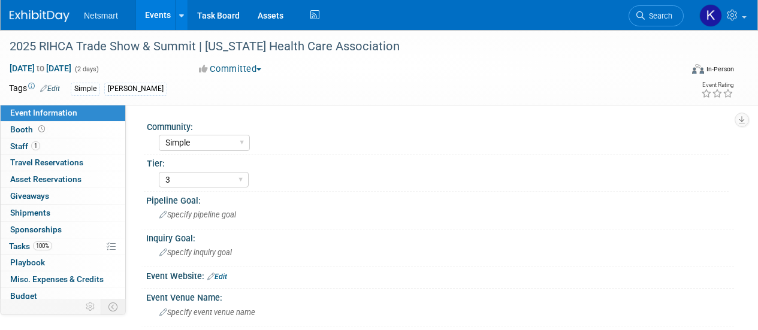
select select "Simple"
select select "3"
select select "Yes"
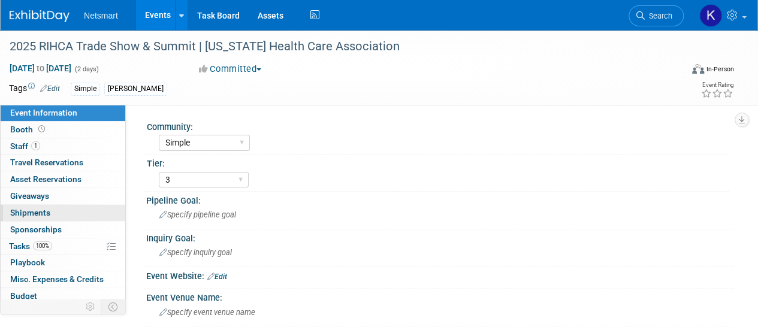
scroll to position [40, 0]
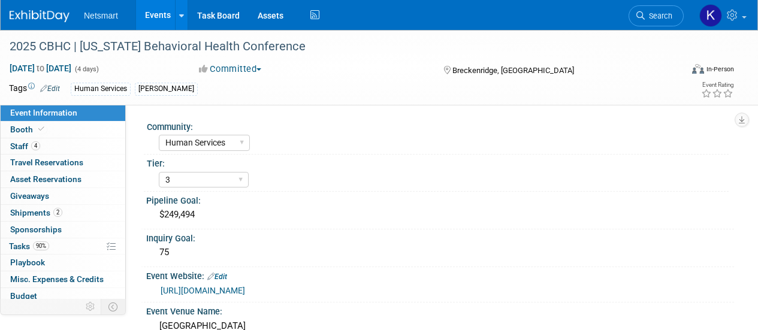
select select "Human Services"
select select "3"
select select "No"
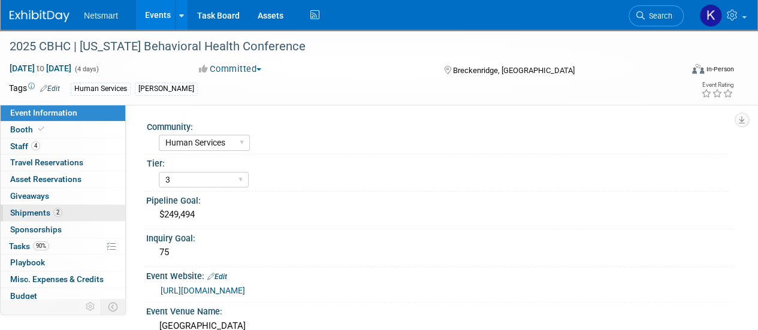
click at [73, 214] on link "2 Shipments 2" at bounding box center [63, 213] width 125 height 16
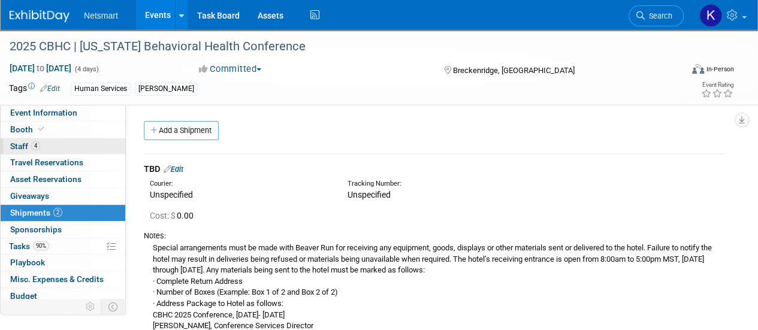
click at [53, 141] on link "4 Staff 4" at bounding box center [63, 146] width 125 height 16
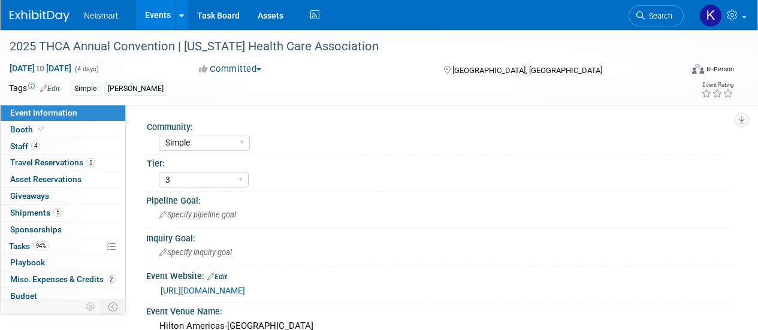
select select "Simple"
select select "3"
select select "No"
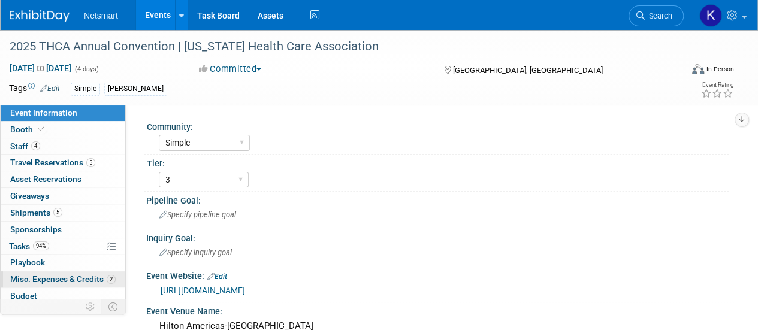
click at [71, 277] on span "Misc. Expenses & Credits 2" at bounding box center [62, 279] width 105 height 10
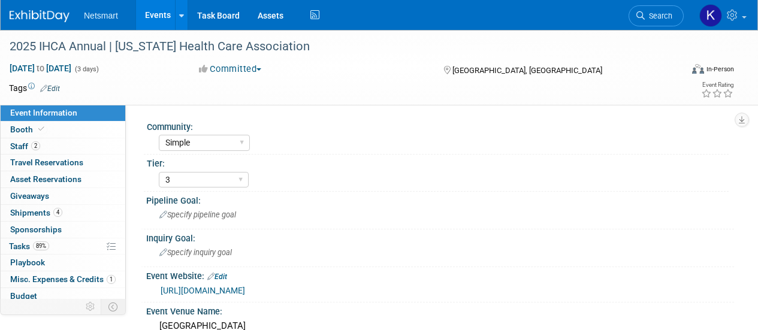
select select "Simple"
select select "3"
select select "No"
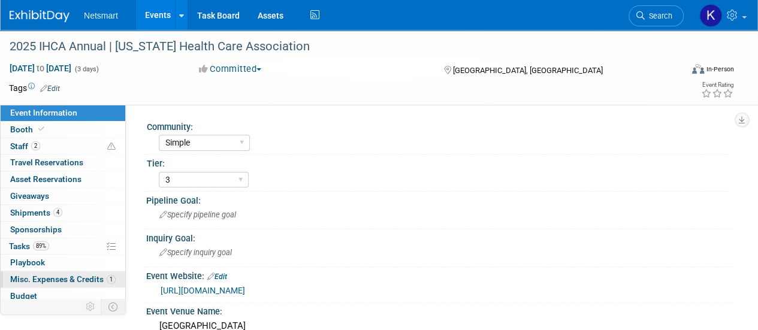
click at [73, 276] on span "Misc. Expenses & Credits 1" at bounding box center [62, 279] width 105 height 10
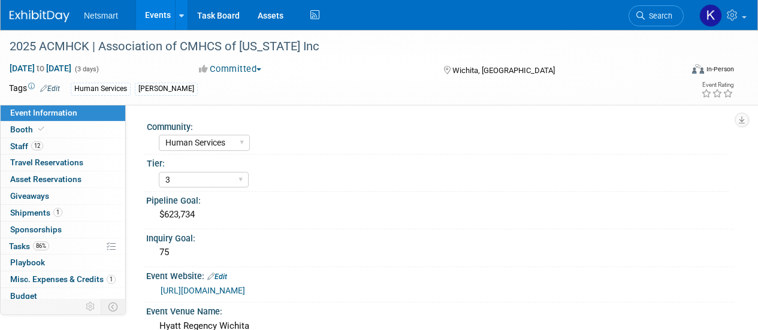
select select "Human Services"
select select "3"
select select "No"
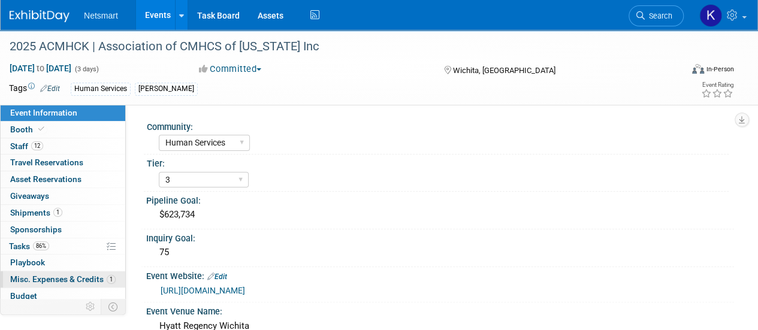
click at [50, 276] on span "Misc. Expenses & Credits 1" at bounding box center [62, 279] width 105 height 10
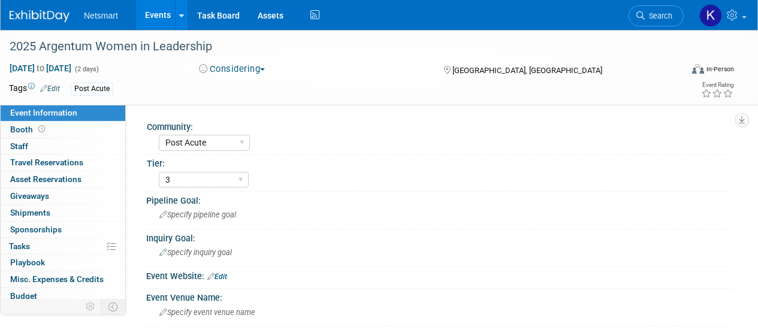
select select "Post Acute"
select select "3"
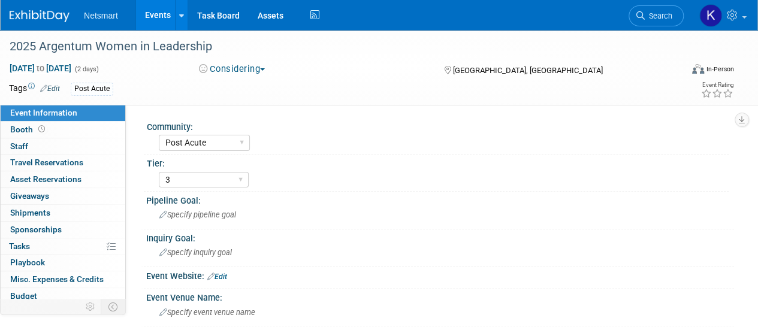
scroll to position [36, 0]
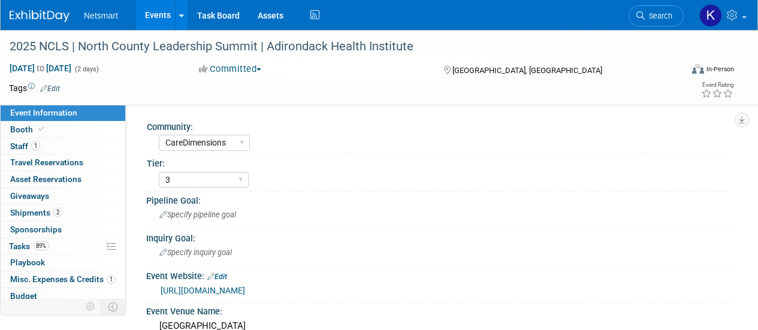
select select "CareDimensions"
select select "3"
select select "No"
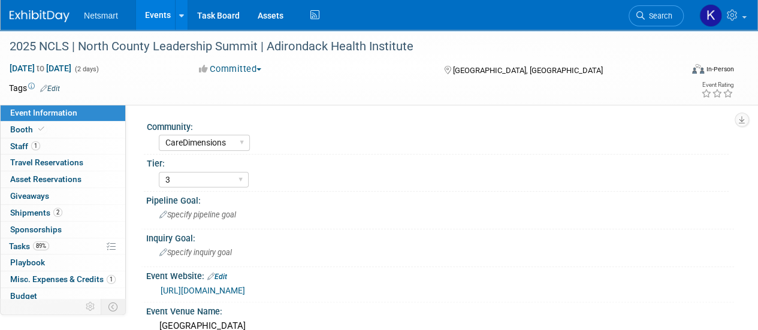
scroll to position [41, 0]
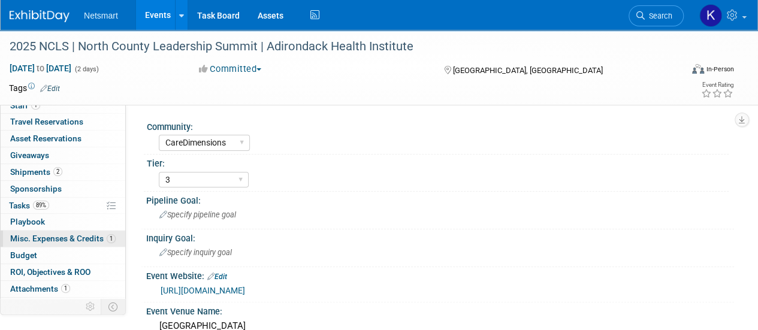
click at [72, 239] on span "Misc. Expenses & Credits 1" at bounding box center [62, 239] width 105 height 10
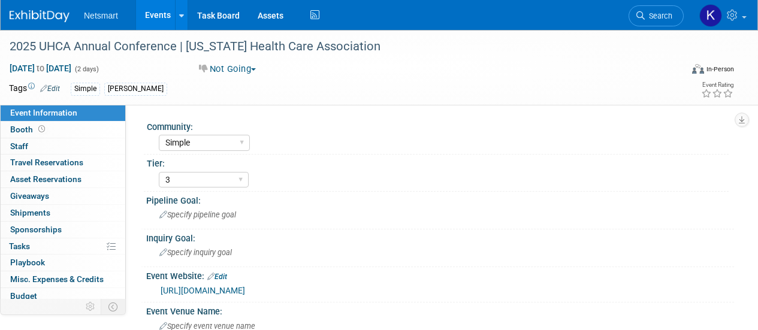
select select "Simple"
select select "3"
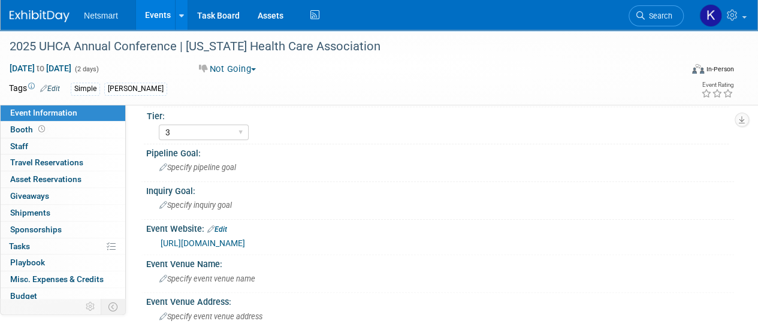
scroll to position [48, 0]
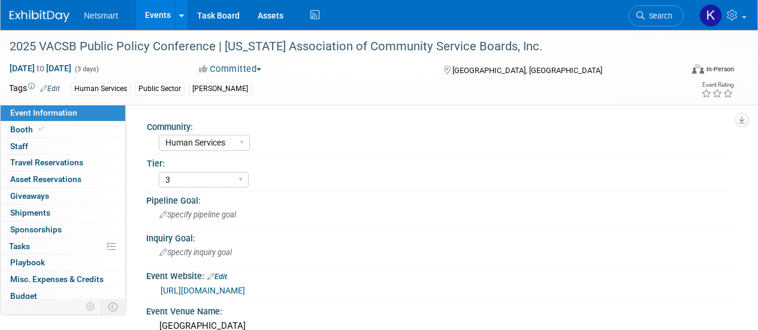
select select "Human Services"
select select "3"
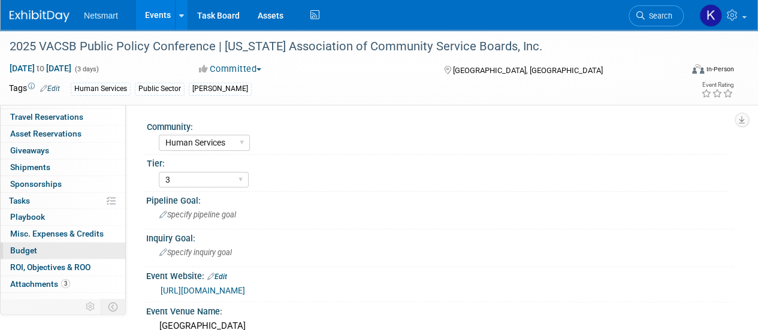
scroll to position [53, 0]
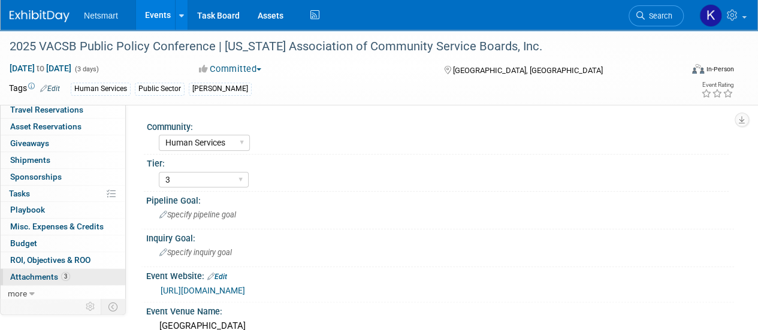
click at [35, 269] on link "3 Attachments 3" at bounding box center [63, 277] width 125 height 16
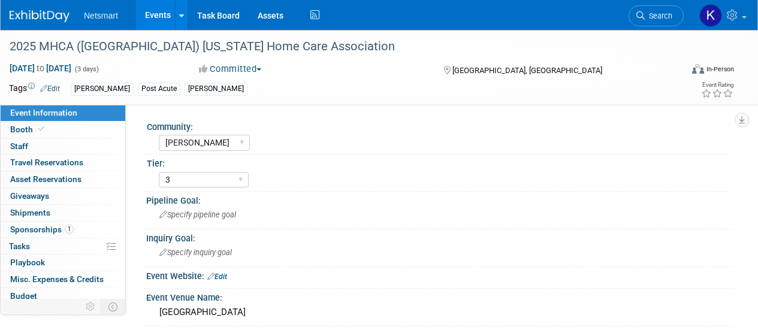
select select "[PERSON_NAME]"
select select "3"
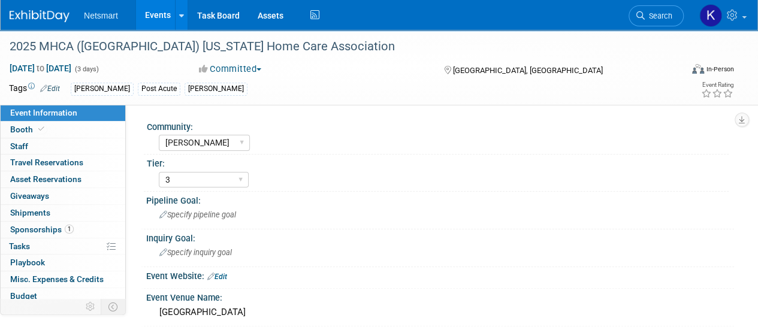
scroll to position [53, 0]
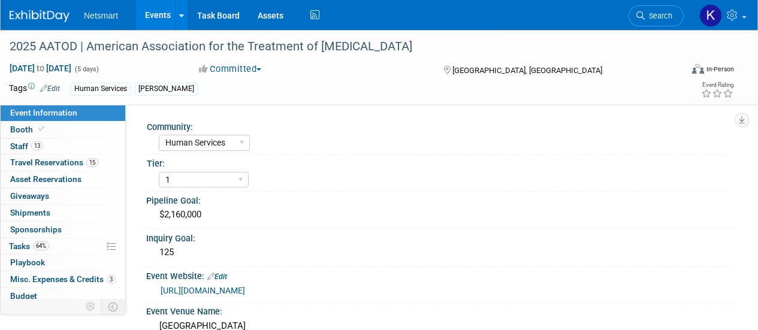
select select "Human Services"
select select "1"
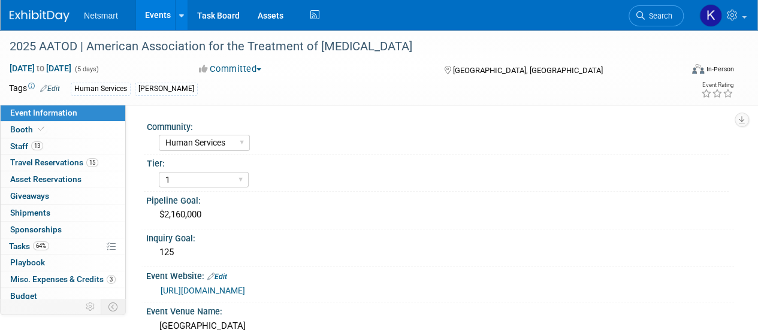
scroll to position [29, 0]
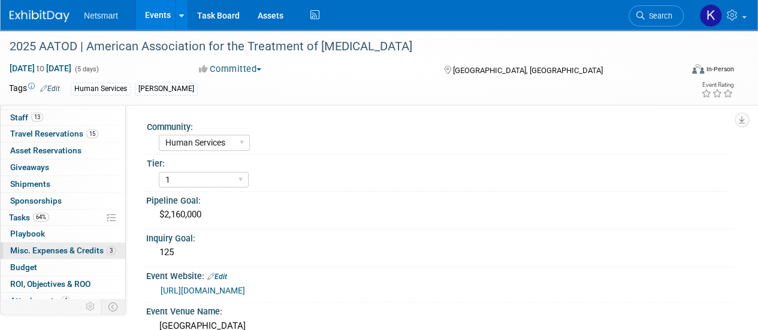
click at [79, 246] on span "Misc. Expenses & Credits 3" at bounding box center [62, 251] width 105 height 10
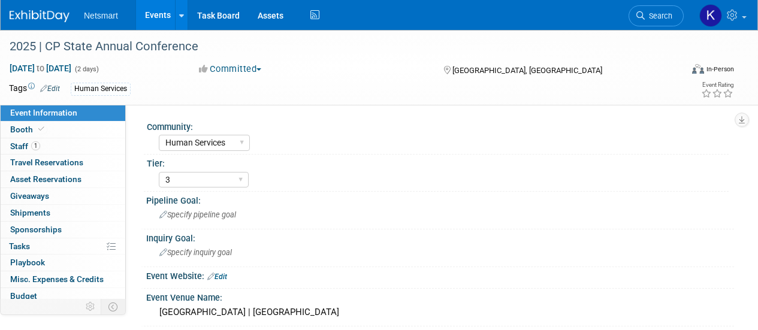
select select "Human Services"
select select "3"
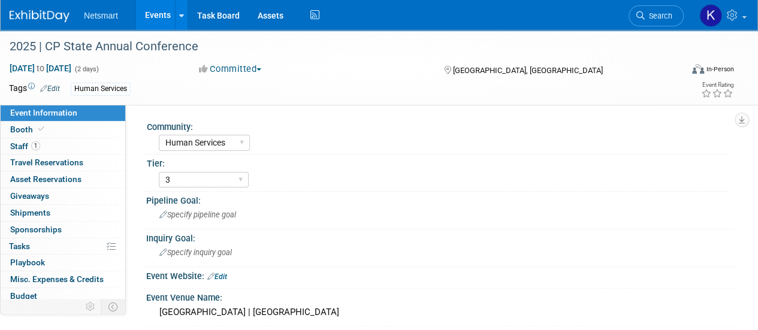
scroll to position [53, 0]
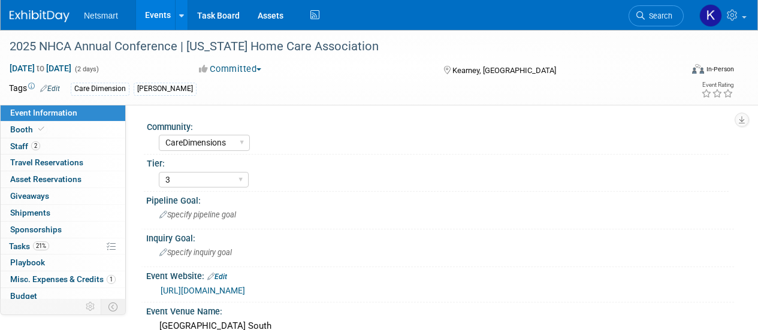
select select "CareDimensions"
select select "3"
select select "No"
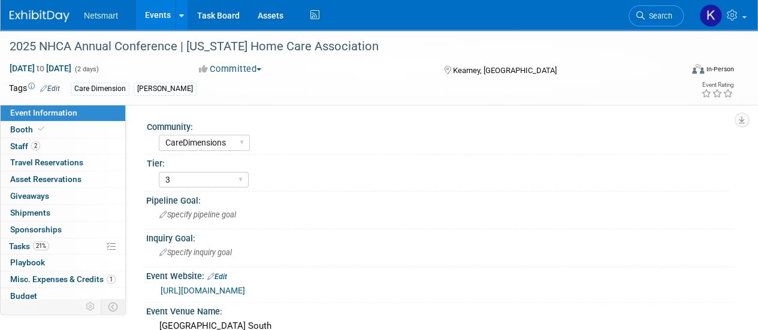
scroll to position [26, 0]
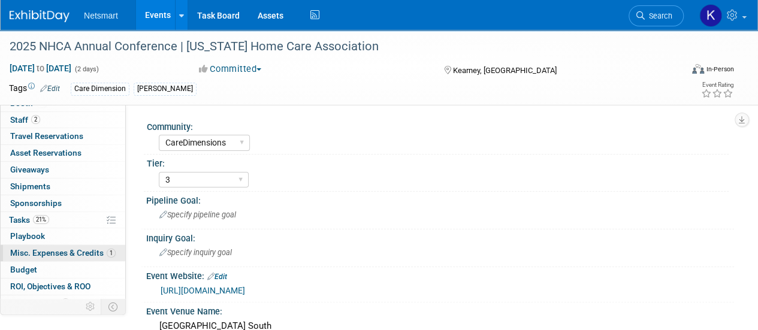
click at [55, 250] on span "Misc. Expenses & Credits 1" at bounding box center [62, 253] width 105 height 10
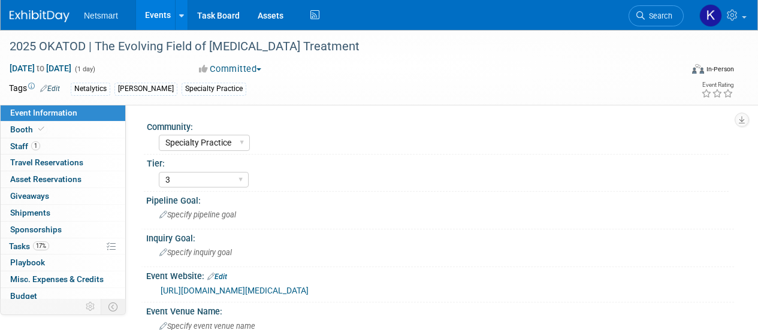
select select "Specialty Practice"
select select "3"
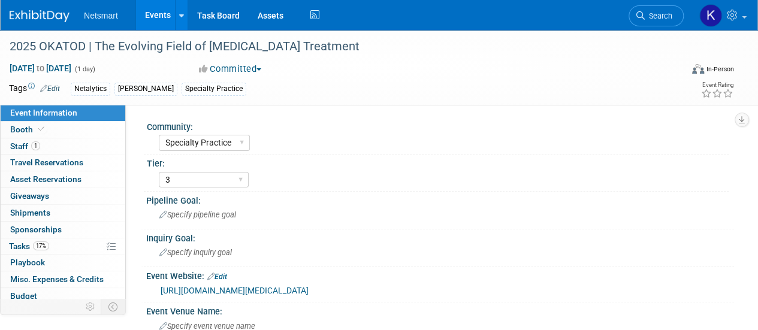
scroll to position [53, 0]
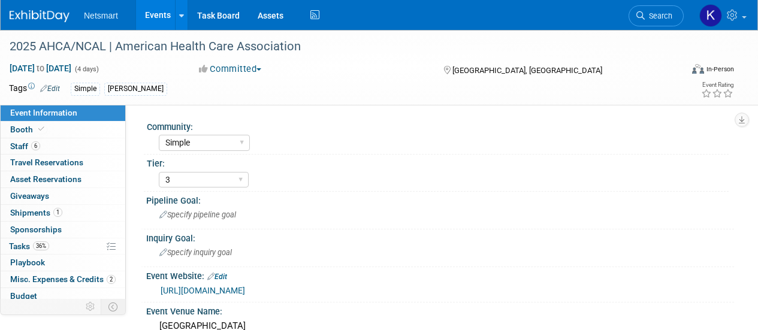
select select "Simple"
select select "3"
select select "No"
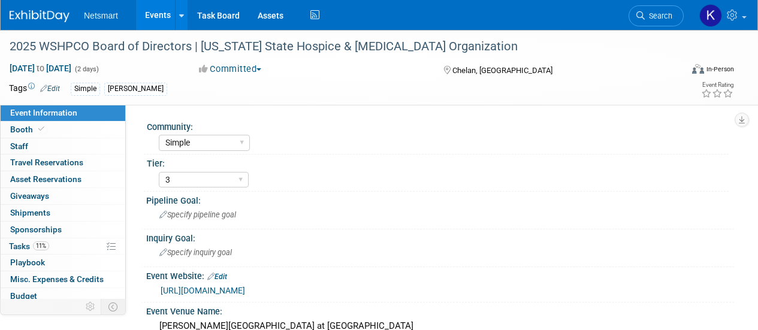
select select "Simple"
select select "3"
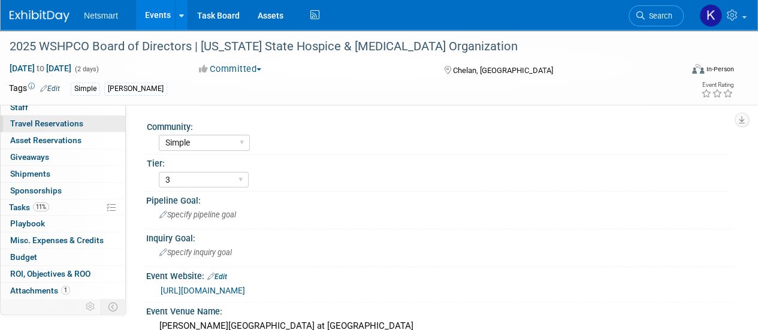
scroll to position [53, 0]
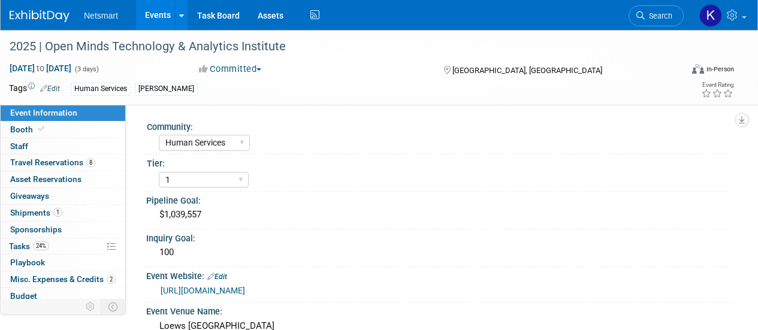
select select "Human Services"
select select "1"
select select "Yes"
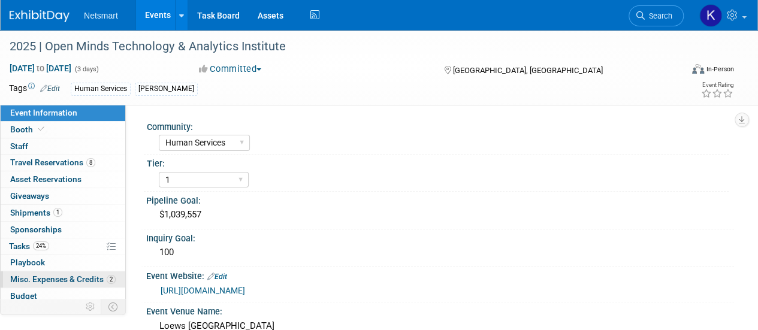
click at [68, 274] on span "Misc. Expenses & Credits 2" at bounding box center [62, 279] width 105 height 10
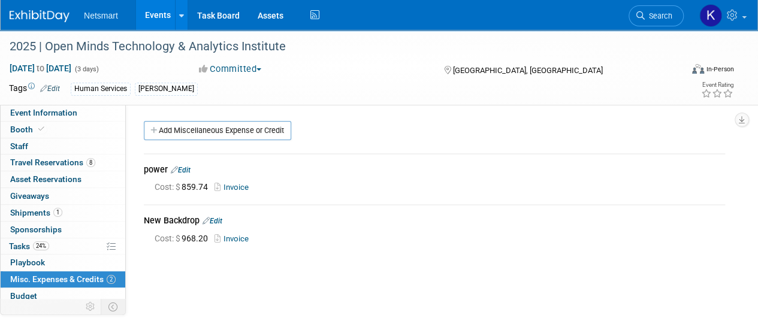
click at [237, 238] on link "Invoice" at bounding box center [234, 238] width 39 height 9
click at [224, 189] on icon at bounding box center [219, 187] width 9 height 8
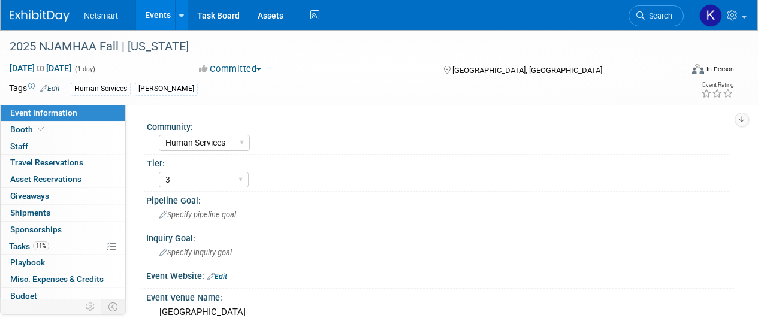
select select "Human Services"
select select "3"
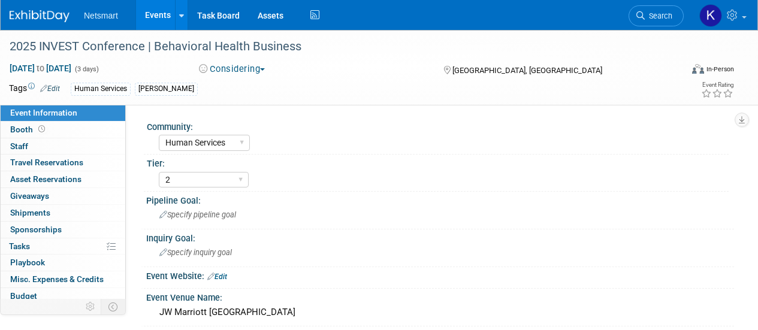
select select "Human Services"
select select "2"
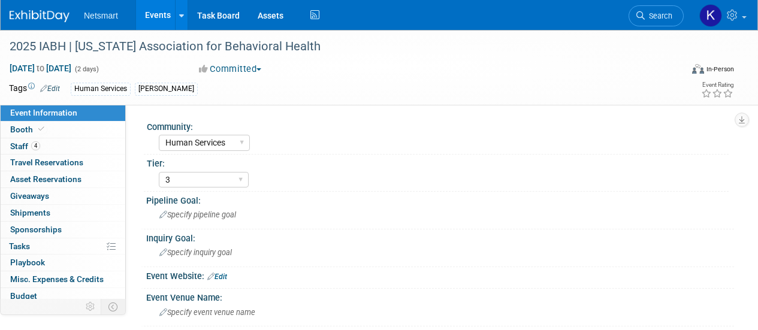
select select "Human Services"
select select "3"
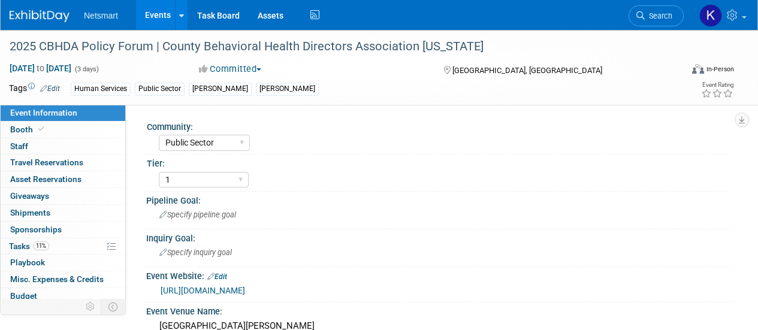
select select "Public Sector"
select select "1"
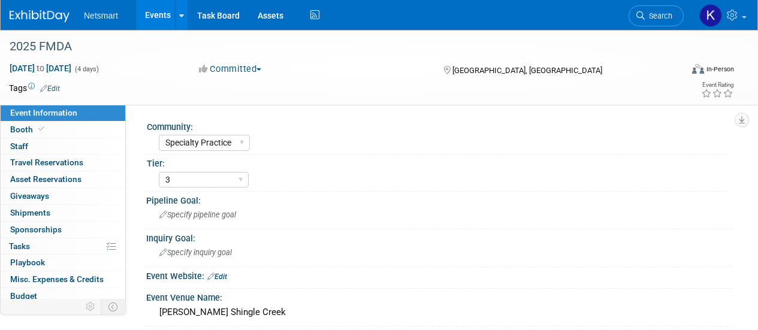
select select "Specialty Practice"
select select "3"
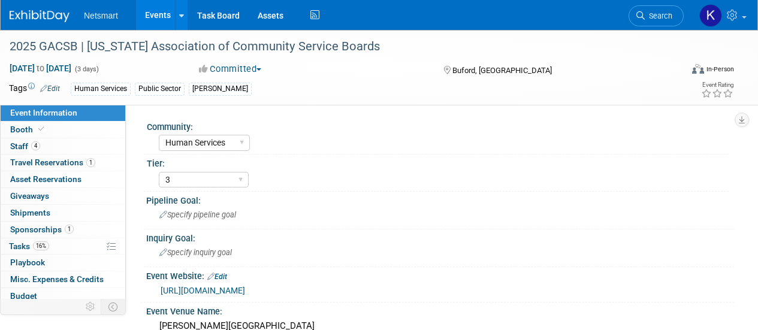
select select "Human Services"
select select "3"
select select "No"
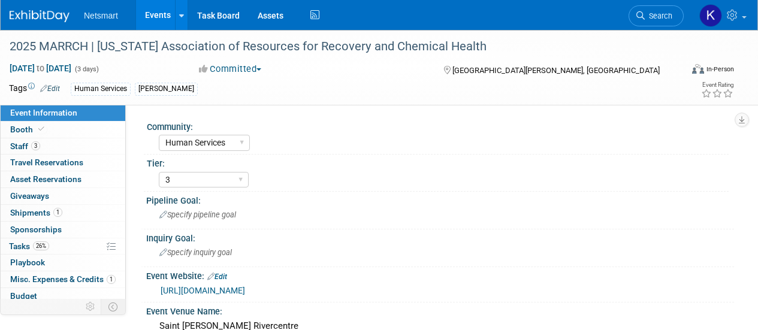
select select "Human Services"
select select "3"
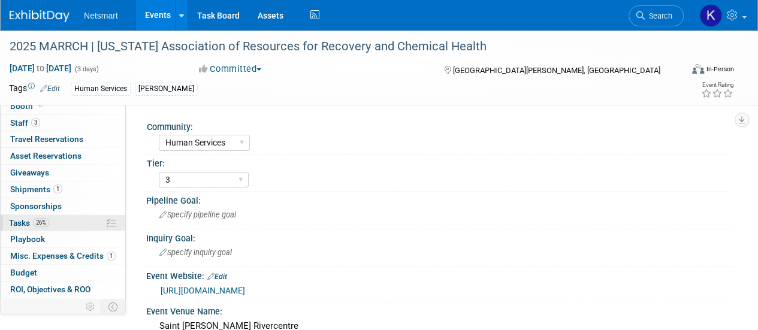
scroll to position [24, 0]
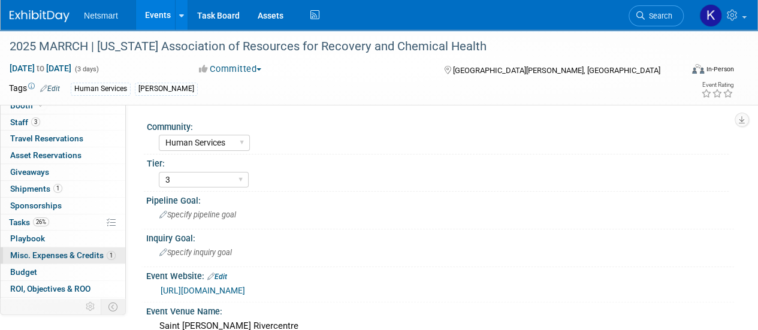
click at [65, 261] on link "1 Misc. Expenses & Credits 1" at bounding box center [63, 255] width 125 height 16
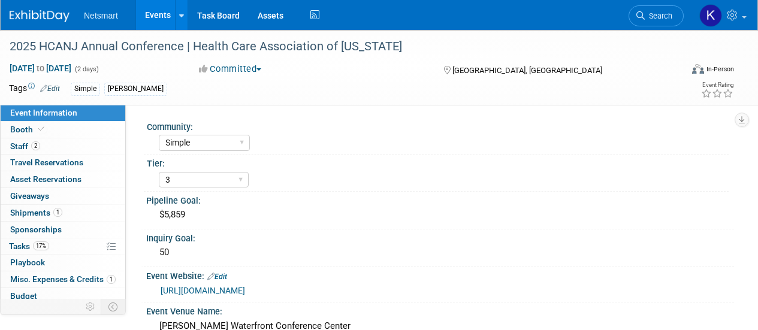
select select "Simple"
select select "3"
select select "No"
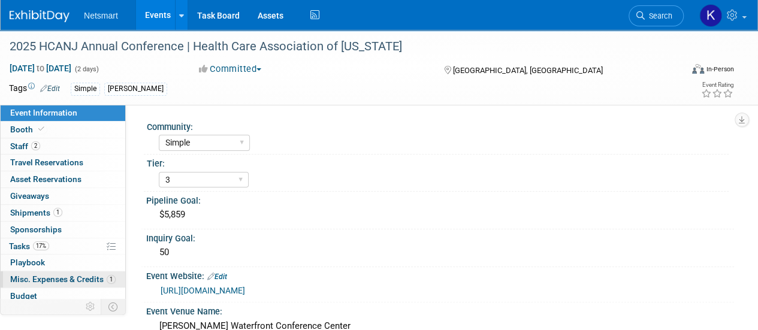
click at [65, 276] on span "Misc. Expenses & Credits 1" at bounding box center [62, 279] width 105 height 10
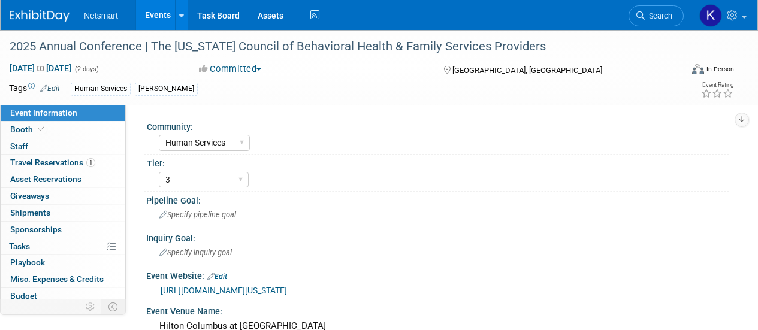
select select "Human Services"
select select "3"
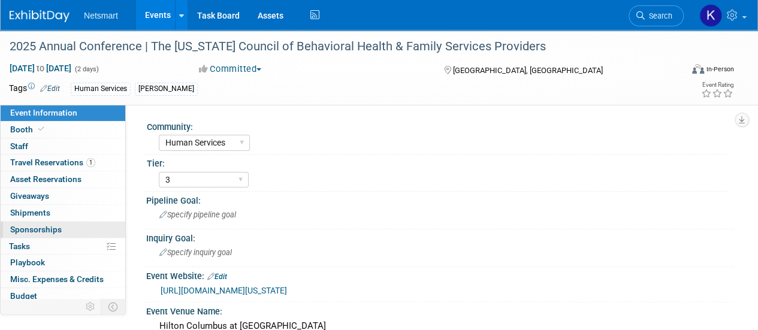
scroll to position [53, 0]
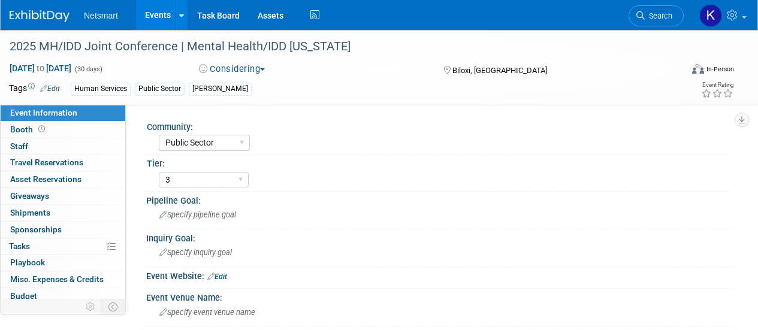
select select "Public Sector"
select select "3"
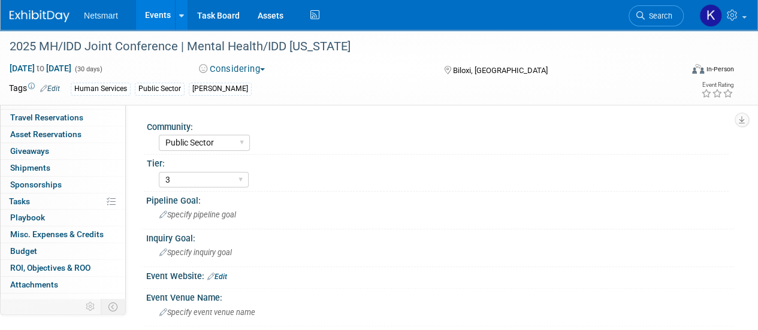
scroll to position [53, 0]
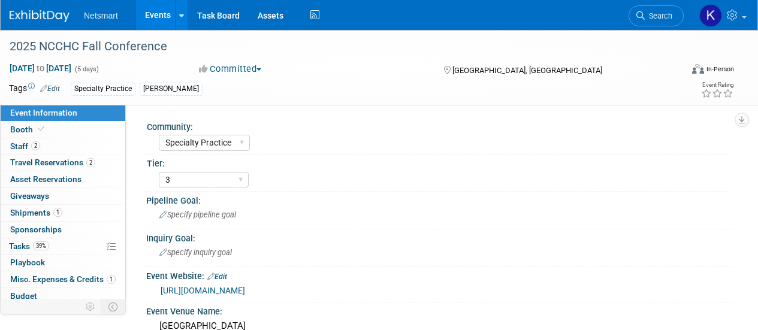
select select "Specialty Practice"
select select "3"
select select "No"
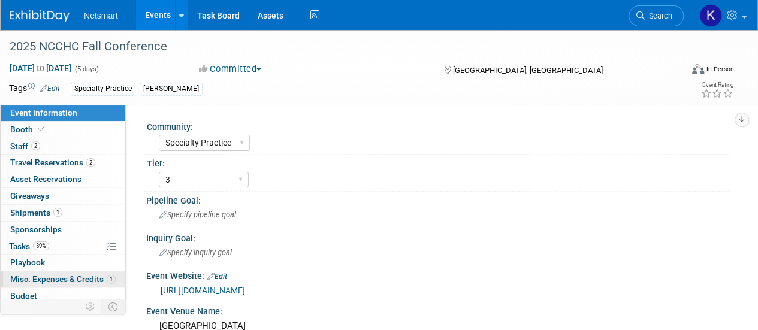
click at [61, 275] on span "Misc. Expenses & Credits 1" at bounding box center [62, 279] width 105 height 10
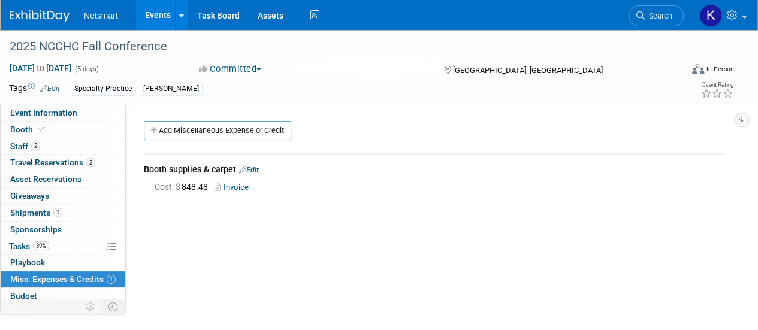
click at [236, 186] on link "Invoice" at bounding box center [234, 187] width 39 height 9
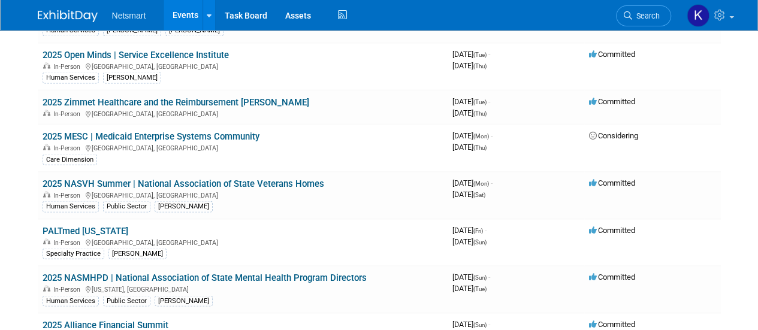
scroll to position [1101, 0]
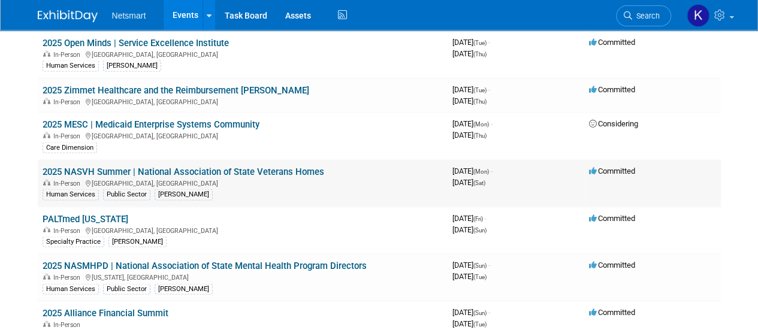
click at [103, 166] on link "2025 NASVH Summer | National Association of State Veterans Homes" at bounding box center [184, 171] width 282 height 11
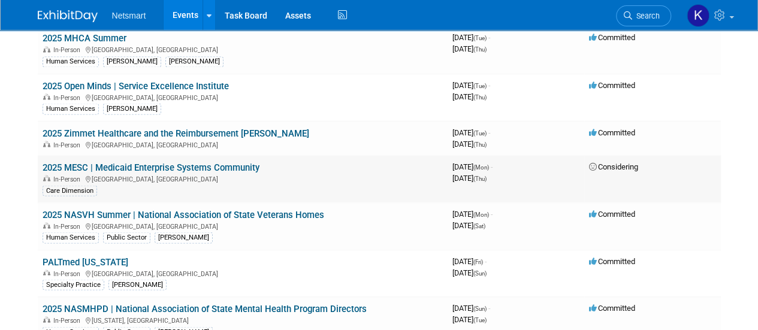
scroll to position [1053, 0]
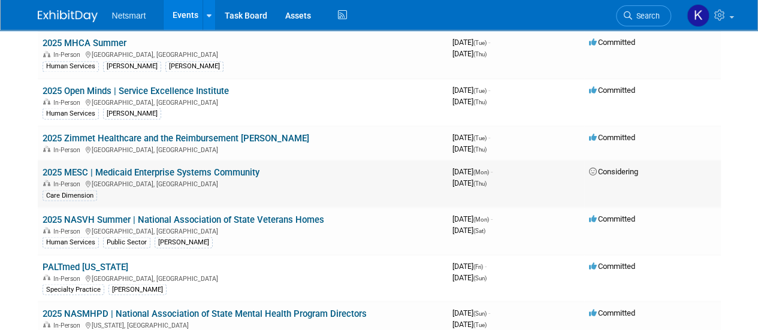
click at [86, 167] on link "2025 MESC | Medicaid Enterprise Systems Community" at bounding box center [151, 172] width 217 height 11
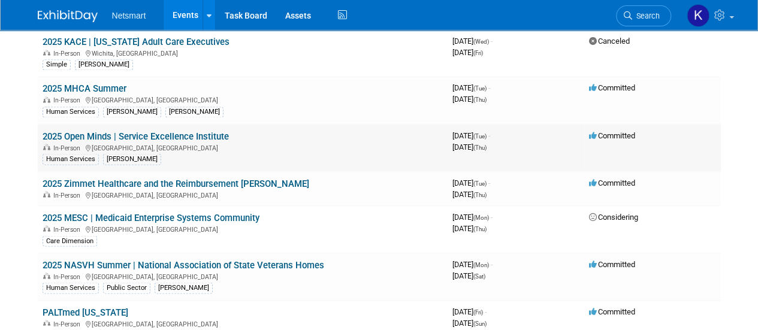
scroll to position [1007, 0]
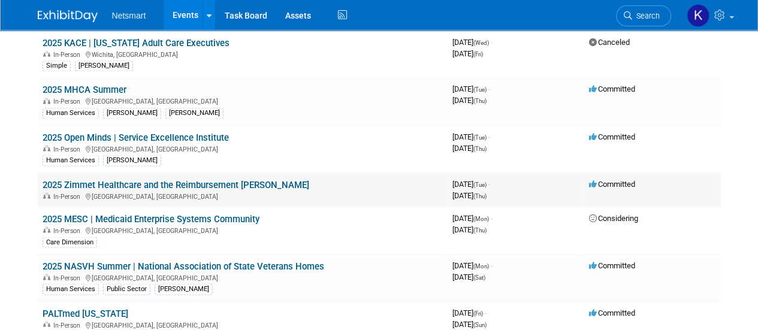
click at [78, 179] on link "2025 Zimmet Healthcare and the Reimbursement RoZetta Stone" at bounding box center [176, 184] width 267 height 11
click at [104, 132] on link "2025 Open Minds | Service Excellence Institute" at bounding box center [136, 137] width 186 height 11
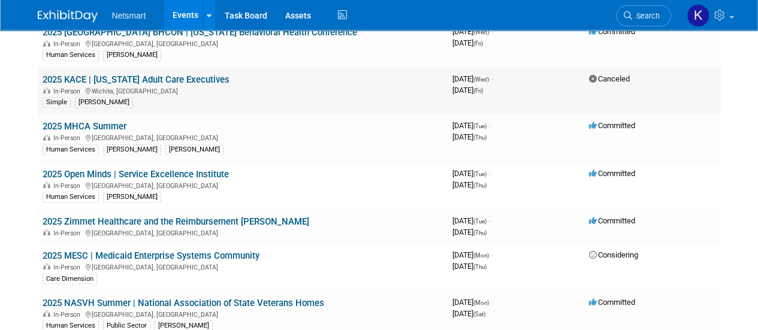
scroll to position [947, 0]
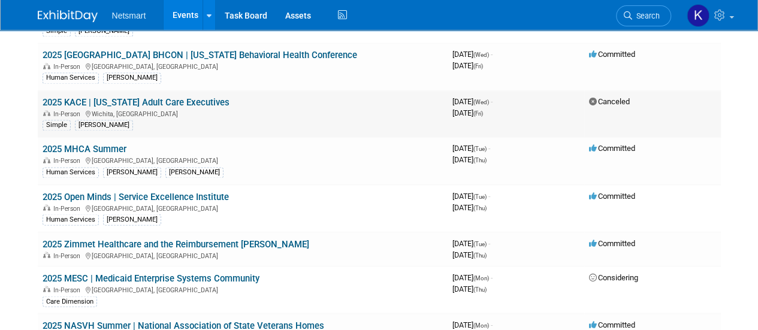
click at [109, 97] on link "2025 KACE | Kansas Adult Care Executives" at bounding box center [136, 102] width 187 height 11
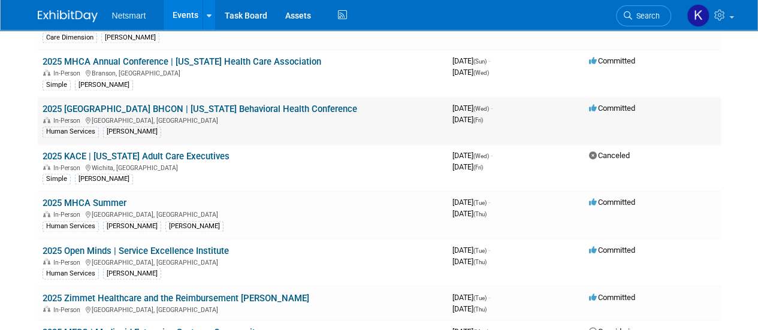
click at [71, 104] on link "2025 FL BHCON | Florida Behavioral Health Conference" at bounding box center [200, 109] width 315 height 11
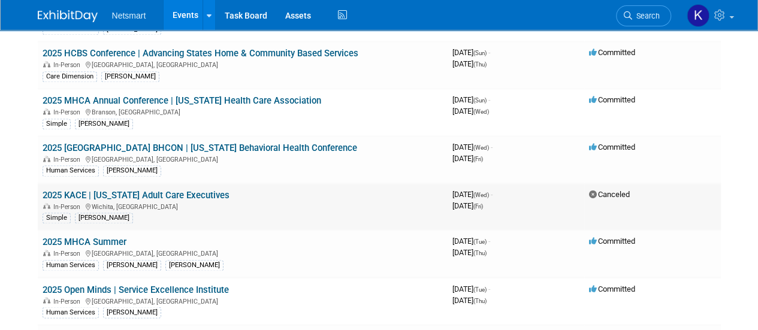
scroll to position [854, 0]
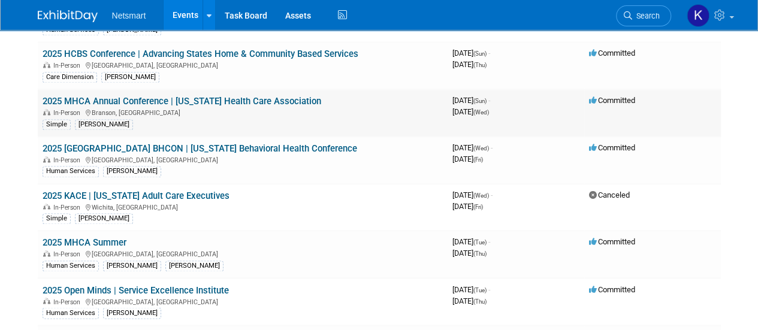
click at [132, 96] on link "2025 MHCA Annual Conference | Missouri Health Care Association" at bounding box center [182, 101] width 279 height 11
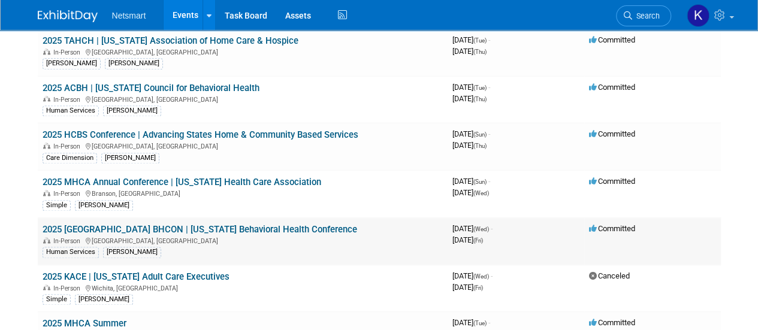
scroll to position [771, 0]
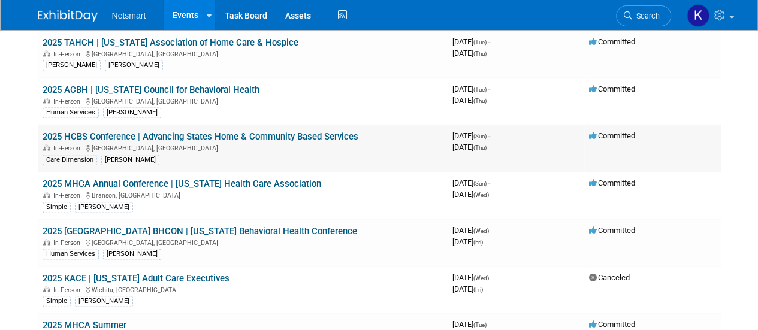
click at [99, 125] on td "2025 HCBS Conference | Advancing States Home & Community Based Services In-Pers…" at bounding box center [243, 148] width 410 height 47
click at [93, 131] on link "2025 HCBS Conference | Advancing States Home & Community Based Services" at bounding box center [201, 136] width 316 height 11
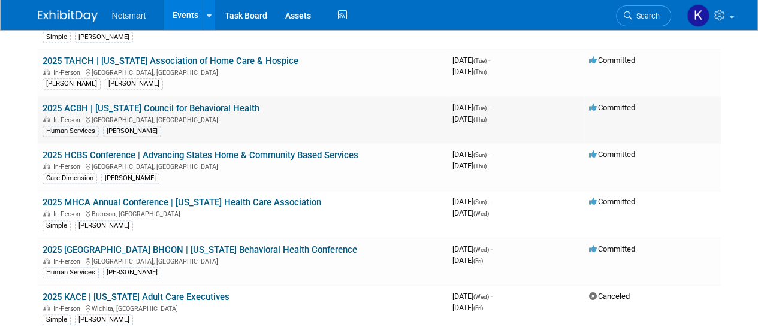
click at [91, 103] on link "2025 ACBH | Arkansas Council for Behavioral Health" at bounding box center [151, 108] width 217 height 11
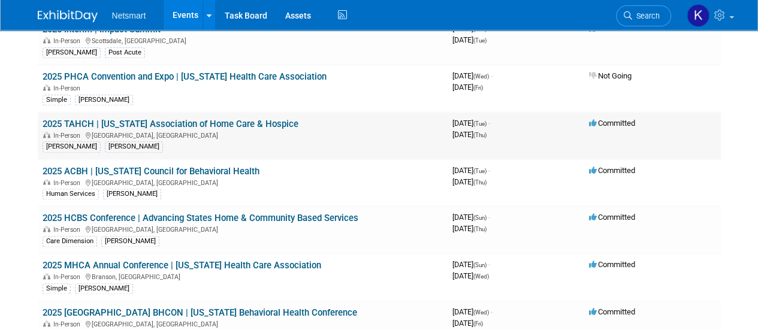
scroll to position [683, 0]
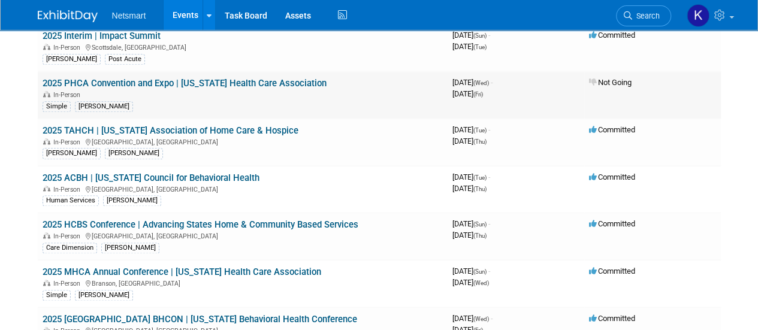
click at [88, 78] on link "2025 PHCA Convention and Expo | Pennsylvania Health Care Association" at bounding box center [185, 83] width 284 height 11
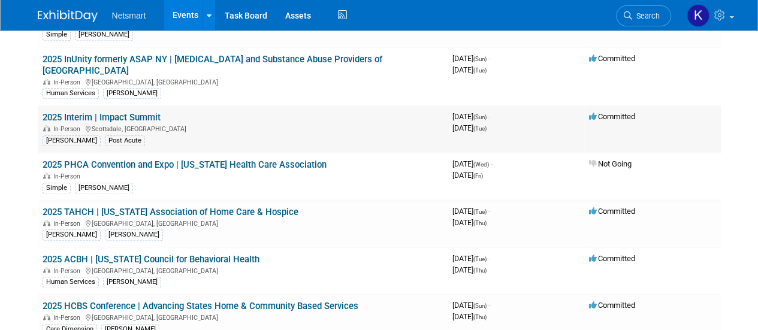
scroll to position [570, 0]
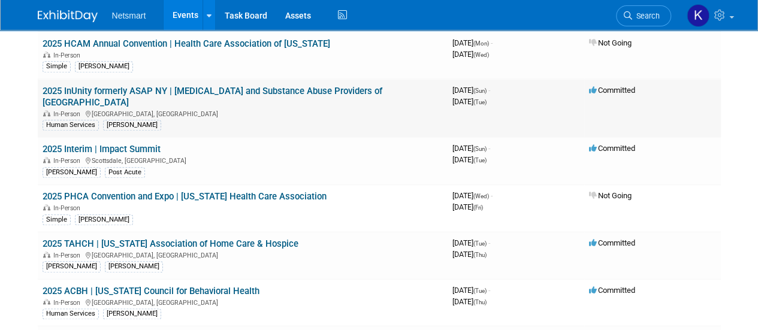
click at [77, 87] on link "2025 InUnity formerly ASAP NY | Alcoholism and Substance Abuse Providers of NY" at bounding box center [213, 97] width 340 height 22
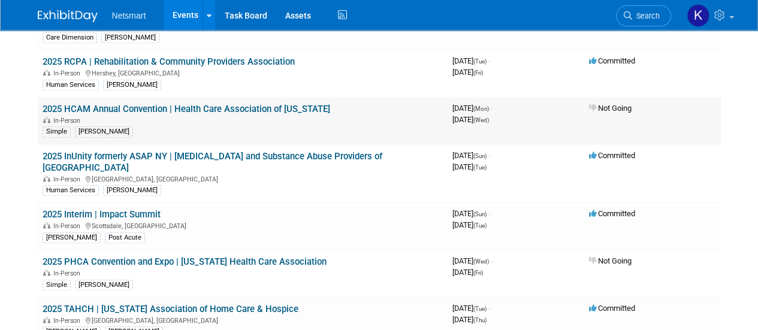
scroll to position [488, 0]
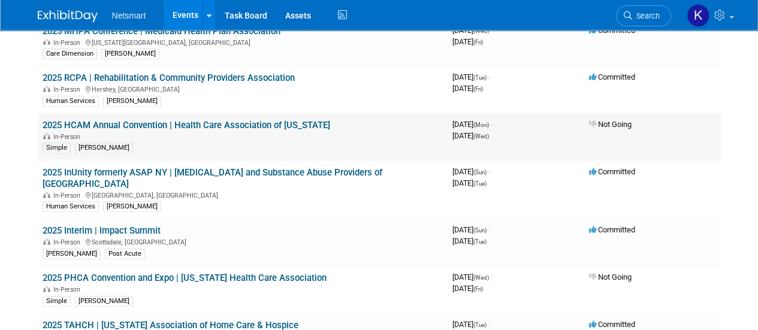
click at [61, 123] on link "2025 HCAM Annual Convention | Health Care Association of Michigan" at bounding box center [187, 125] width 288 height 11
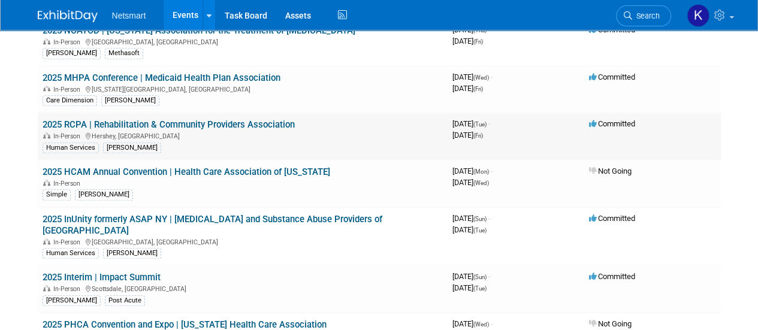
click at [65, 126] on td "2025 RCPA | Rehabilitation & Community Providers Association In-Person Hershey,…" at bounding box center [243, 136] width 410 height 47
click at [68, 123] on link "2025 RCPA | Rehabilitation & Community Providers Association" at bounding box center [169, 124] width 252 height 11
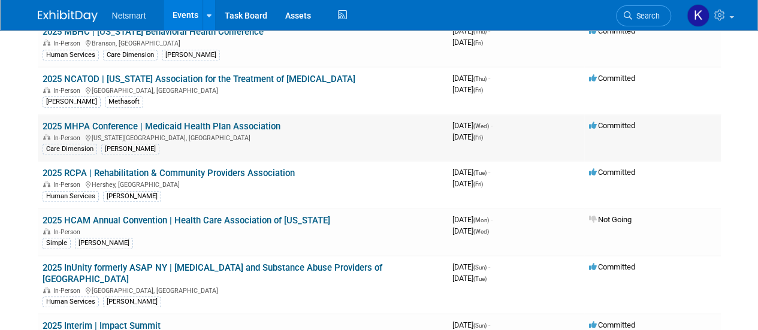
click at [81, 121] on link "2025 MHPA Conference | Medicaid Health Plan Association" at bounding box center [162, 126] width 238 height 11
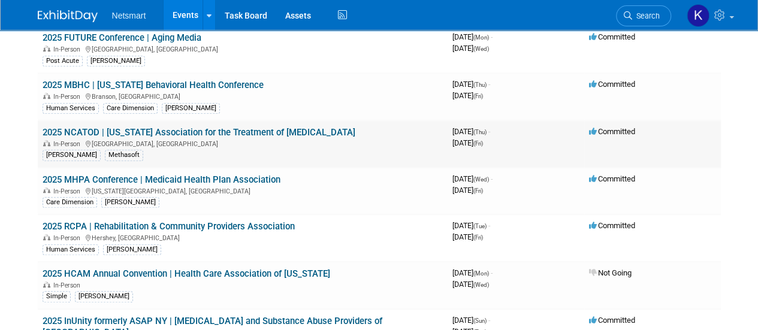
scroll to position [339, 0]
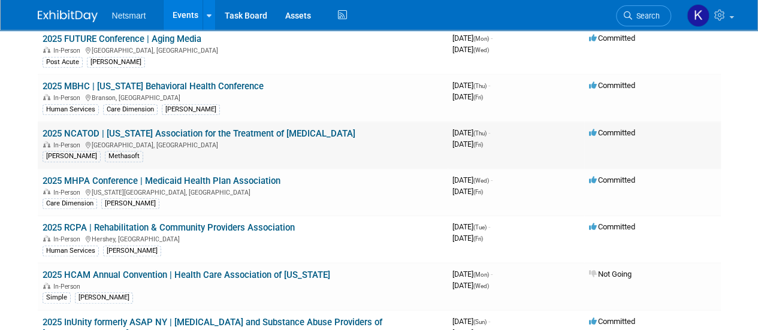
click at [70, 128] on link "2025 NCATOD | North Carolina Association for the Treatment of Opioid Dependence" at bounding box center [199, 133] width 313 height 11
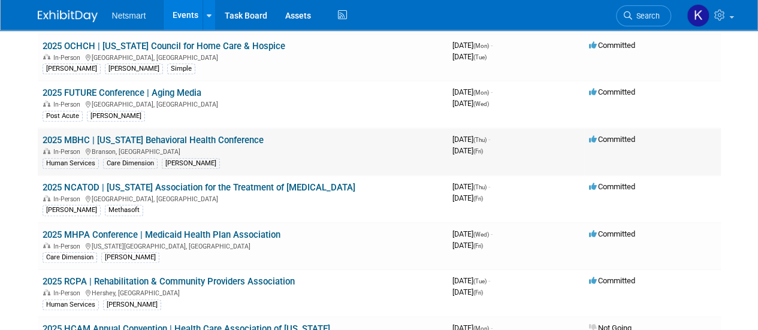
click at [68, 140] on link "2025 MBHC | Missouri Behavioral Health Conference" at bounding box center [153, 140] width 221 height 11
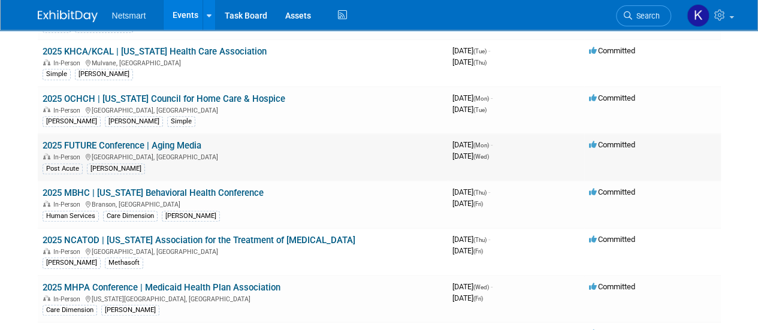
click at [79, 140] on link "2025 FUTURE Conference | Aging Media" at bounding box center [122, 145] width 159 height 11
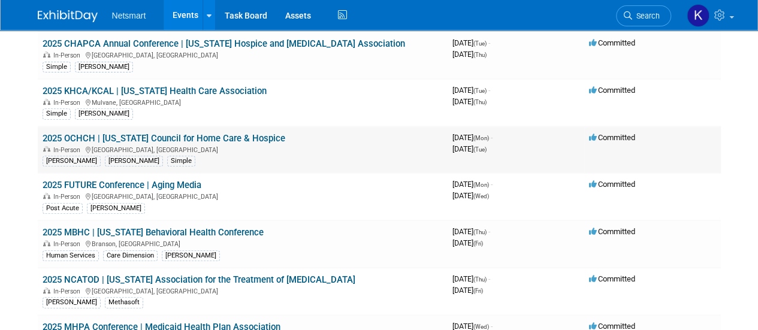
click at [87, 135] on link "2025 OCHCH | Ohio Council for Home Care & Hospice" at bounding box center [164, 138] width 243 height 11
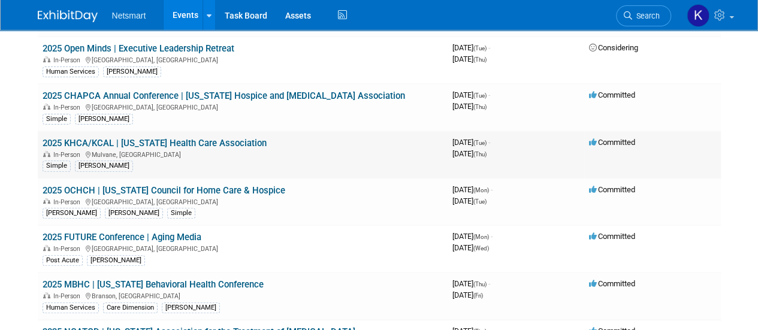
scroll to position [135, 0]
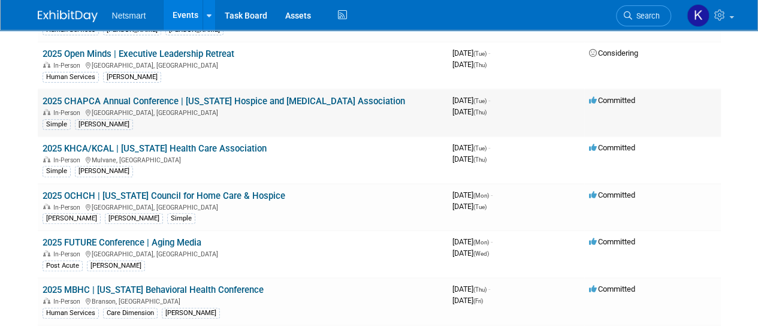
click at [70, 96] on link "2025 CHAPCA Annual Conference | California Hospice and Palliative Care Associat…" at bounding box center [224, 101] width 363 height 11
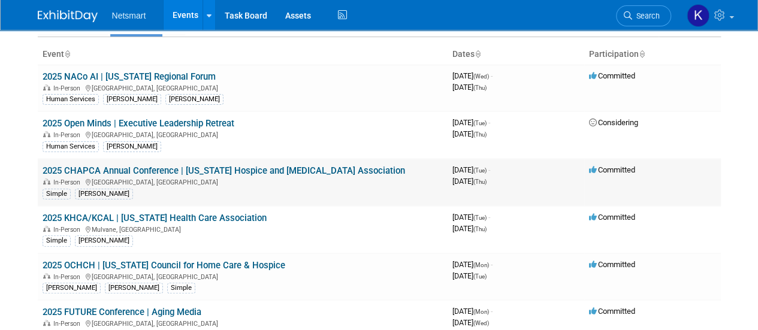
scroll to position [64, 0]
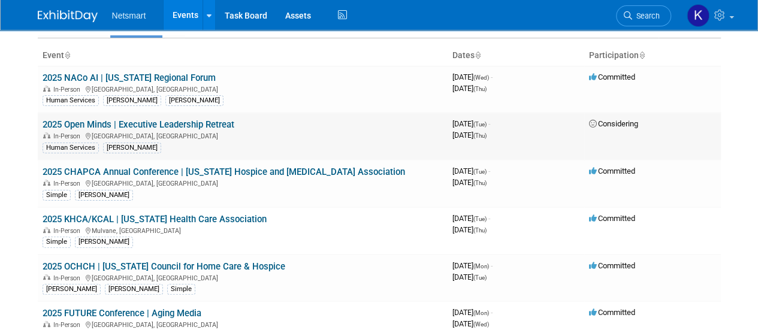
click at [71, 123] on link "2025 Open Minds | Executive Leadership Retreat" at bounding box center [139, 124] width 192 height 11
click at [77, 82] on td "2025 NACo AI | Minnesota Regional Forum In-Person Minneapolis, MN Human Service…" at bounding box center [243, 89] width 410 height 47
click at [79, 79] on link "2025 NACo AI | Minnesota Regional Forum" at bounding box center [129, 78] width 173 height 11
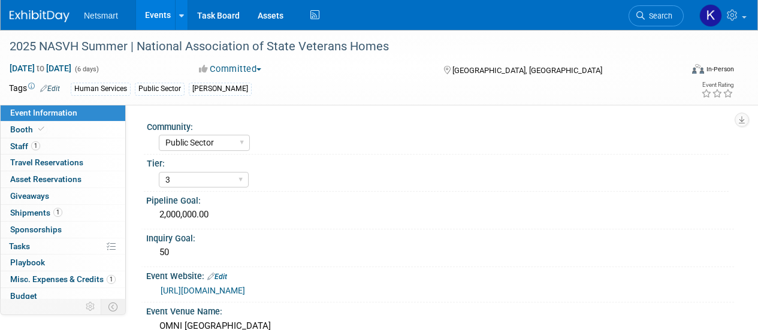
select select "Public Sector"
select select "3"
select select "No"
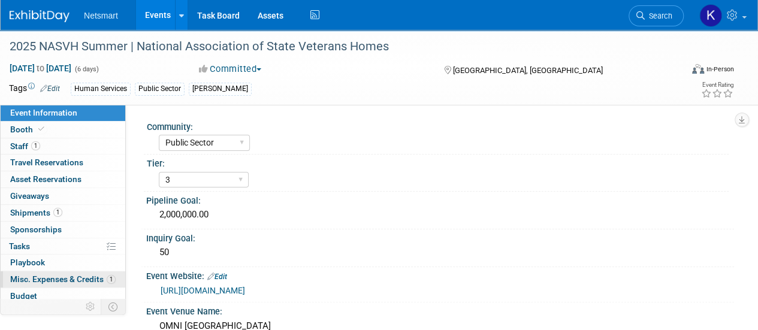
click at [71, 279] on span "Misc. Expenses & Credits 1" at bounding box center [62, 279] width 105 height 10
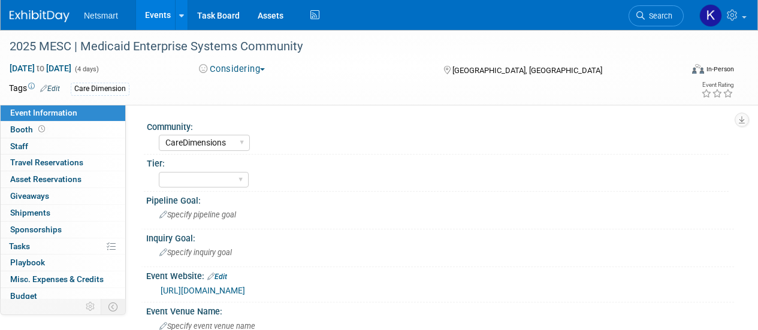
select select "CareDimensions"
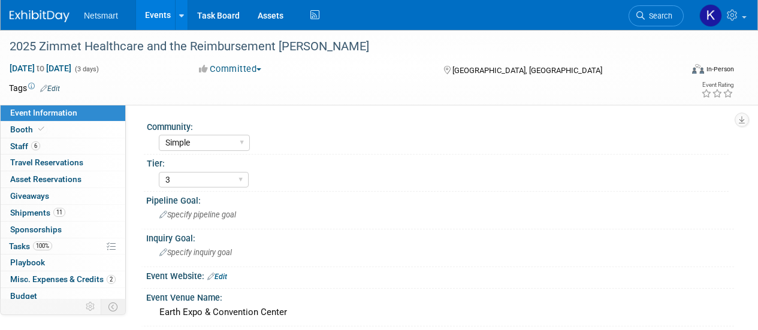
select select "Simple"
select select "3"
select select "No"
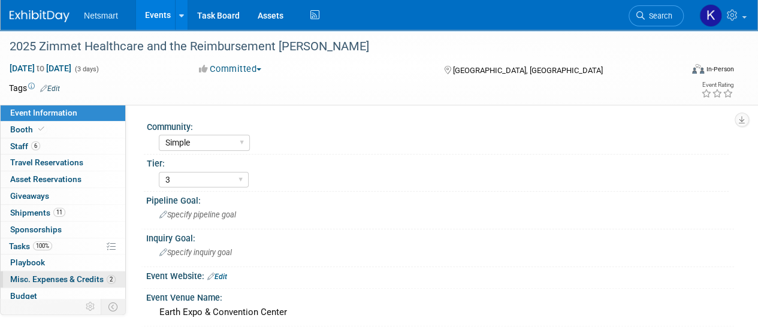
click at [78, 277] on span "Misc. Expenses & Credits 2" at bounding box center [62, 279] width 105 height 10
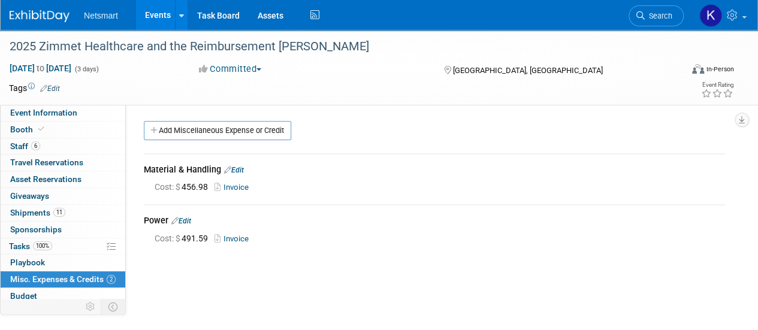
click at [228, 238] on link "Invoice" at bounding box center [234, 238] width 39 height 9
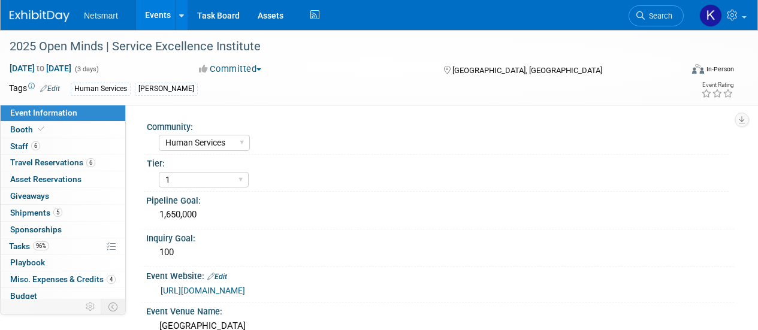
select select "Human Services"
select select "1"
select select "Yes"
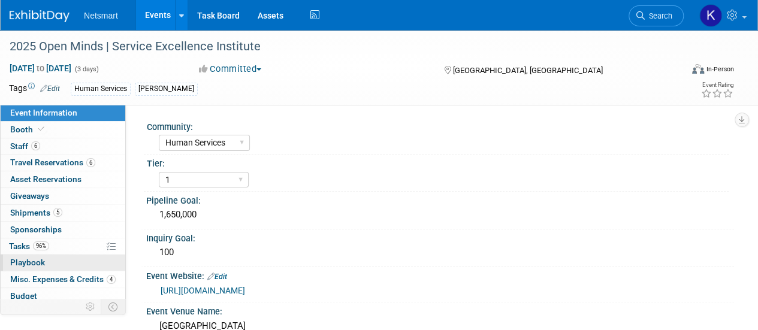
click at [86, 268] on link "0 Playbook 0" at bounding box center [63, 263] width 125 height 16
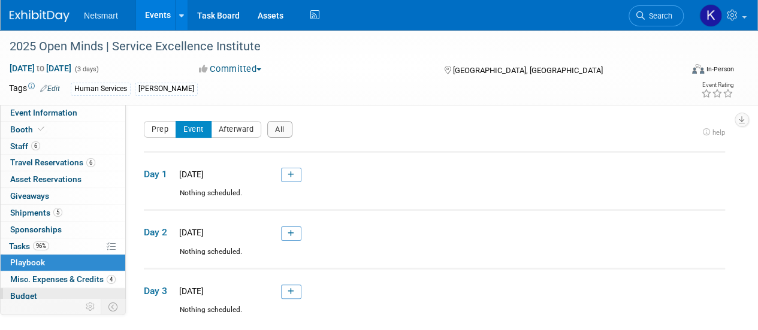
click at [79, 288] on link "Budget" at bounding box center [63, 296] width 125 height 16
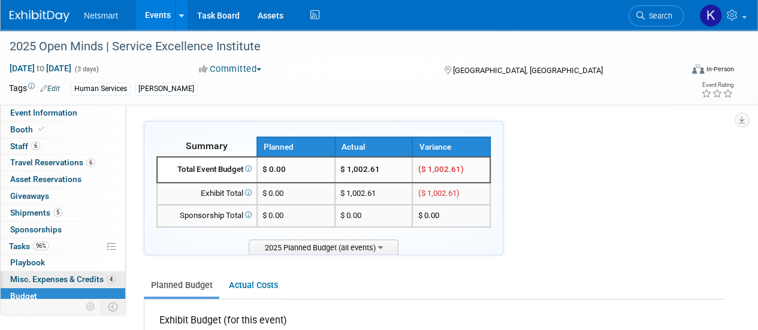
click at [54, 276] on span "Misc. Expenses & Credits 4" at bounding box center [62, 279] width 105 height 10
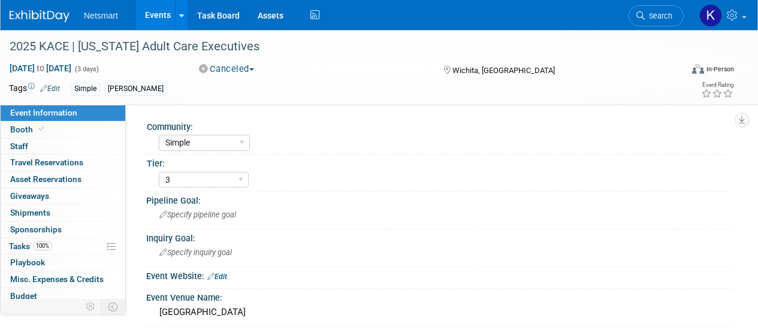
select select "Simple"
select select "3"
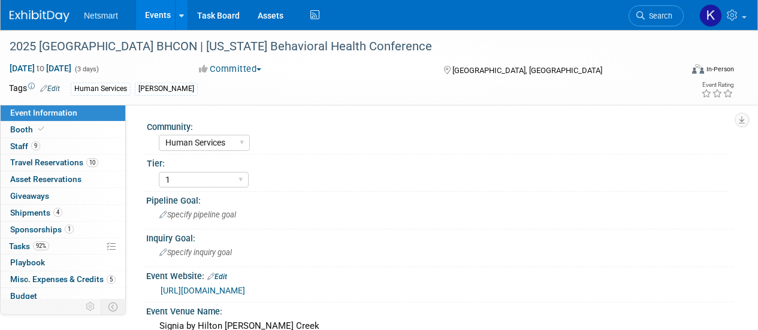
select select "Human Services"
select select "1"
select select "Yes"
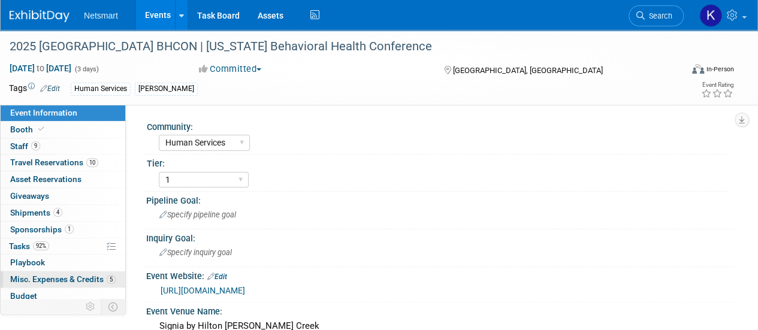
click at [36, 274] on span "Misc. Expenses & Credits 5" at bounding box center [62, 279] width 105 height 10
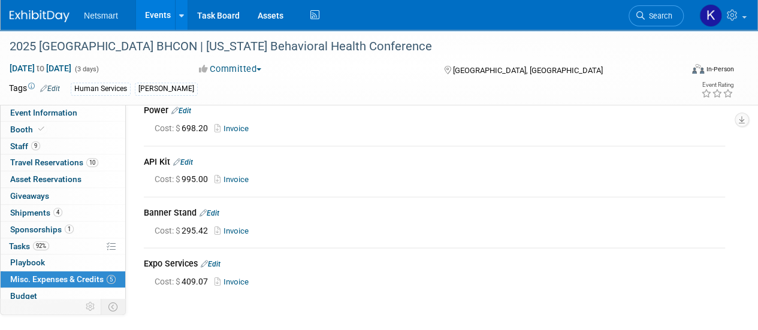
scroll to position [86, 0]
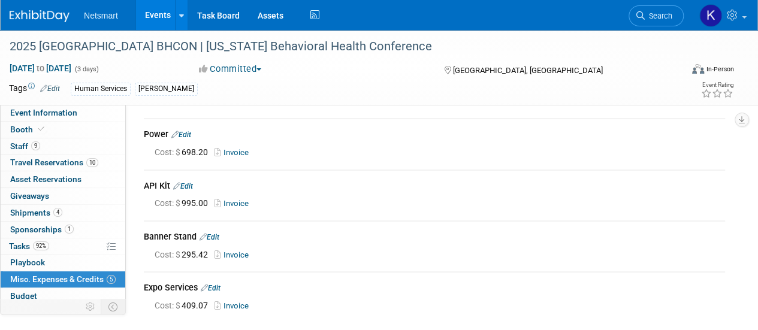
click at [224, 303] on icon at bounding box center [219, 306] width 9 height 8
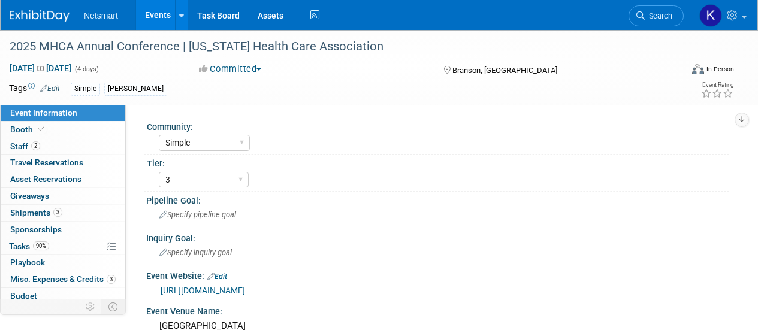
select select "Simple"
select select "3"
select select "No"
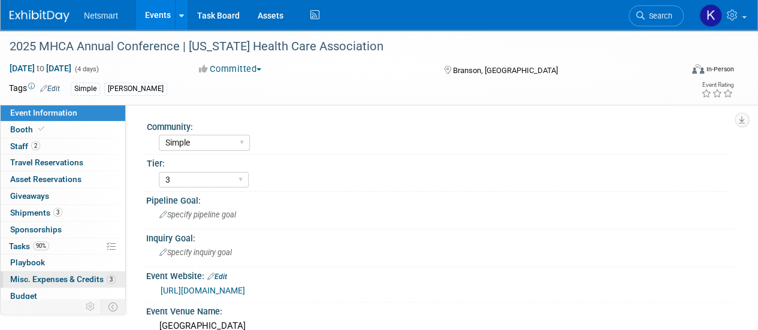
click at [77, 276] on span "Misc. Expenses & Credits 3" at bounding box center [62, 279] width 105 height 10
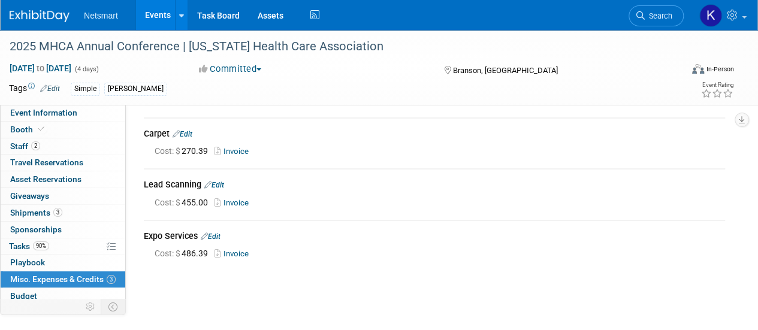
scroll to position [39, 0]
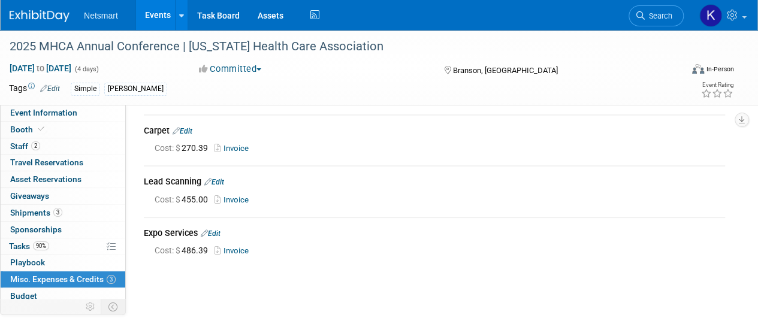
click at [218, 251] on icon at bounding box center [219, 251] width 9 height 8
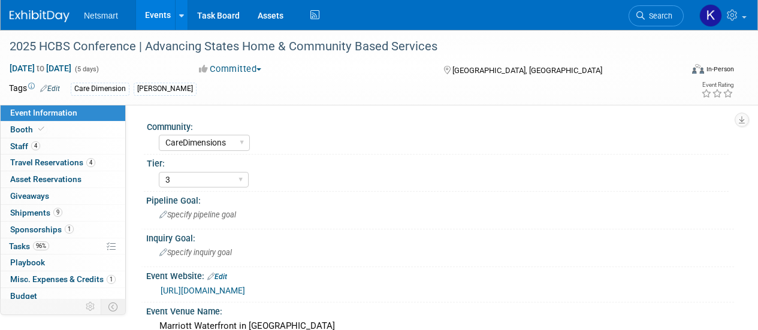
select select "CareDimensions"
select select "3"
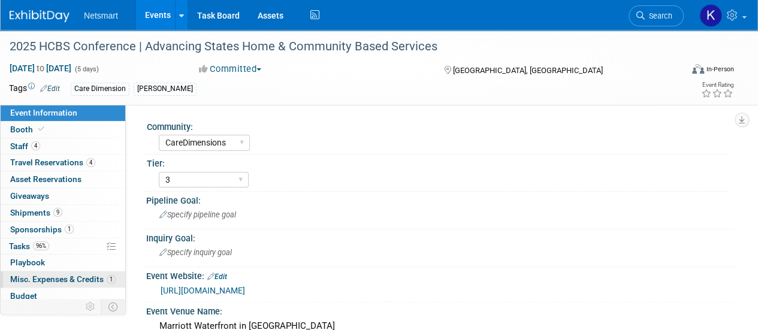
click at [58, 280] on span "Misc. Expenses & Credits 1" at bounding box center [62, 279] width 105 height 10
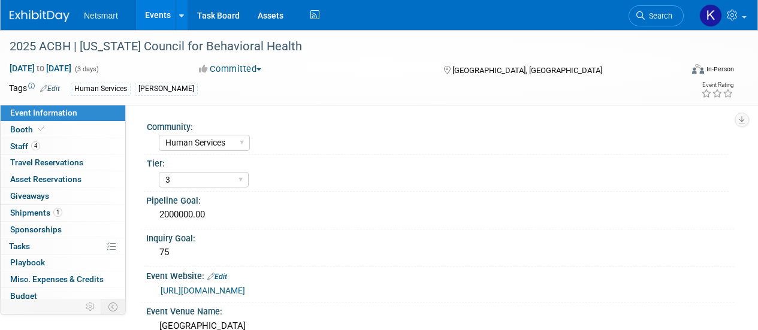
select select "Human Services"
select select "3"
select select "Yes"
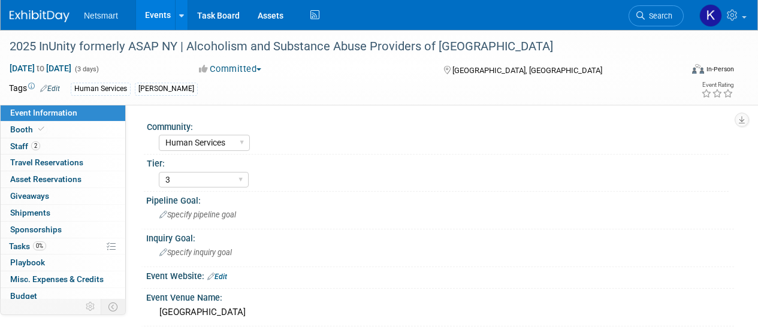
select select "Human Services"
select select "3"
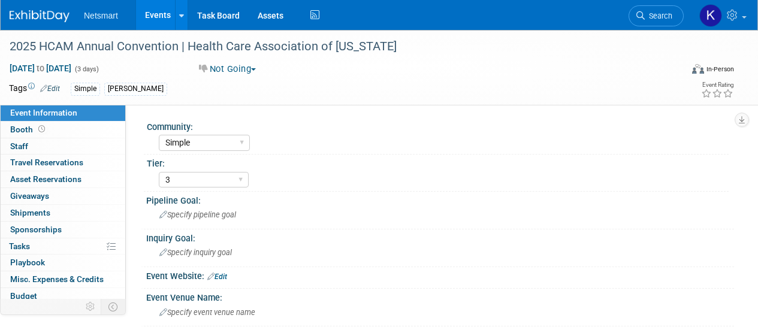
select select "Simple"
select select "3"
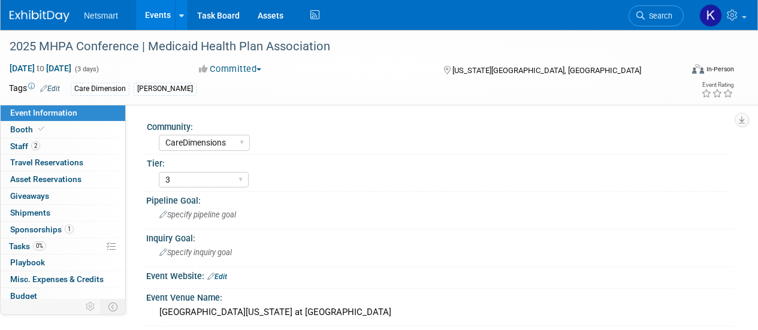
select select "CareDimensions"
select select "3"
select select "No"
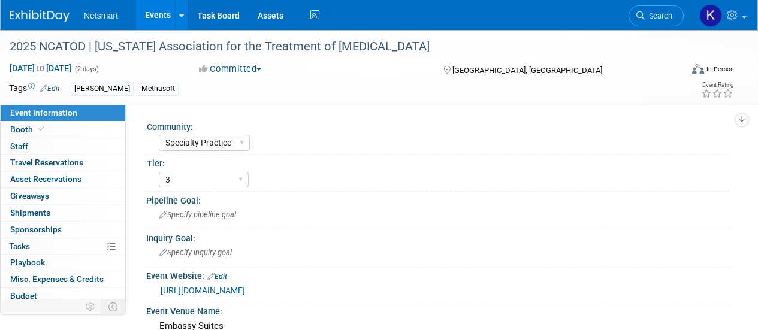
select select "Specialty Practice"
select select "3"
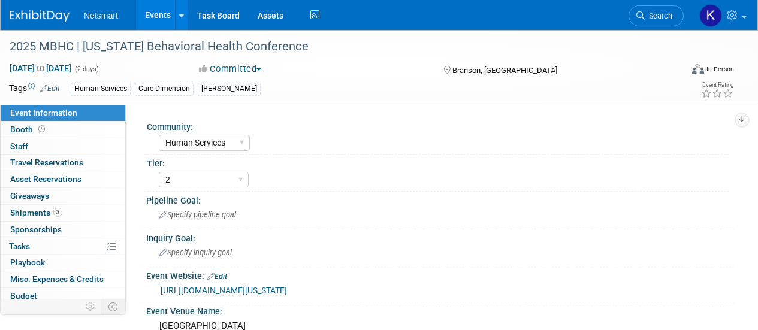
select select "Human Services"
select select "2"
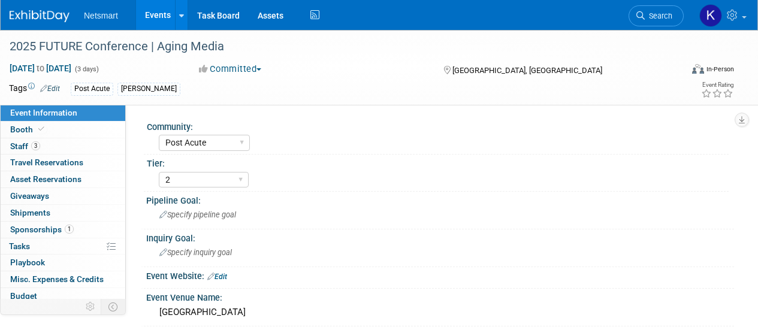
select select "Post Acute"
select select "2"
select select "Yes"
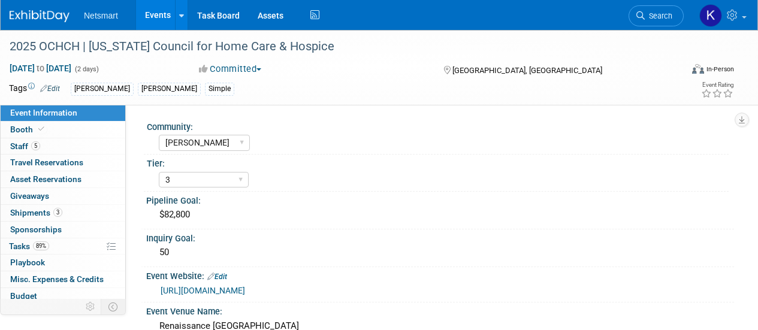
select select "[PERSON_NAME]"
select select "3"
select select "Yes"
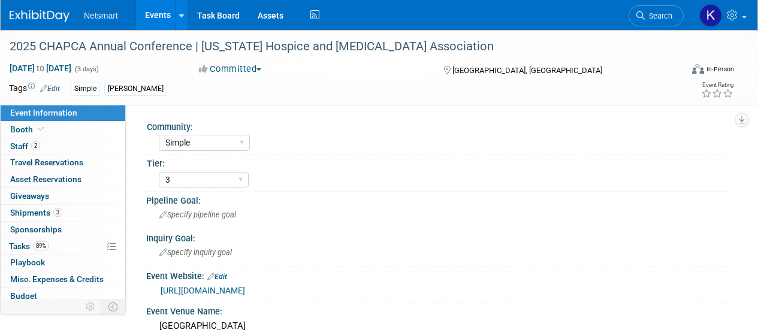
select select "Simple"
select select "3"
select select "No"
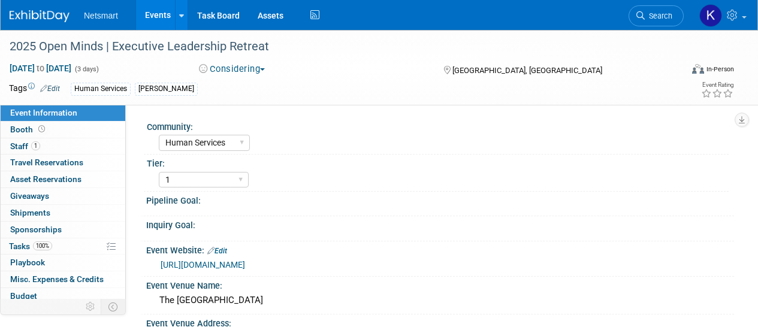
select select "Human Services"
select select "1"
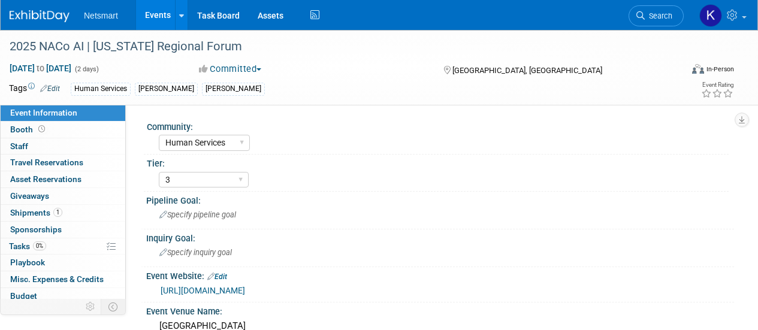
select select "Human Services"
select select "3"
select select "No"
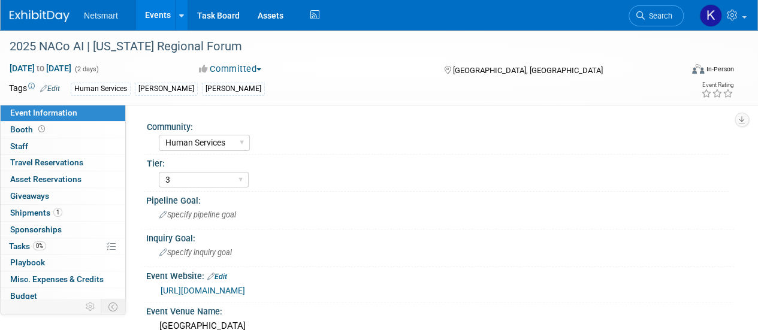
click at [20, 9] on link at bounding box center [47, 10] width 74 height 10
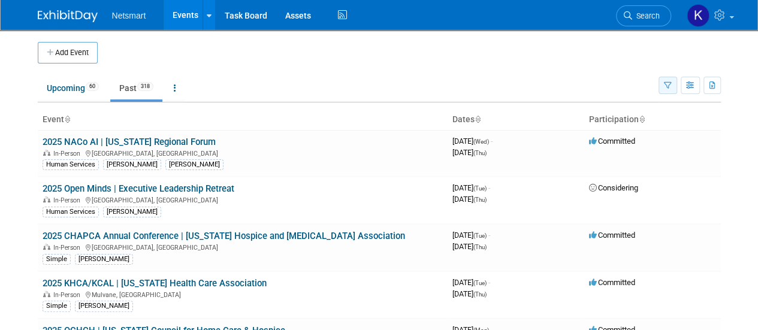
click at [672, 86] on button "button" at bounding box center [668, 85] width 19 height 17
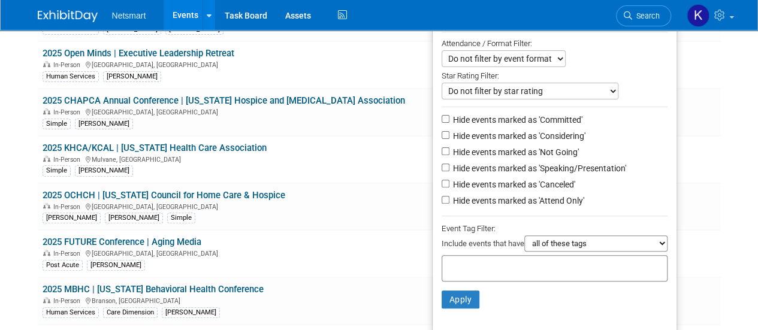
scroll to position [138, 0]
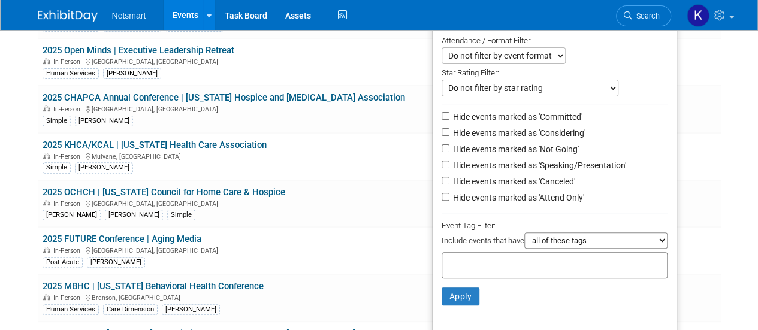
click at [539, 243] on select "all of these tags any one of these tags only and exactly these specific tags" at bounding box center [595, 241] width 143 height 16
click at [543, 225] on div "Event Tag Filter:" at bounding box center [555, 226] width 226 height 14
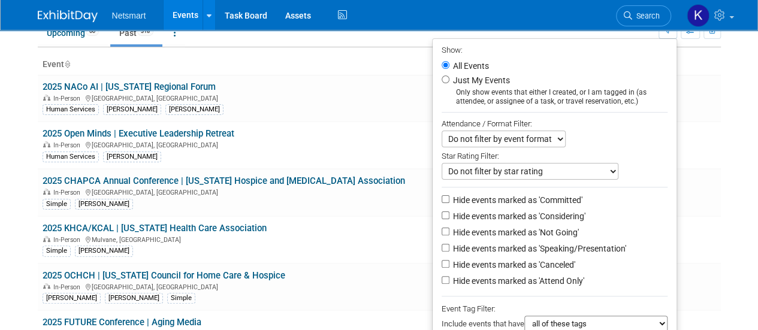
scroll to position [55, 0]
click at [523, 170] on select "Do not filter by star rating Only show events with no ratings (0 stars) Only sh…" at bounding box center [530, 172] width 177 height 17
click at [582, 152] on div "Star Rating Filter:" at bounding box center [555, 156] width 226 height 16
click at [470, 135] on select "Do not filter by event format Only show In-Person events Only show Virtual even…" at bounding box center [504, 139] width 124 height 17
click at [582, 99] on div "Only show events that either I created, or I am tagged in (as attendee, or assi…" at bounding box center [555, 98] width 226 height 18
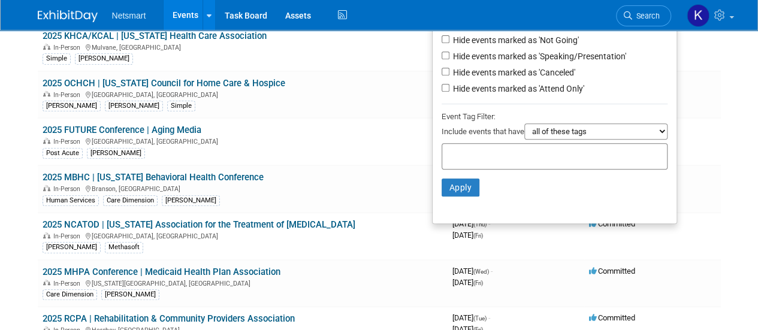
scroll to position [306, 0]
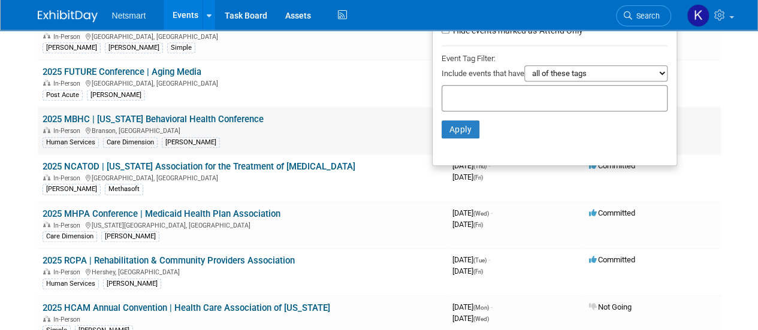
click at [385, 125] on div "In-Person Branson, MO" at bounding box center [243, 130] width 400 height 10
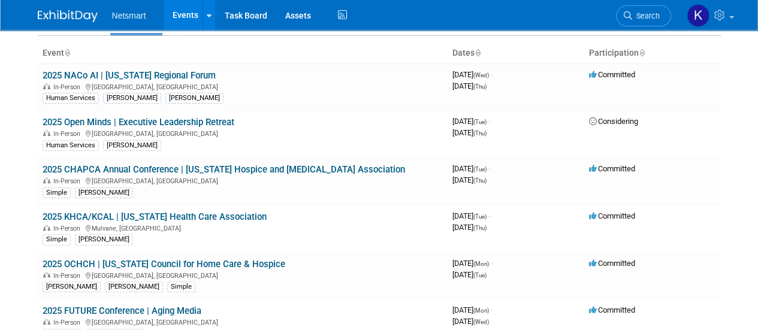
scroll to position [0, 0]
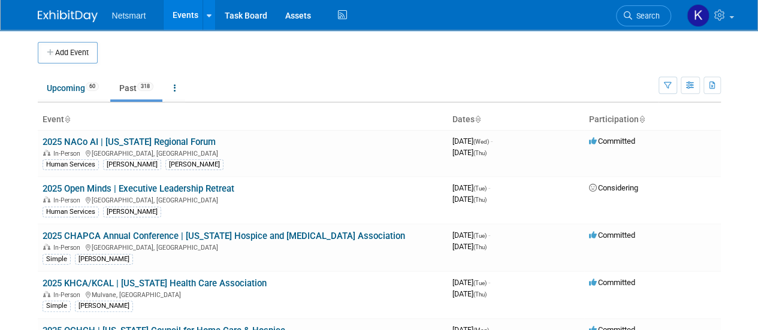
click at [86, 100] on li "Upcoming 60" at bounding box center [73, 89] width 70 height 25
click at [80, 90] on link "Upcoming 60" at bounding box center [73, 88] width 70 height 23
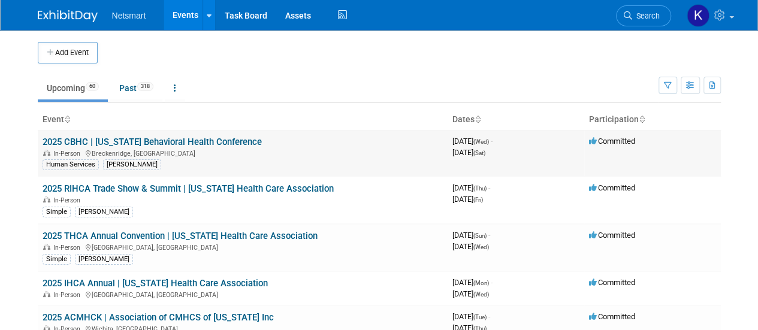
click at [108, 140] on link "2025 CBHC | [US_STATE] Behavioral Health Conference" at bounding box center [152, 142] width 219 height 11
click at [69, 177] on td "2025 RIHCA Trade Show & Summit | Rhode Island Health Care Association In-Person…" at bounding box center [243, 200] width 410 height 47
click at [69, 183] on link "2025 RIHCA Trade Show & Summit | Rhode Island Health Care Association" at bounding box center [188, 188] width 291 height 11
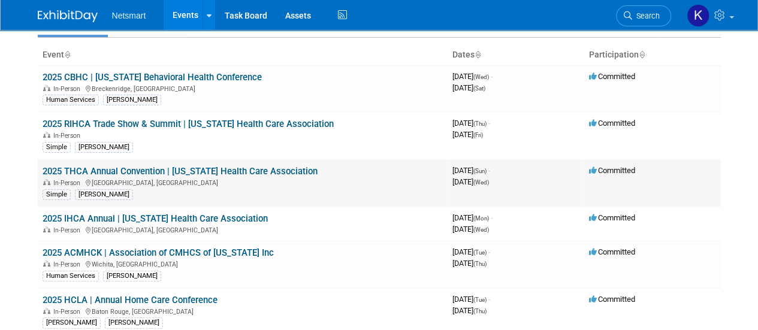
click at [65, 170] on link "2025 THCA Annual Convention | Texas Health Care Association" at bounding box center [180, 171] width 275 height 11
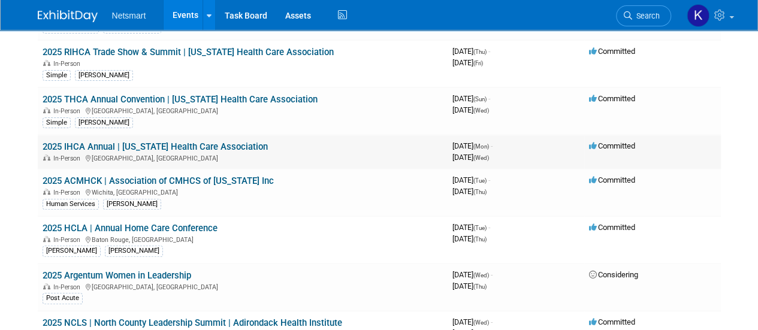
scroll to position [146, 0]
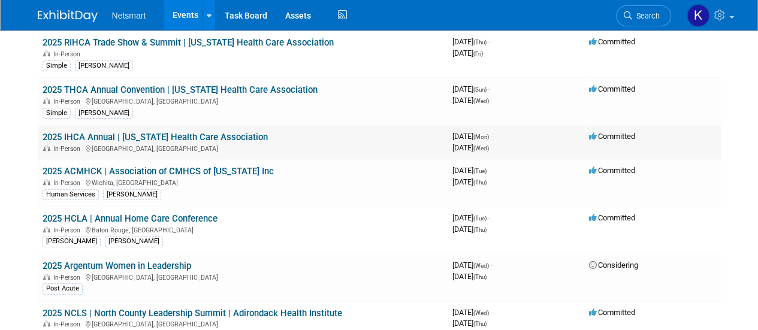
click at [86, 132] on link "2025 IHCA Annual | Iowa Health Care Association" at bounding box center [155, 137] width 225 height 11
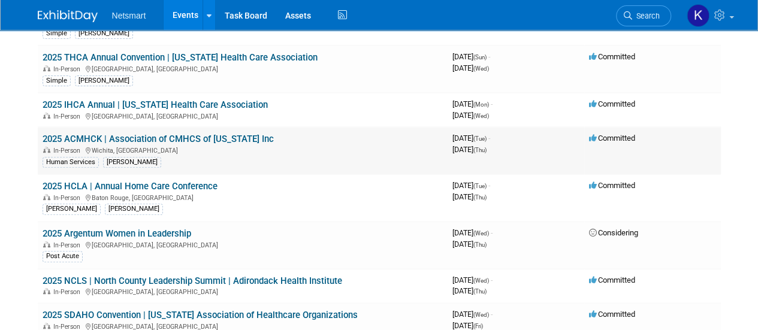
click at [86, 141] on link "2025 ACMHCK | Association of CMHCS of Kansas Inc" at bounding box center [158, 139] width 231 height 11
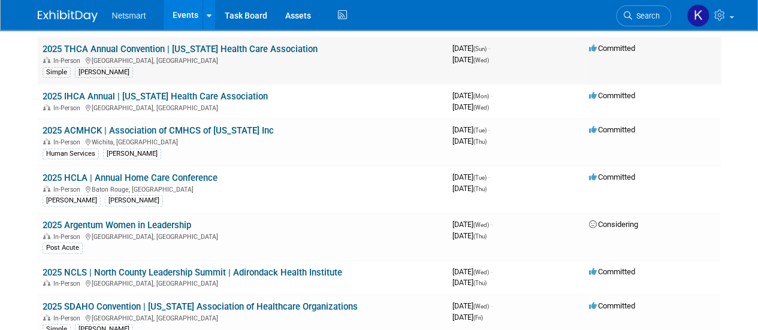
scroll to position [188, 0]
click at [81, 131] on link "2025 ACMHCK | Association of CMHCS of Kansas Inc" at bounding box center [158, 130] width 231 height 11
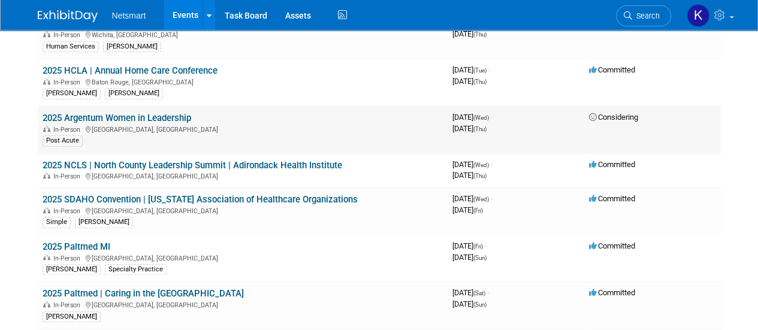
scroll to position [295, 0]
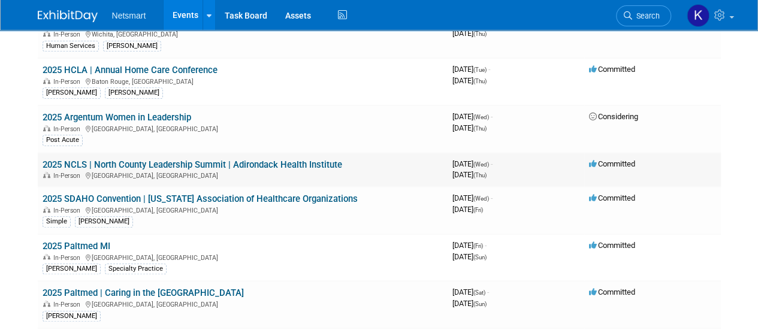
click at [95, 162] on link "2025 NCLS | North County Leadership Summit | Adirondack Health Institute" at bounding box center [193, 164] width 300 height 11
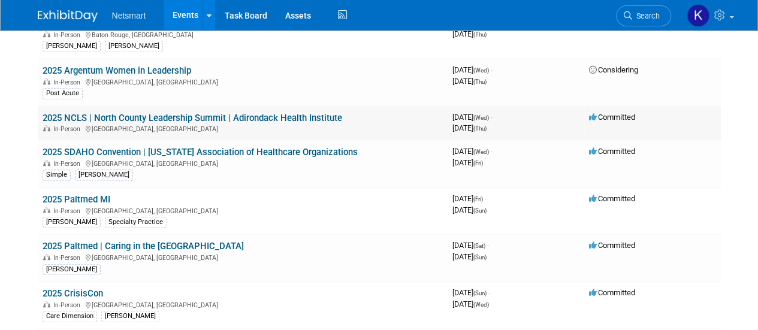
scroll to position [342, 0]
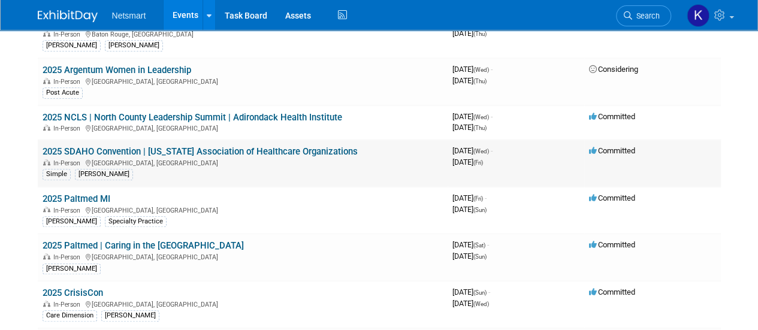
click at [102, 150] on link "2025 SDAHO Convention | South Dakota Association of Healthcare Organizations" at bounding box center [200, 151] width 315 height 11
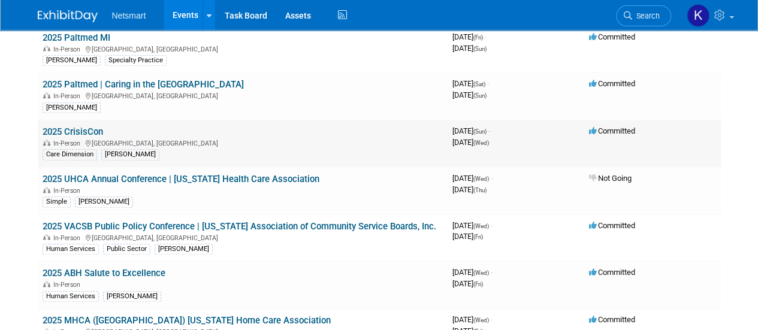
scroll to position [504, 0]
click at [84, 132] on link "2025 CrisisCon" at bounding box center [73, 131] width 61 height 11
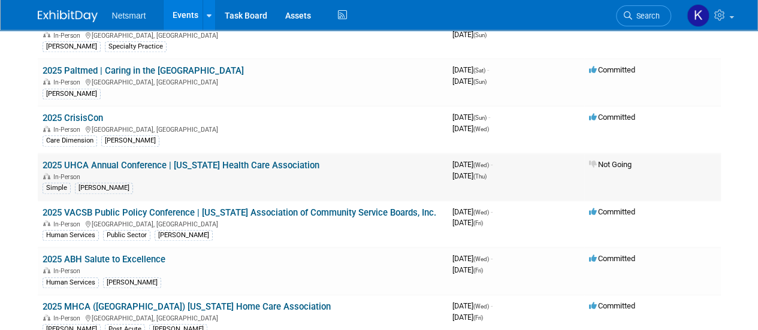
click at [70, 160] on link "2025 UHCA Annual Conference | Utah Health Care Association" at bounding box center [181, 165] width 277 height 11
click at [93, 219] on div "In-Person Roanoke, VA" at bounding box center [243, 224] width 400 height 10
click at [93, 207] on link "2025 VACSB Public Policy Conference | Virginia Association of Community Service…" at bounding box center [240, 212] width 394 height 11
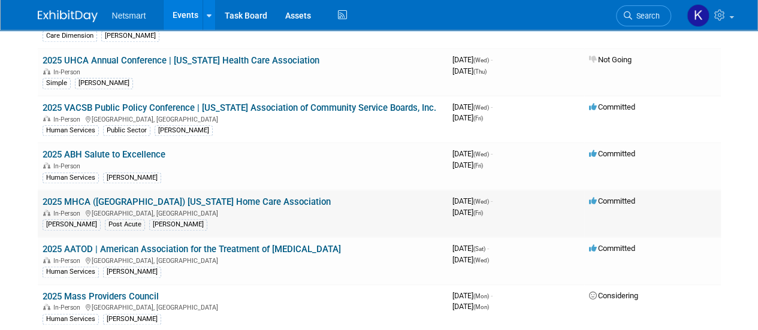
scroll to position [623, 0]
click at [86, 243] on link "2025 AATOD | American Association for the Treatment of Opioid Dependence" at bounding box center [192, 248] width 298 height 11
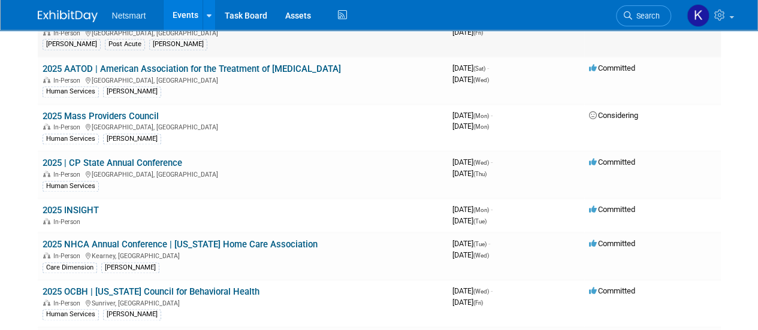
scroll to position [803, 0]
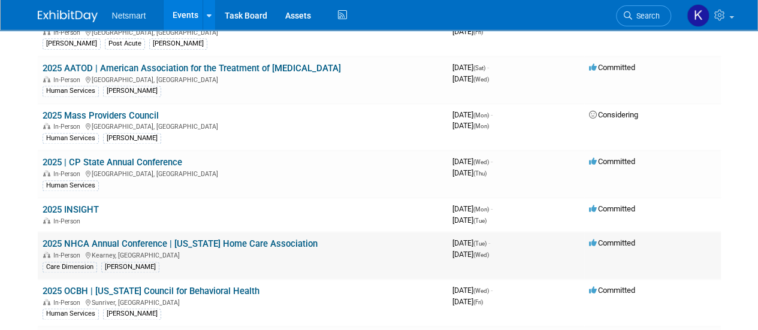
click at [96, 239] on link "2025 NHCA Annual Conference | Nebraska Home Care Association" at bounding box center [180, 243] width 275 height 11
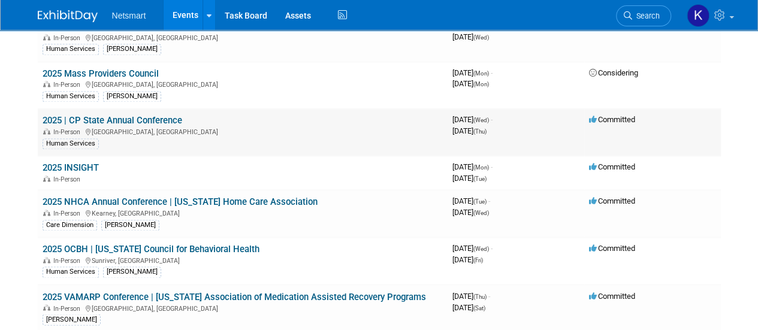
scroll to position [846, 0]
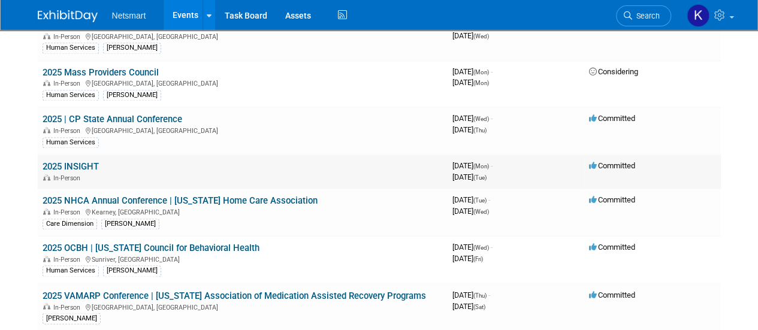
click at [84, 161] on link "2025 INSIGHT" at bounding box center [71, 166] width 56 height 11
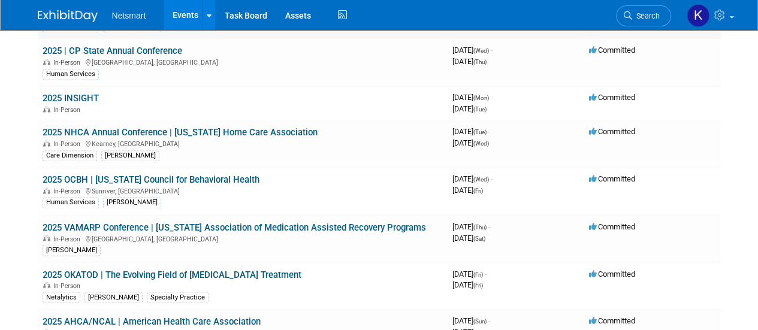
scroll to position [916, 0]
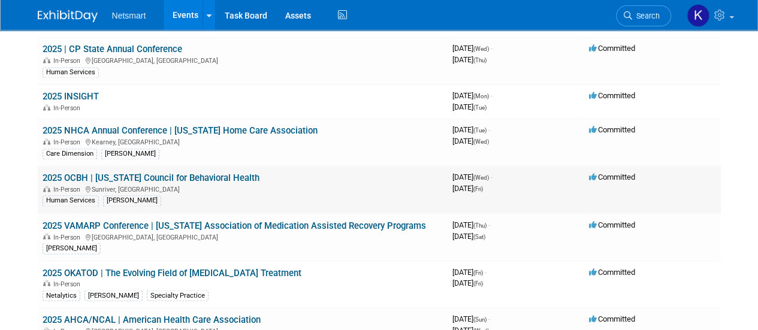
click at [75, 173] on link "2025 OCBH | Oregon Council for Behavioral Health" at bounding box center [151, 178] width 217 height 11
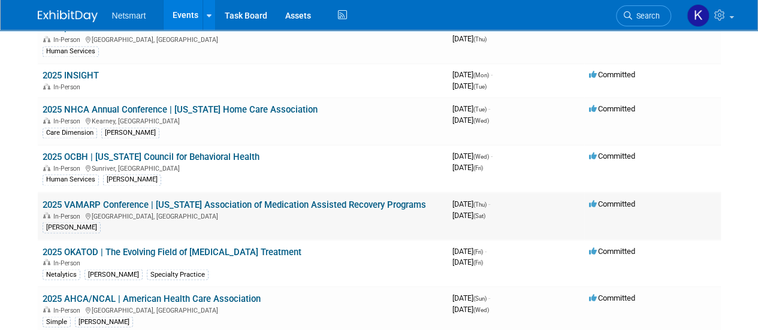
click at [84, 201] on link "2025 VAMARP Conference | Virginia Association of Medication Assisted Recovery P…" at bounding box center [235, 204] width 384 height 11
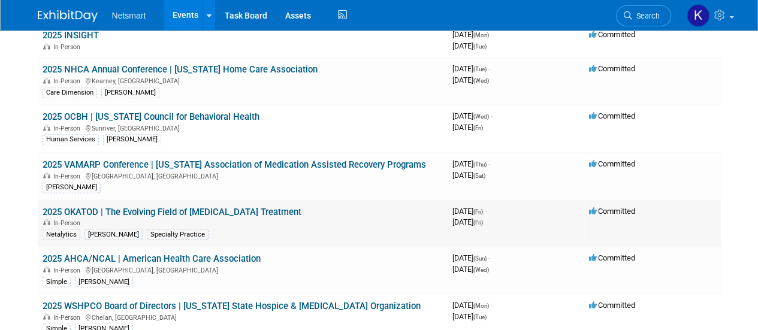
click at [84, 200] on td "2025 OKATOD | The Evolving Field of Opioid Treatment In-Person Netalytics Nina …" at bounding box center [243, 223] width 410 height 47
click at [81, 206] on link "2025 OKATOD | The Evolving Field of Opioid Treatment" at bounding box center [172, 211] width 259 height 11
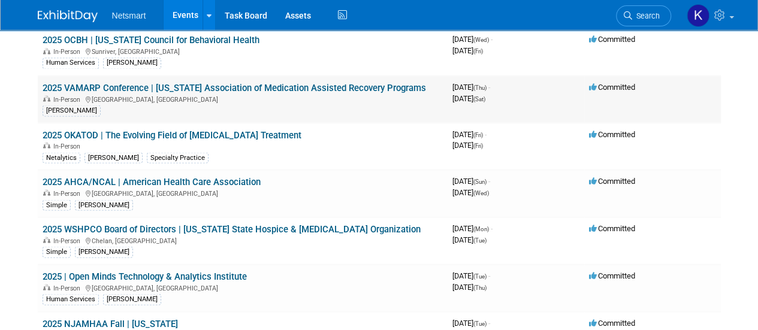
scroll to position [1055, 0]
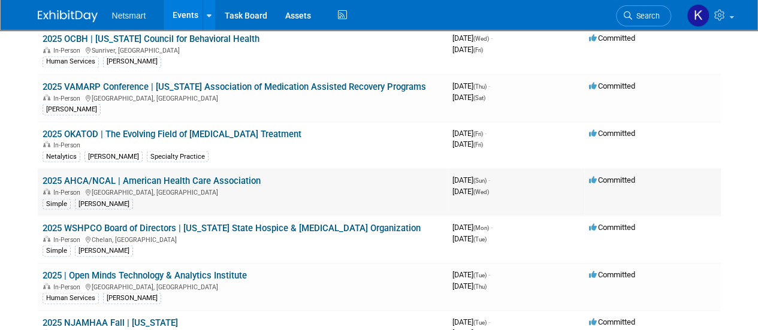
click at [96, 175] on link "2025 AHCA/NCAL | American Health Care Association" at bounding box center [152, 180] width 218 height 11
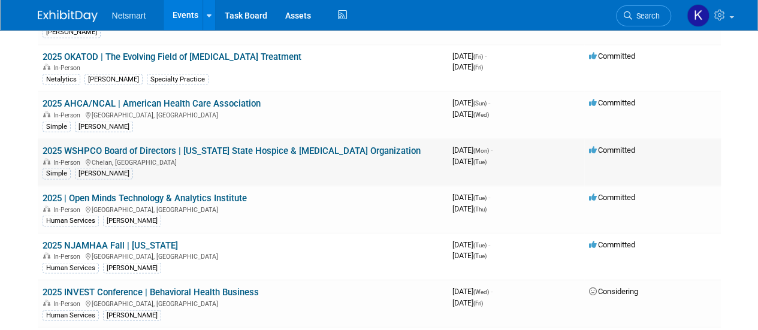
click at [71, 145] on link "2025 WSHPCO Board of Directors | Washington State Hospice & Palliative Care Org…" at bounding box center [232, 150] width 378 height 11
click at [63, 192] on link "2025 | Open Minds Technology & Analytics Institute" at bounding box center [145, 197] width 204 height 11
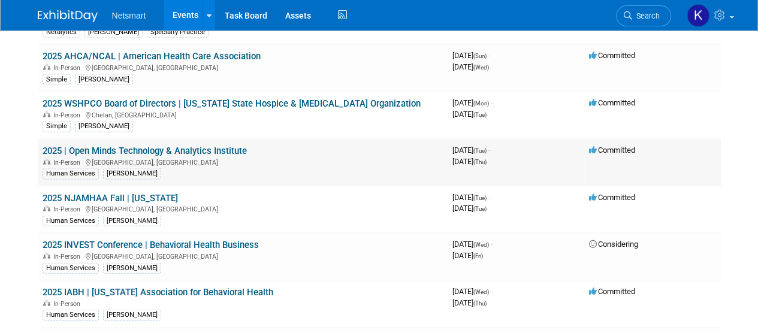
scroll to position [1188, 0]
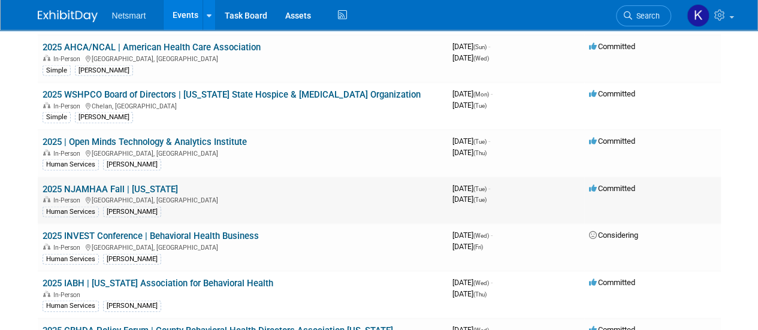
click at [87, 184] on link "2025 NJAMHAA Fall | New Jersey" at bounding box center [110, 189] width 135 height 11
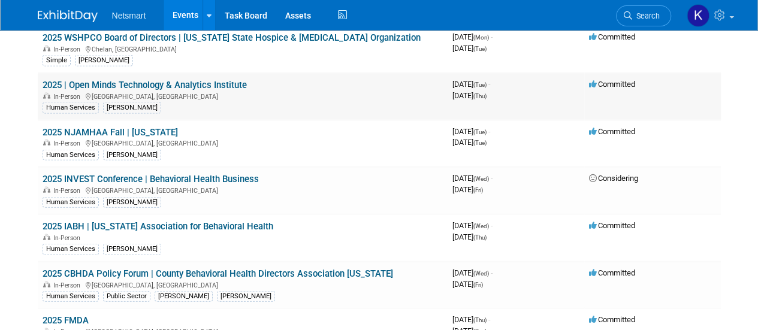
scroll to position [1249, 0]
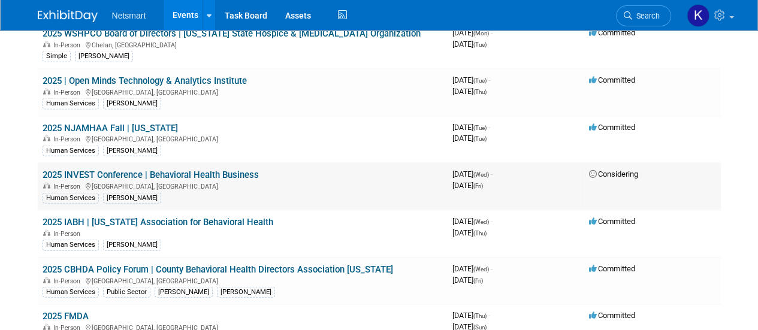
click at [79, 170] on link "2025 INVEST Conference | Behavioral Health Business" at bounding box center [151, 175] width 216 height 11
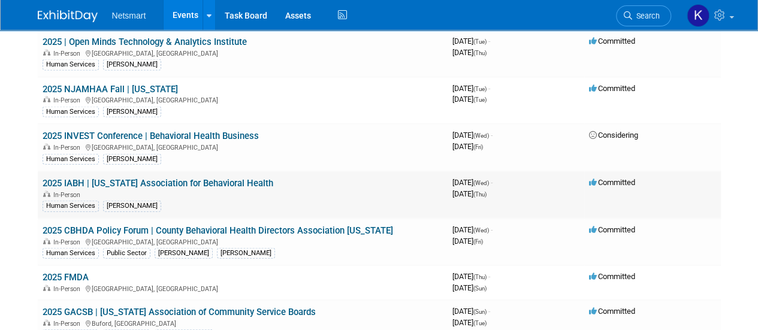
click at [101, 178] on link "2025 IABH | Illinois Association for Behavioral Health" at bounding box center [158, 183] width 231 height 11
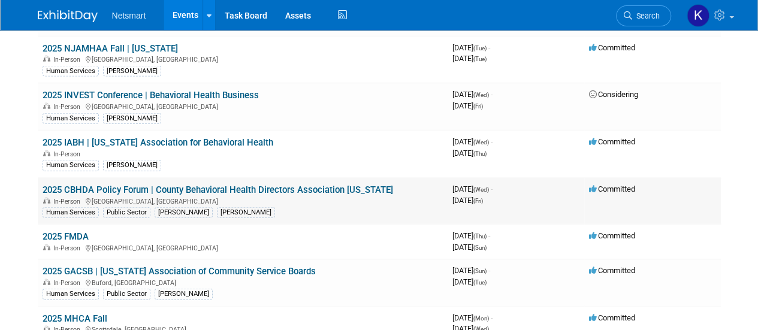
click at [94, 185] on link "2025 CBHDA Policy Forum | County Behavioral Health Directors Association Califo…" at bounding box center [218, 190] width 351 height 11
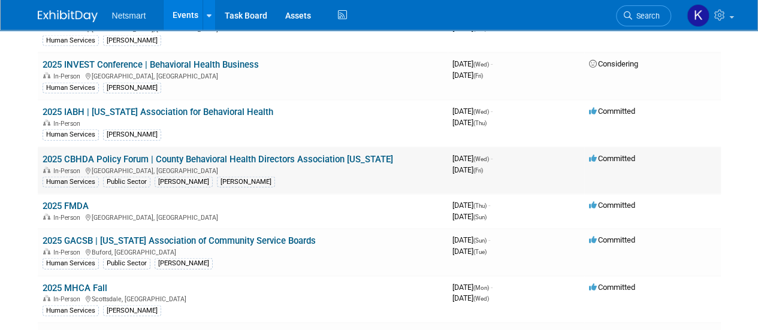
scroll to position [1360, 0]
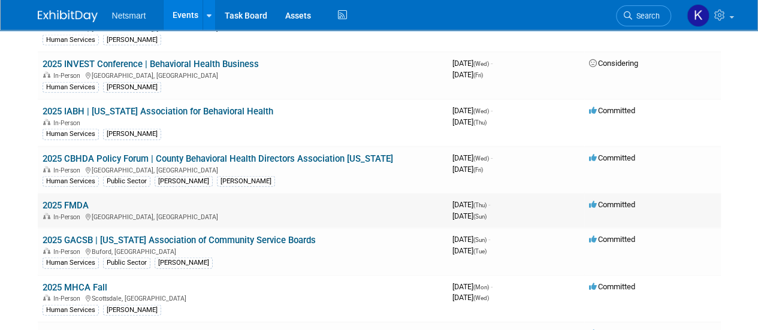
click at [72, 200] on link "2025 FMDA" at bounding box center [66, 205] width 46 height 11
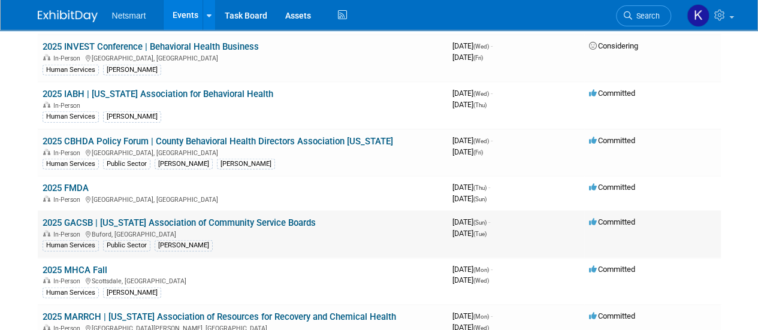
click at [95, 218] on link "2025 GACSB | Georgia Association of Community Service Boards" at bounding box center [179, 223] width 273 height 11
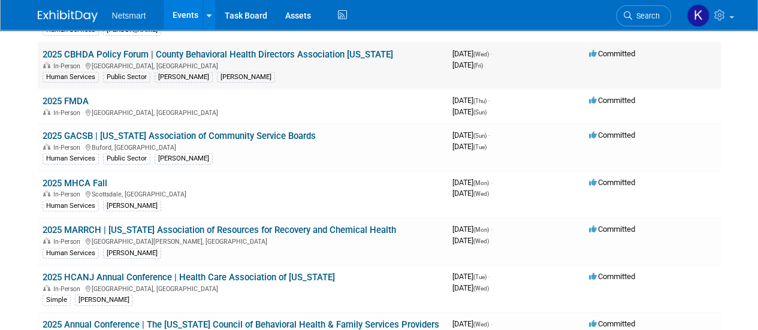
scroll to position [1465, 0]
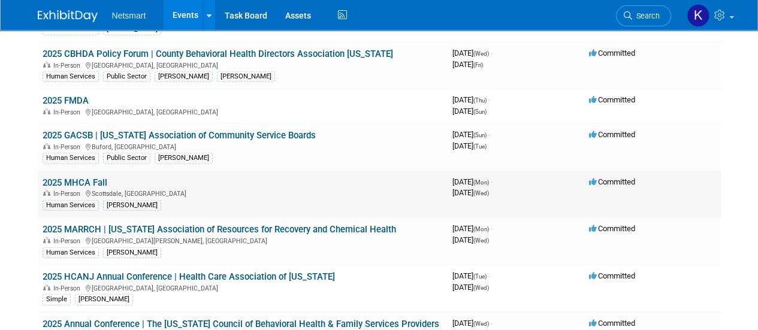
click at [58, 177] on link "2025 MHCA Fall" at bounding box center [75, 182] width 65 height 11
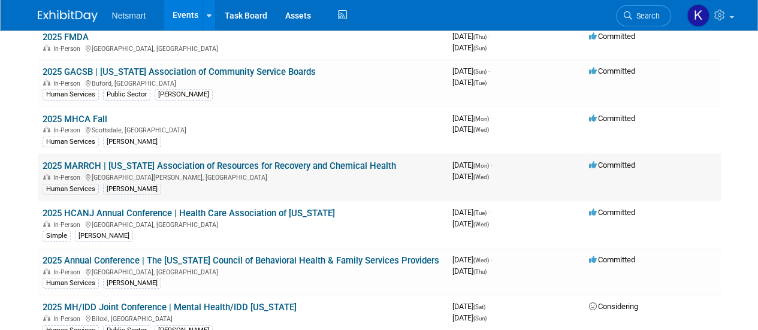
click at [80, 161] on link "2025 MARRCH | Minnesota Association of Resources for Recovery and Chemical Heal…" at bounding box center [220, 166] width 354 height 11
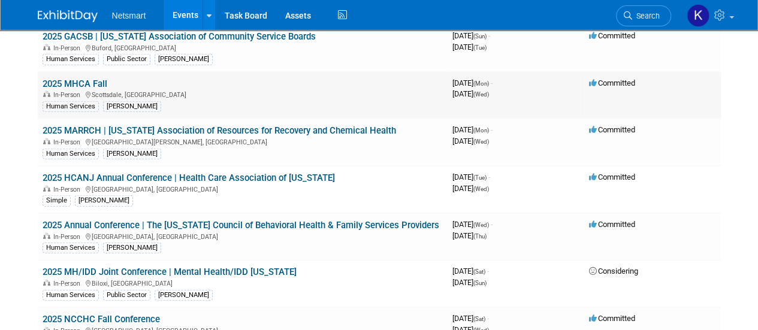
scroll to position [1581, 0]
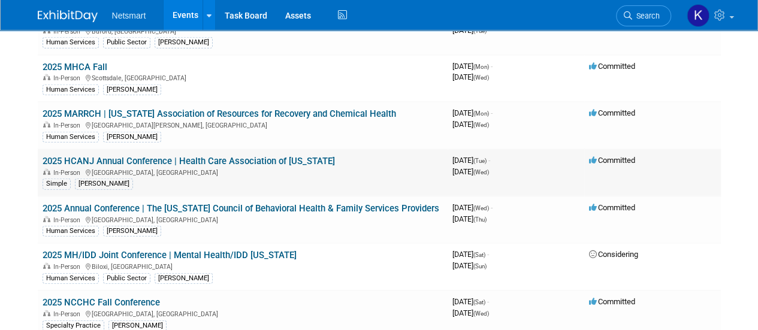
click at [123, 156] on link "2025 HCANJ Annual Conference | Health Care Association of New Jersey" at bounding box center [189, 161] width 292 height 11
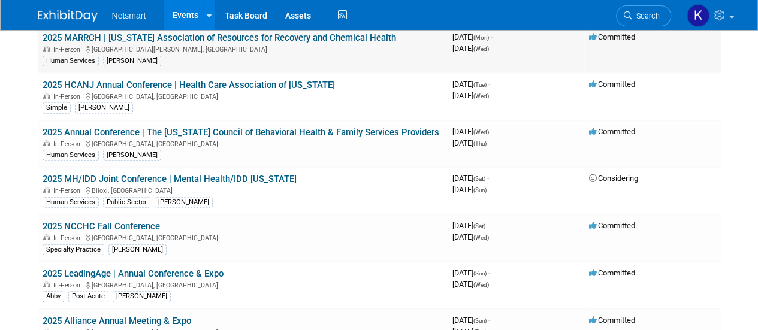
scroll to position [1660, 0]
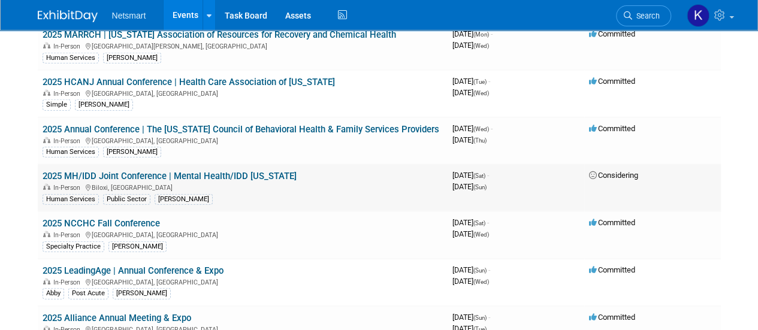
click at [60, 171] on link "2025 MH/IDD Joint Conference | Mental Health/IDD Mississippi" at bounding box center [170, 176] width 254 height 11
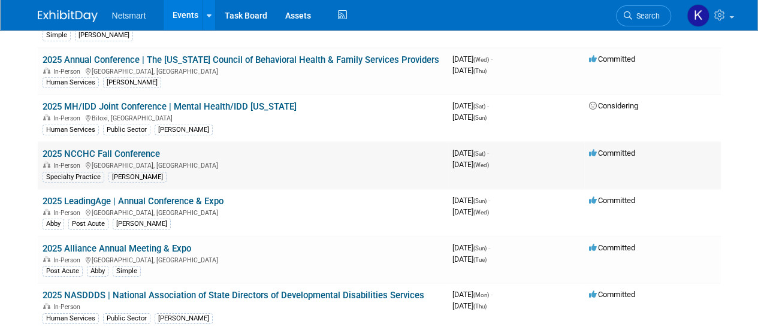
click at [104, 142] on td "2025 NCCHC Fall Conference In-Person Baltimore, MD Specialty Practice Nina" at bounding box center [243, 165] width 410 height 47
click at [99, 149] on link "2025 NCCHC Fall Conference" at bounding box center [101, 154] width 117 height 11
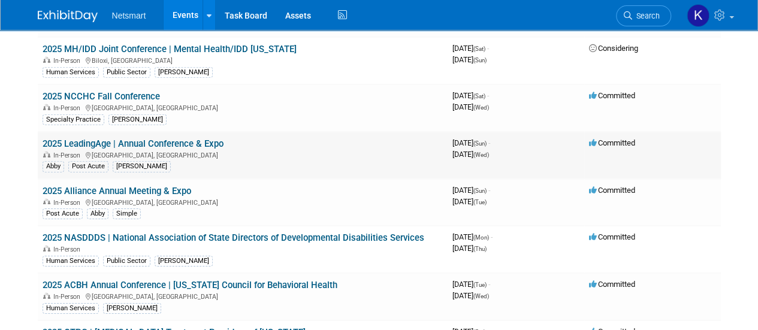
scroll to position [1788, 0]
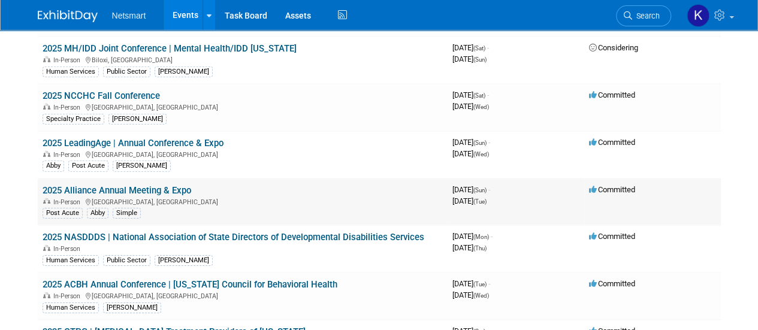
click at [110, 185] on link "2025 Alliance Annual Meeting & Expo" at bounding box center [117, 190] width 149 height 11
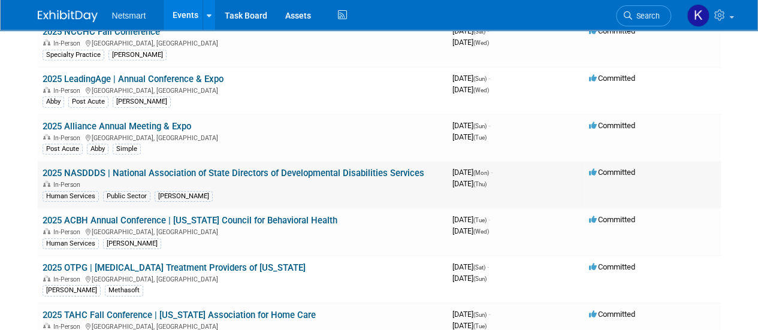
scroll to position [1852, 0]
click at [96, 167] on link "2025 NASDDDS | National Association of State Directors of Developmental Disabil…" at bounding box center [234, 172] width 382 height 11
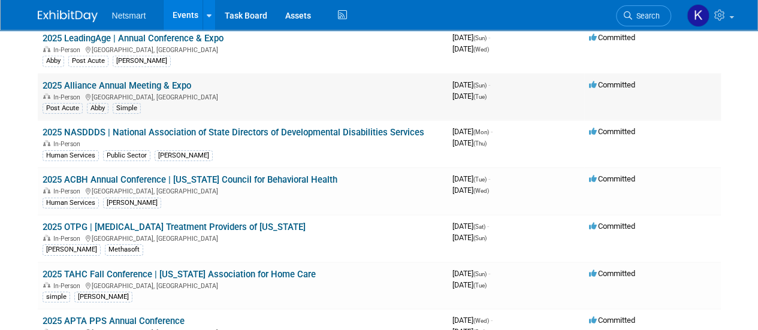
scroll to position [1894, 0]
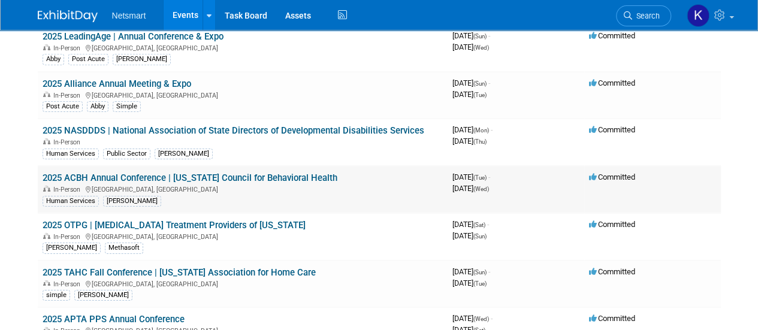
click at [107, 173] on link "2025 ACBH Annual Conference​ | Alabama Council for Behavioral Health​" at bounding box center [190, 178] width 295 height 11
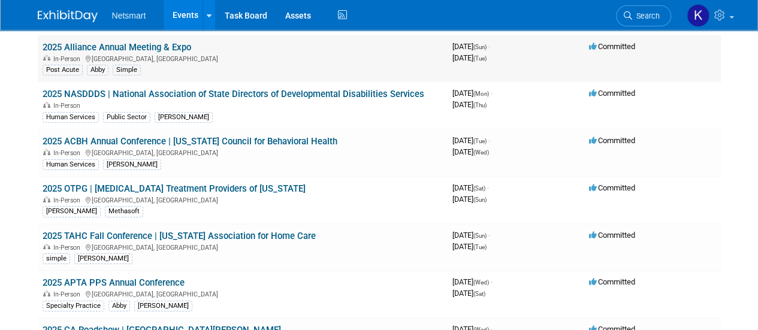
scroll to position [1931, 0]
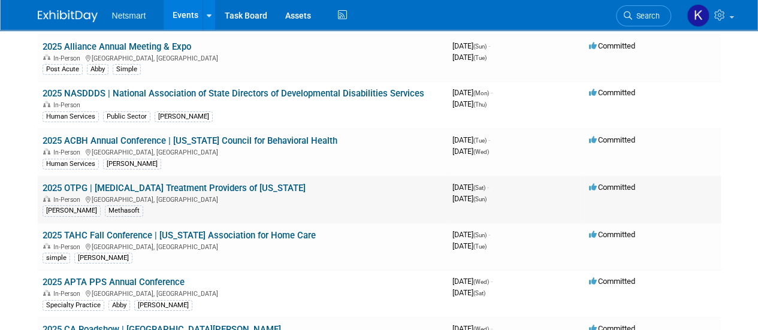
click at [78, 183] on link "2025 OTPG | Opioid Treatment Providers of Georgia" at bounding box center [174, 188] width 263 height 11
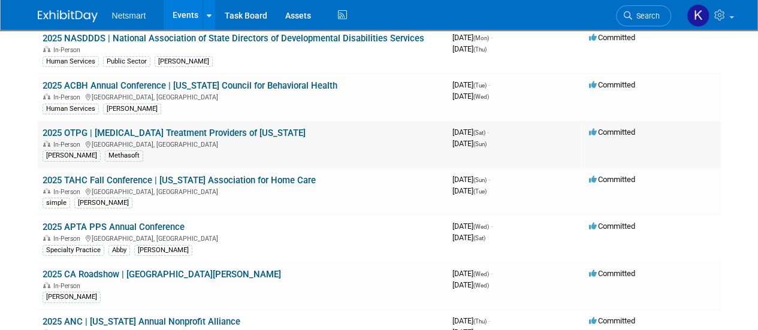
click at [96, 175] on link "2025 TAHC Fall Conference | Tennessee Association for Home Care" at bounding box center [179, 180] width 273 height 11
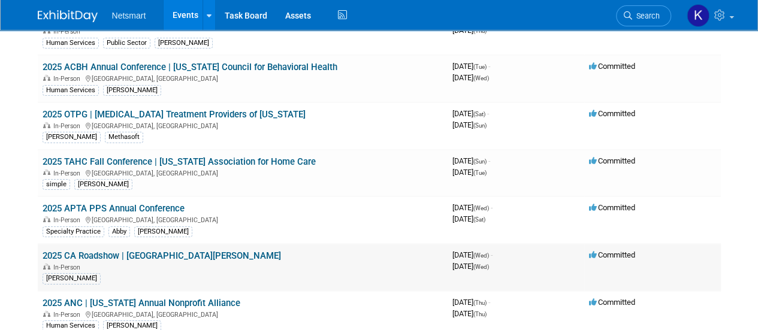
click at [100, 250] on link "2025 CA Roadshow | Santa Clara" at bounding box center [162, 255] width 238 height 11
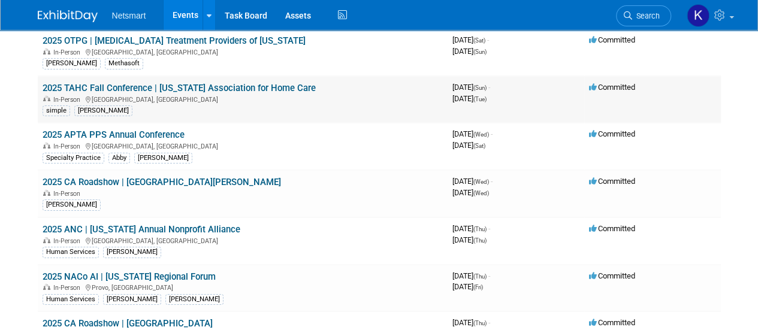
scroll to position [2079, 0]
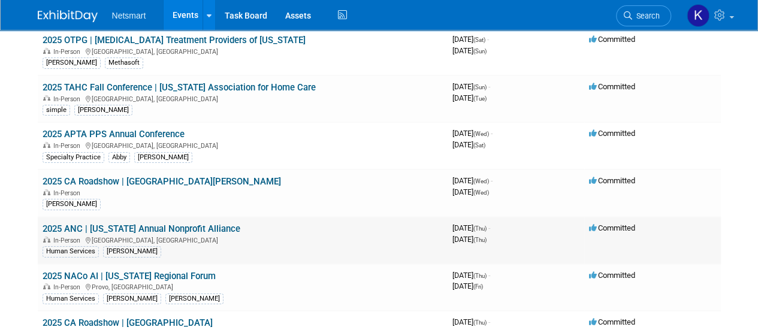
click at [95, 224] on link "2025 ANC | Connecticut Annual Nonprofit Alliance" at bounding box center [142, 229] width 198 height 11
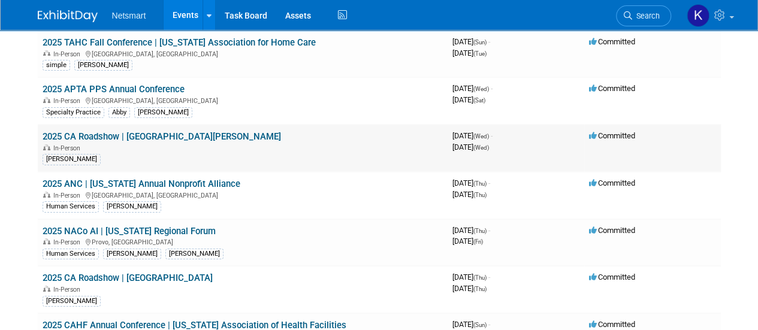
scroll to position [2125, 0]
click at [80, 225] on link "2025 NACo AI | Utah Regional Forum" at bounding box center [129, 230] width 173 height 11
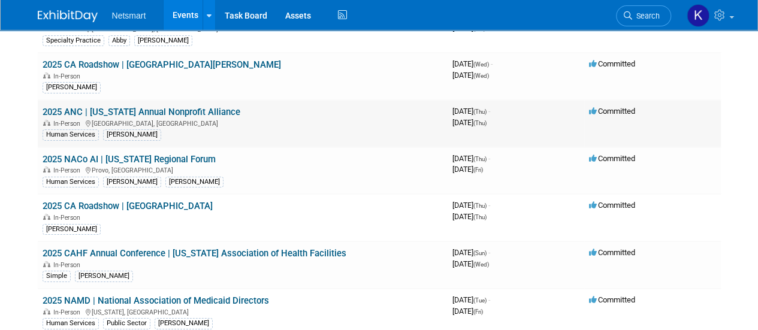
scroll to position [2199, 0]
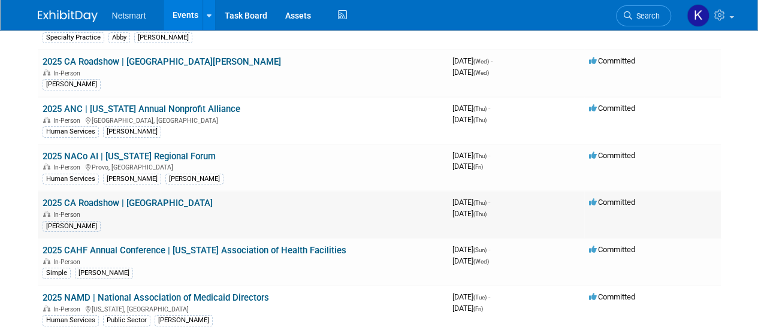
click at [92, 198] on link "2025 CA Roadshow | Riverside" at bounding box center [128, 203] width 170 height 11
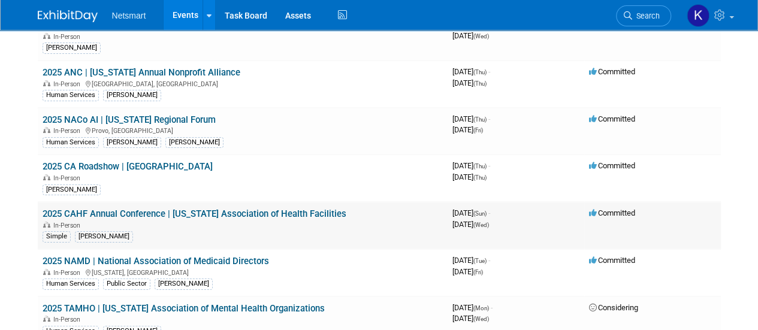
click at [110, 209] on link "2025 CAHF Annual Conference | [US_STATE] Association of Health Facilities" at bounding box center [195, 214] width 304 height 11
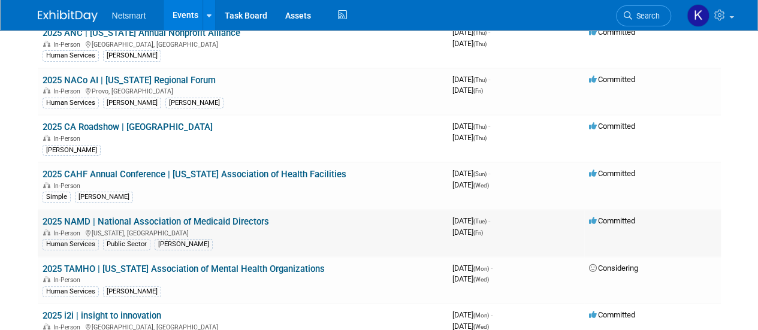
click at [77, 216] on link "2025 NAMD | National Association of Medicaid Directors" at bounding box center [156, 221] width 227 height 11
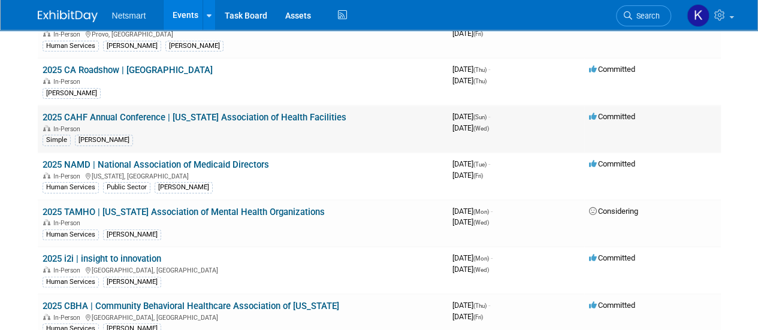
scroll to position [2333, 0]
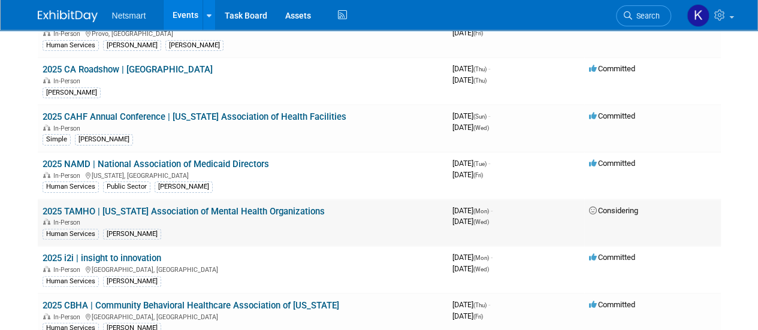
click at [76, 206] on link "2025 TAMHO​ | [US_STATE] Association of Mental Health Organizations​" at bounding box center [184, 211] width 282 height 11
click at [67, 253] on link "2025 i2i | insight to innovation" at bounding box center [102, 258] width 119 height 11
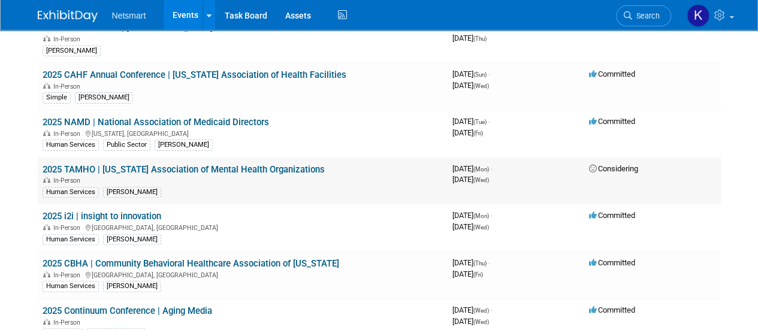
scroll to position [2376, 0]
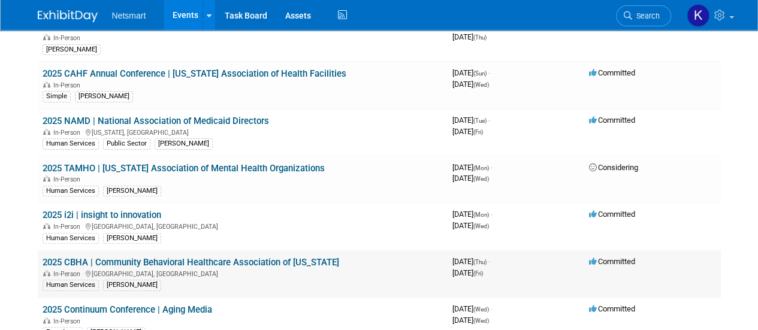
click at [106, 257] on link "2025 CBHA | Community Behavioral Healthcare Association of [US_STATE]" at bounding box center [191, 262] width 297 height 11
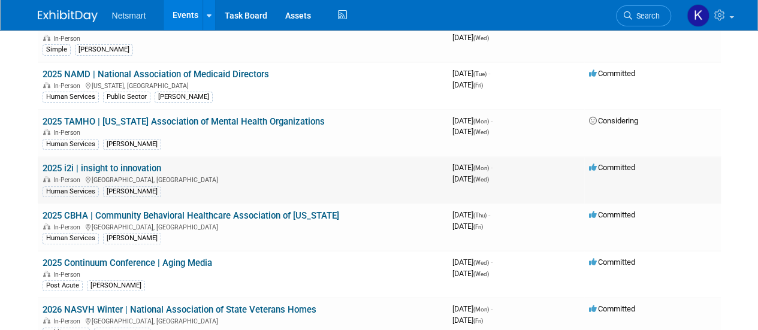
scroll to position [2427, 0]
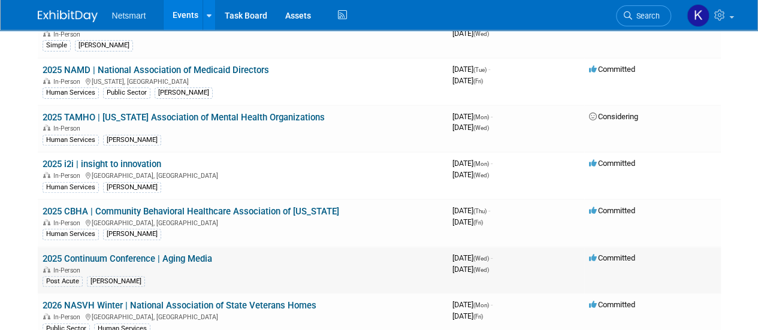
click at [91, 253] on link "2025 Continuum Conference | Aging Media" at bounding box center [128, 258] width 170 height 11
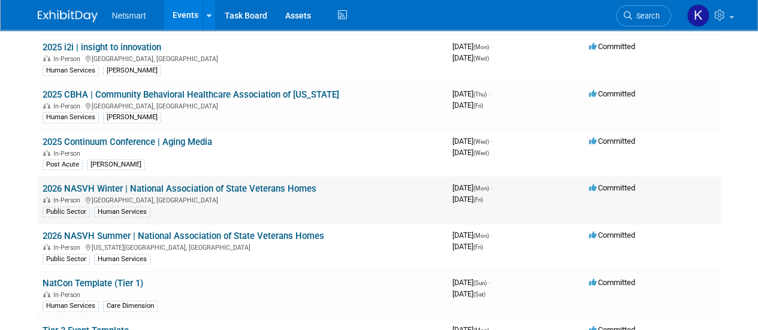
scroll to position [2544, 0]
click at [83, 183] on link "2026 NASVH Winter | National Association of State Veterans Homes" at bounding box center [180, 188] width 274 height 11
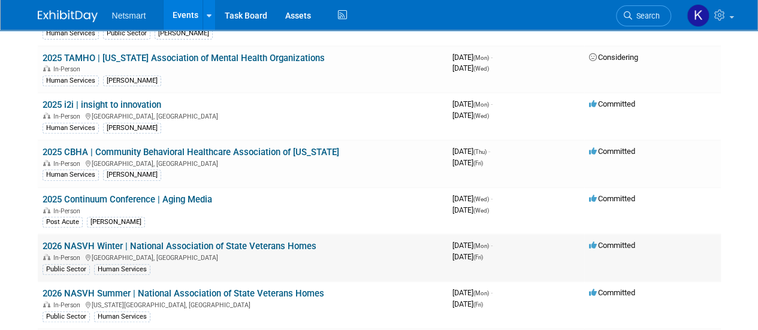
scroll to position [2480, 0]
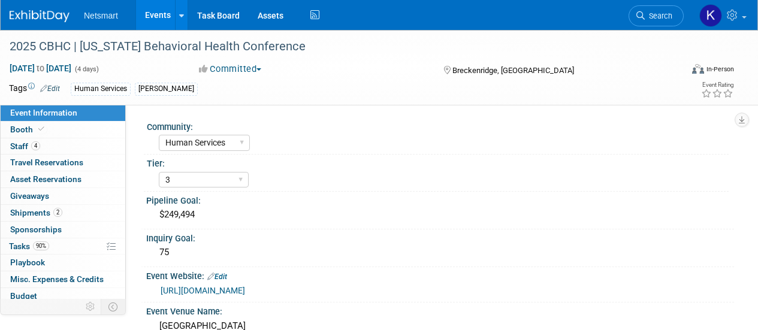
select select "Human Services"
select select "3"
select select "No"
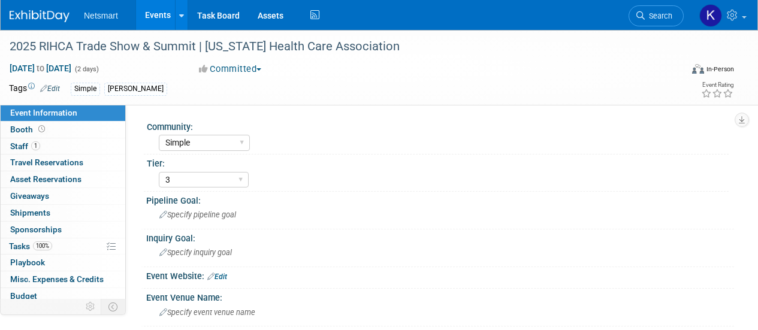
select select "Simple"
select select "3"
select select "Yes"
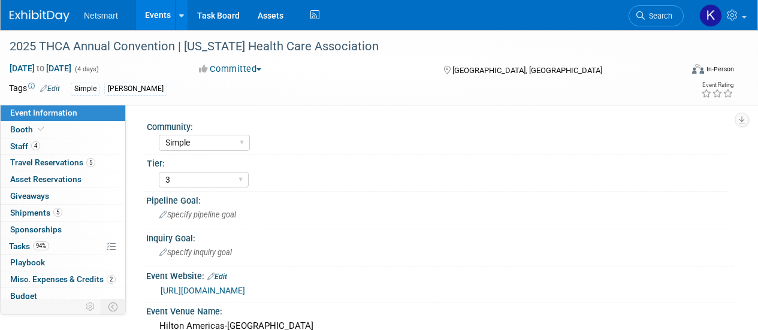
select select "Simple"
select select "3"
select select "No"
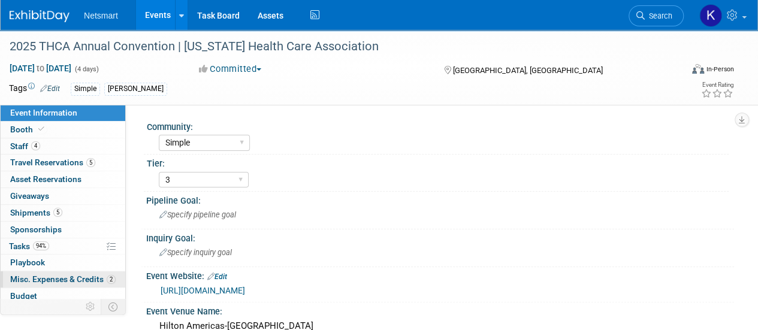
click at [77, 281] on span "Misc. Expenses & Credits 2" at bounding box center [62, 279] width 105 height 10
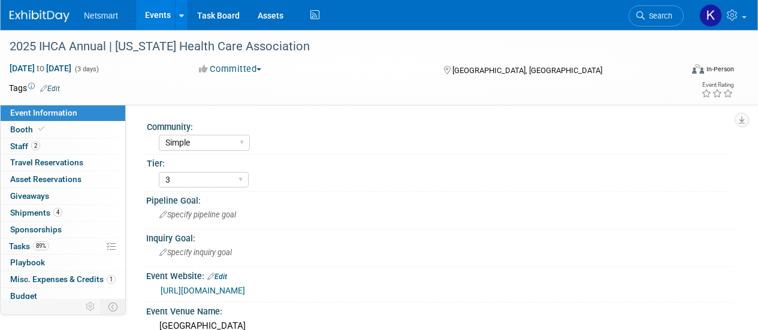
select select "Simple"
select select "3"
select select "No"
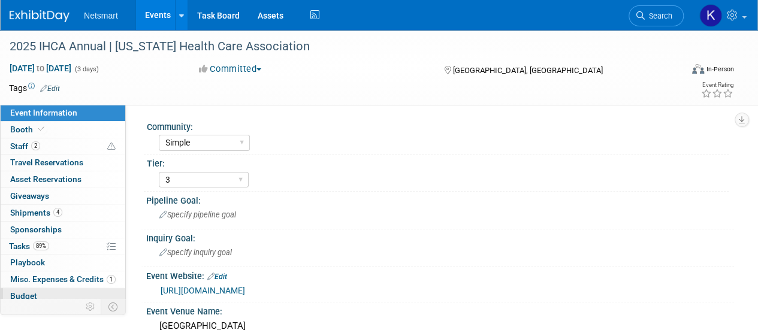
click at [73, 288] on link "Budget" at bounding box center [63, 296] width 125 height 16
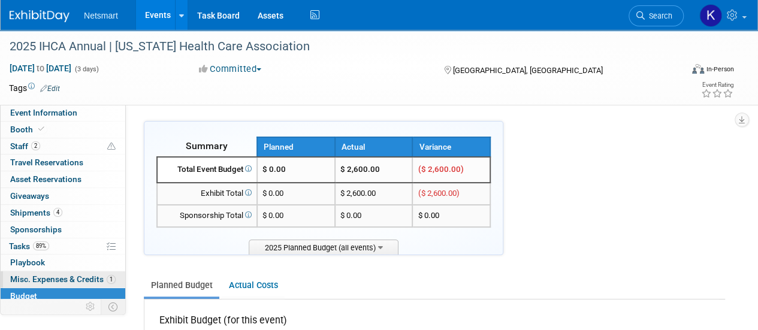
click at [70, 271] on link "1 Misc. Expenses & Credits 1" at bounding box center [63, 279] width 125 height 16
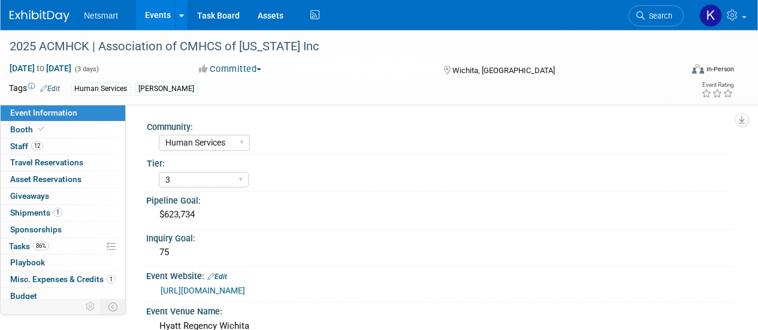
select select "Human Services"
select select "3"
select select "No"
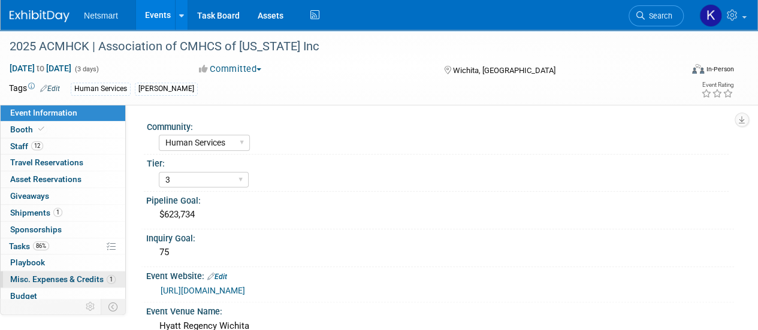
click at [62, 271] on link "1 Misc. Expenses & Credits 1" at bounding box center [63, 279] width 125 height 16
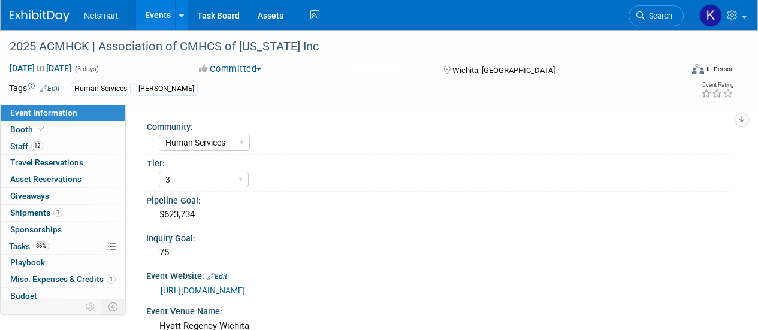
select select "Human Services"
select select "3"
select select "No"
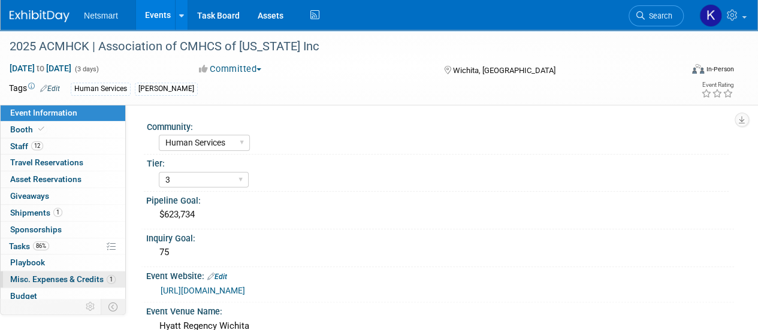
click at [62, 277] on span "Misc. Expenses & Credits 1" at bounding box center [62, 279] width 105 height 10
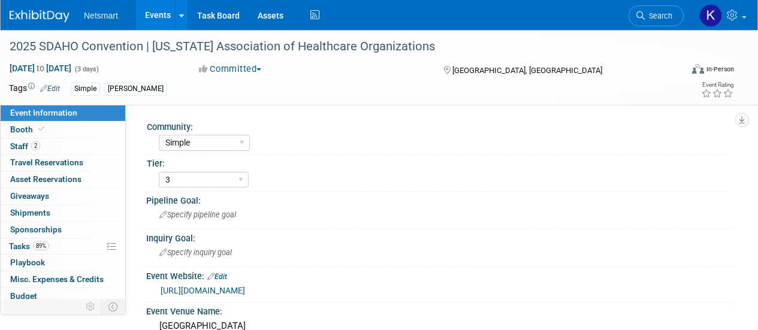
select select "Simple"
select select "3"
select select "Yes"
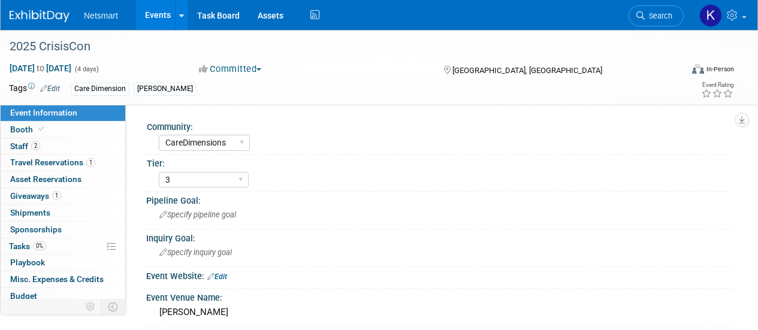
select select "CareDimensions"
select select "3"
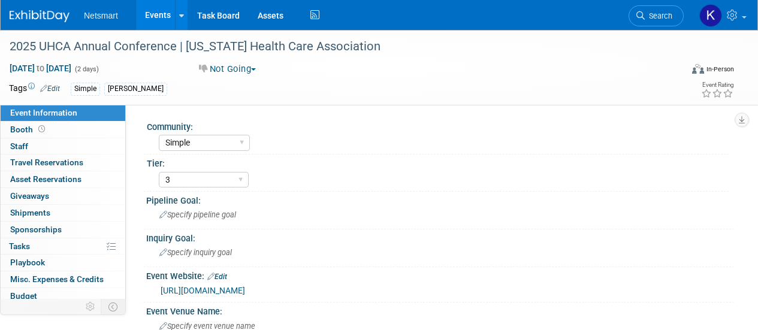
select select "Simple"
select select "3"
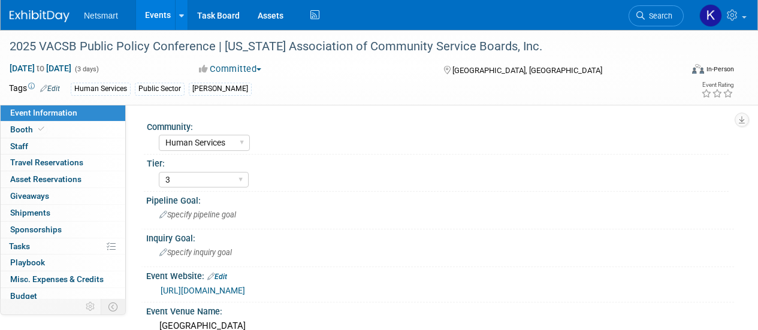
select select "Human Services"
select select "3"
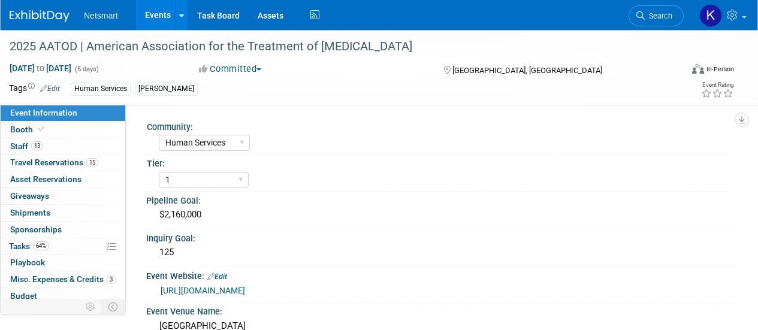
select select "Human Services"
select select "1"
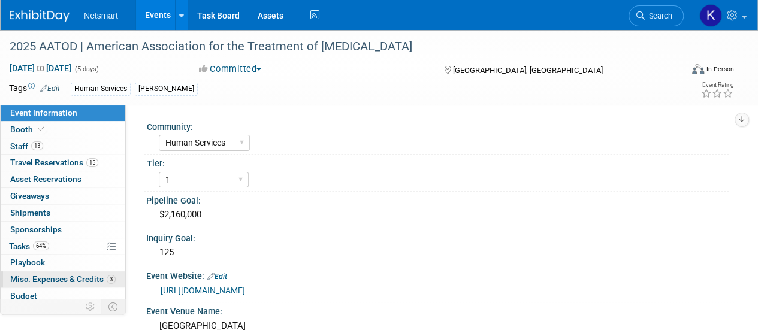
click at [73, 277] on span "Misc. Expenses & Credits 3" at bounding box center [62, 279] width 105 height 10
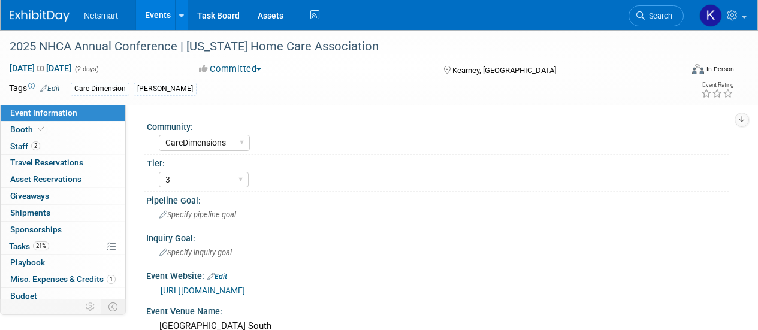
select select "CareDimensions"
select select "3"
select select "No"
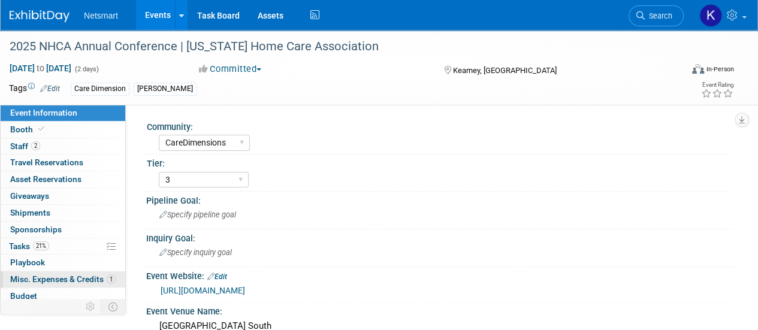
click at [85, 282] on span "Misc. Expenses & Credits 1" at bounding box center [62, 279] width 105 height 10
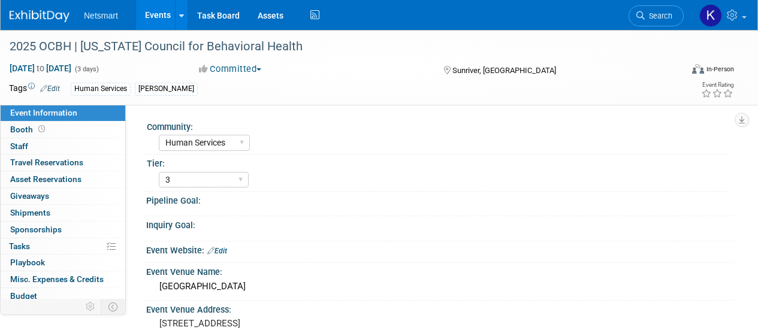
select select "Human Services"
select select "3"
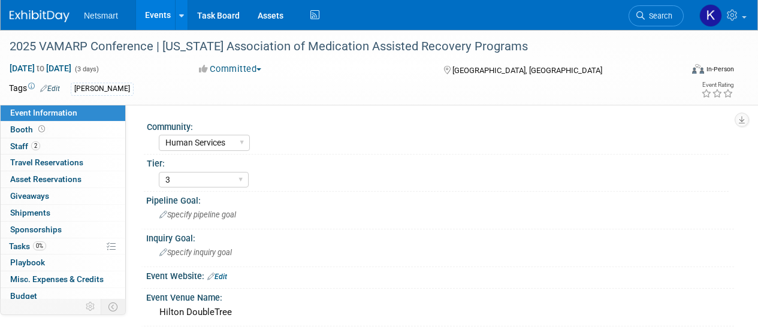
select select "Human Services"
select select "3"
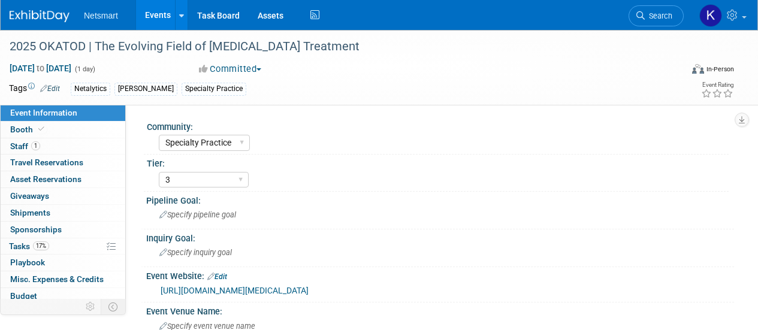
select select "Specialty Practice"
select select "3"
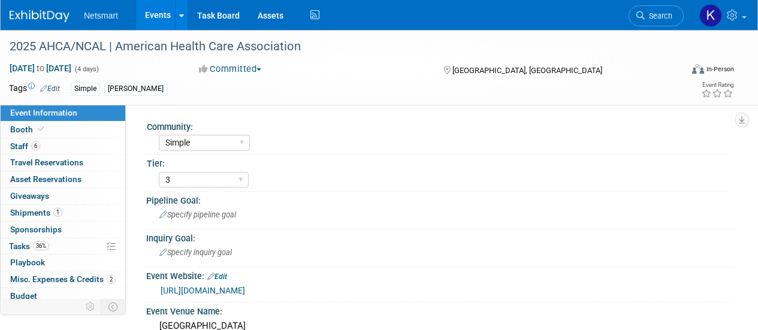
select select "Simple"
select select "3"
select select "No"
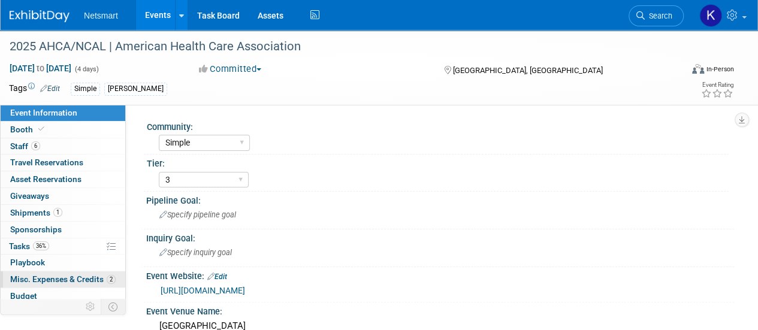
click at [70, 274] on span "Misc. Expenses & Credits 2" at bounding box center [62, 279] width 105 height 10
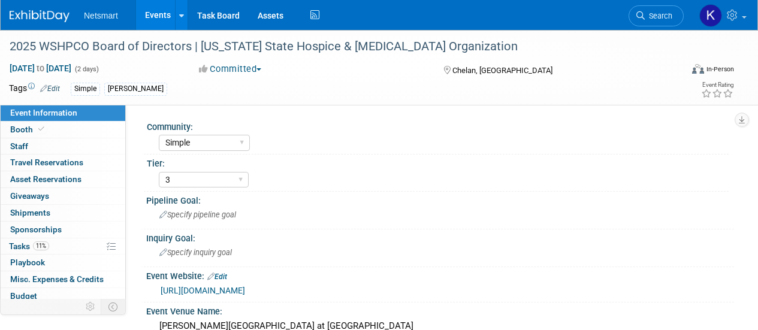
select select "Simple"
select select "3"
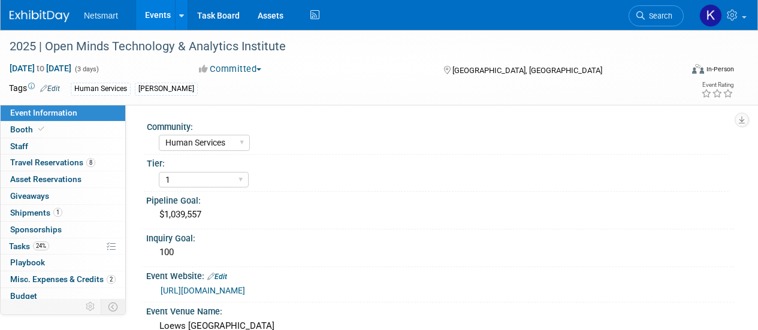
select select "Human Services"
select select "1"
select select "Yes"
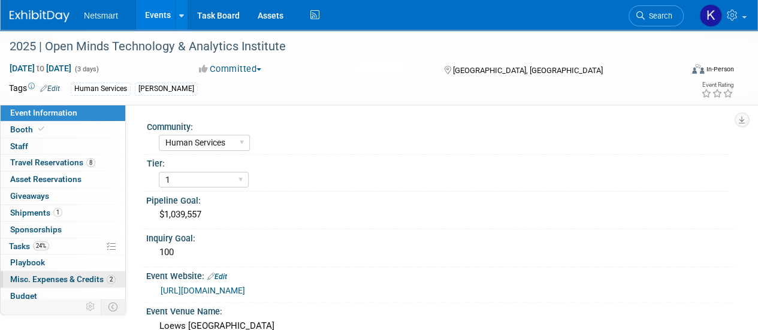
click at [78, 276] on span "Misc. Expenses & Credits 2" at bounding box center [62, 279] width 105 height 10
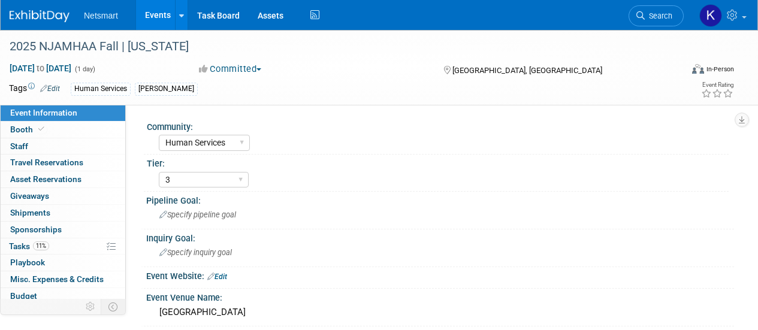
select select "Human Services"
select select "3"
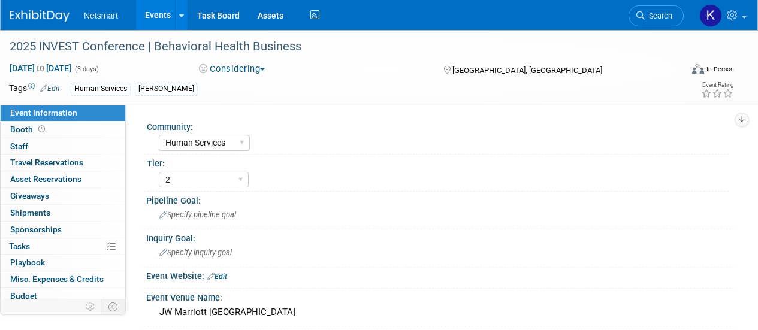
select select "Human Services"
select select "2"
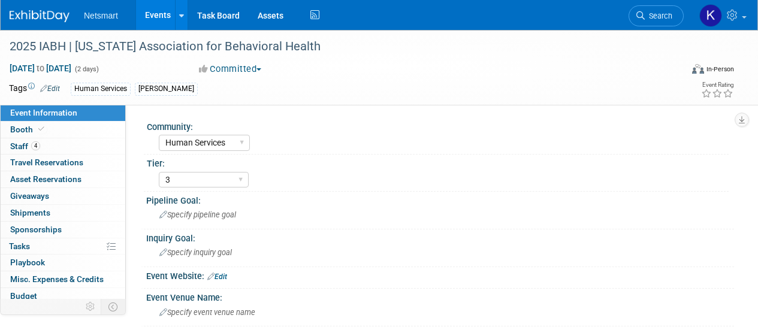
select select "Human Services"
select select "3"
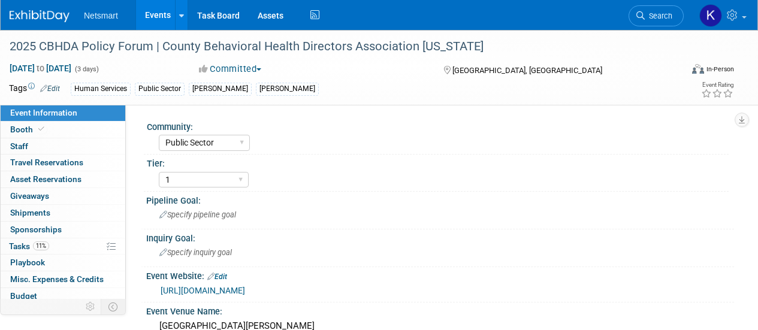
select select "Public Sector"
select select "1"
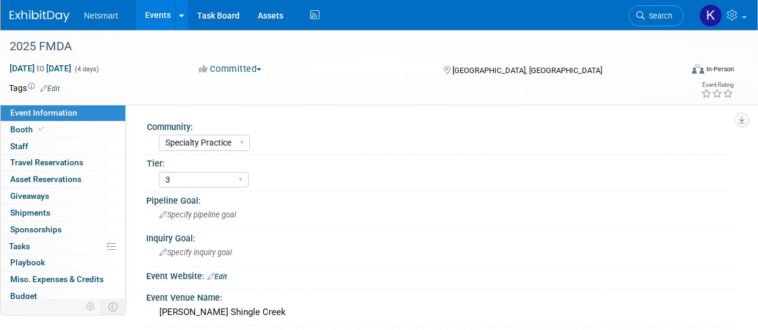
select select "Specialty Practice"
select select "3"
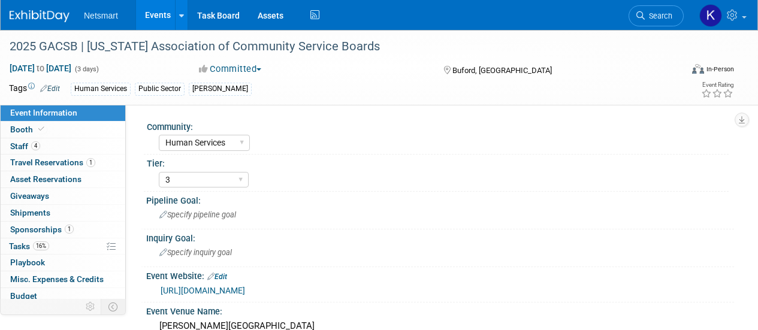
select select "Human Services"
select select "3"
select select "No"
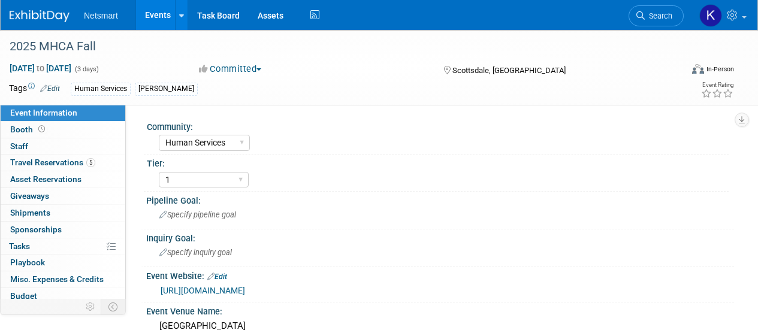
select select "Human Services"
select select "1"
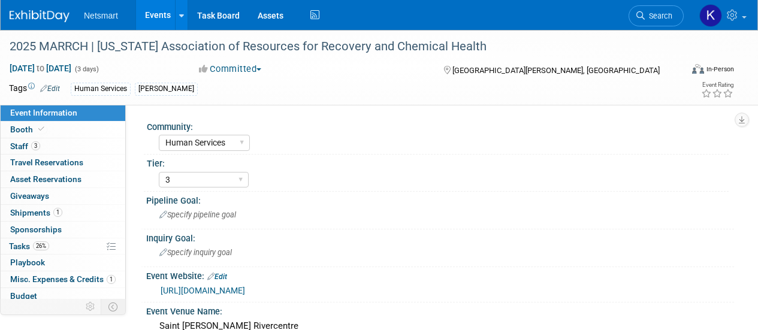
select select "Human Services"
select select "3"
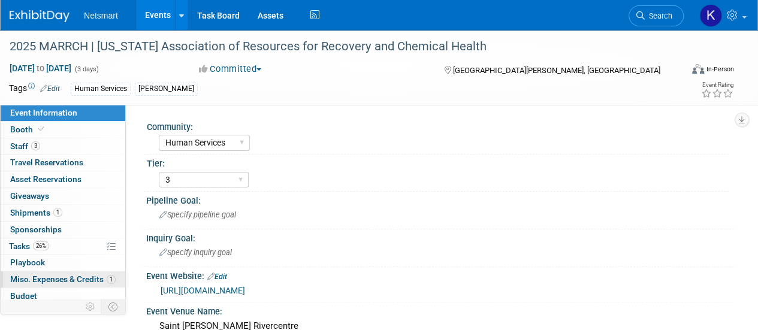
click at [57, 274] on span "Misc. Expenses & Credits 1" at bounding box center [62, 279] width 105 height 10
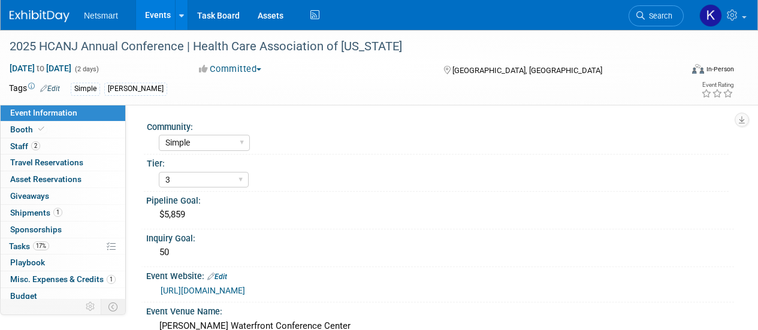
select select "Simple"
select select "3"
select select "No"
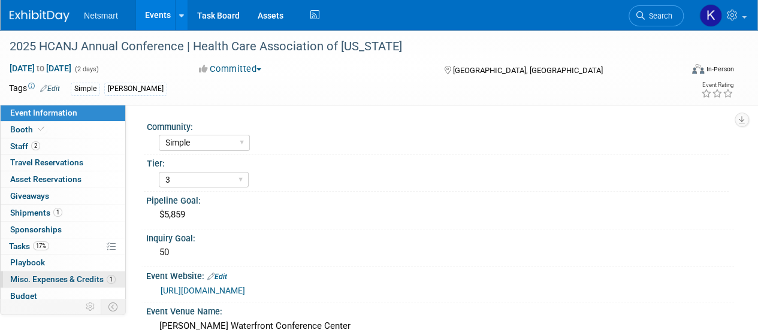
click at [58, 274] on span "Misc. Expenses & Credits 1" at bounding box center [62, 279] width 105 height 10
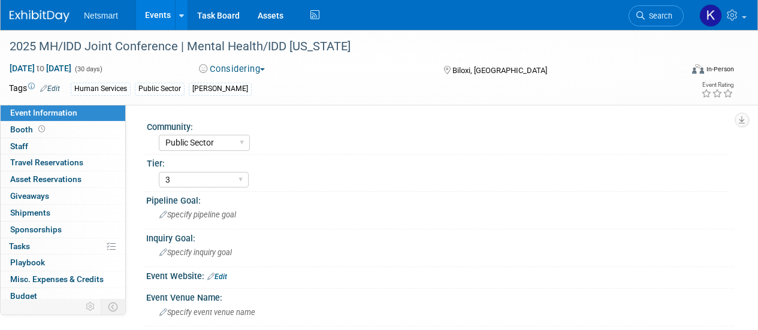
select select "Public Sector"
select select "3"
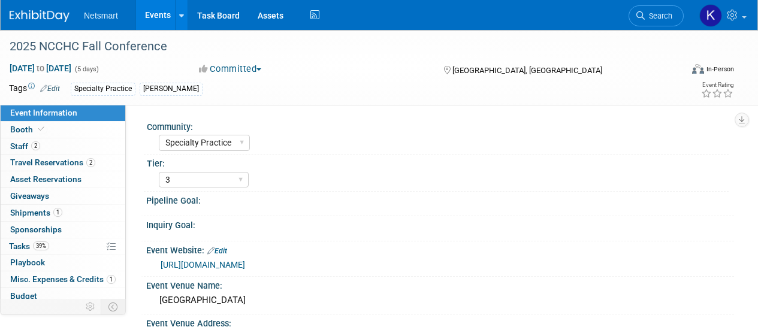
select select "Specialty Practice"
select select "3"
select select "No"
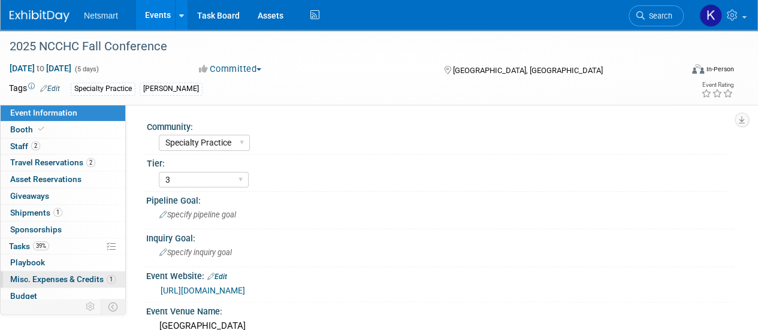
click at [67, 275] on span "Misc. Expenses & Credits 1" at bounding box center [62, 279] width 105 height 10
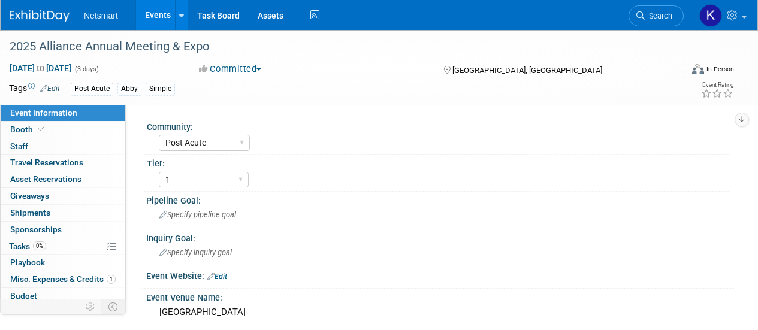
select select "Post Acute"
select select "1"
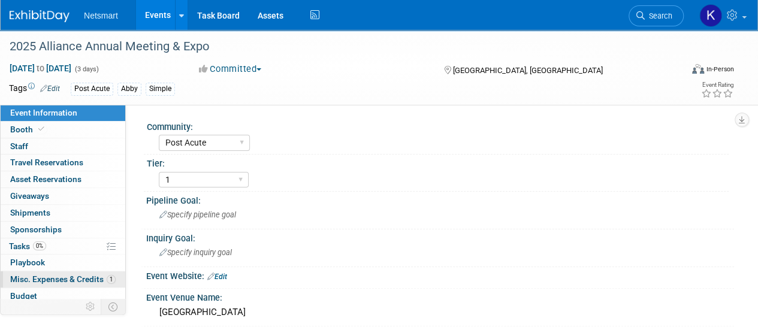
click at [91, 277] on span "Misc. Expenses & Credits 1" at bounding box center [62, 279] width 105 height 10
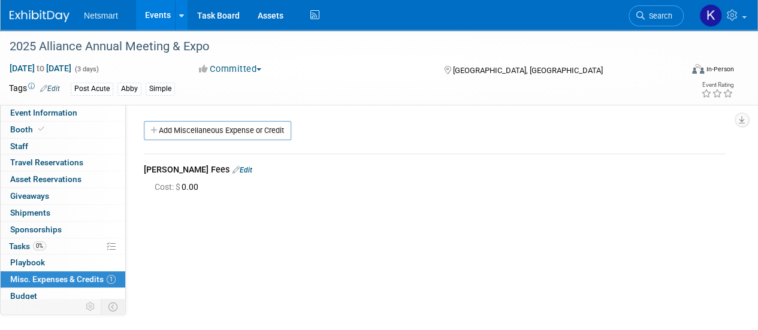
click at [91, 277] on span "Misc. Expenses & Credits 1" at bounding box center [62, 279] width 105 height 10
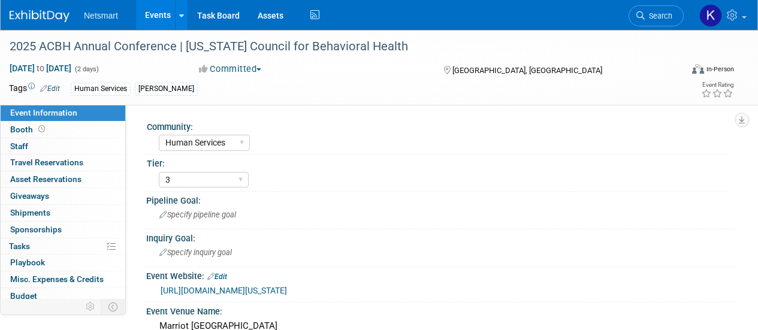
select select "Human Services"
select select "3"
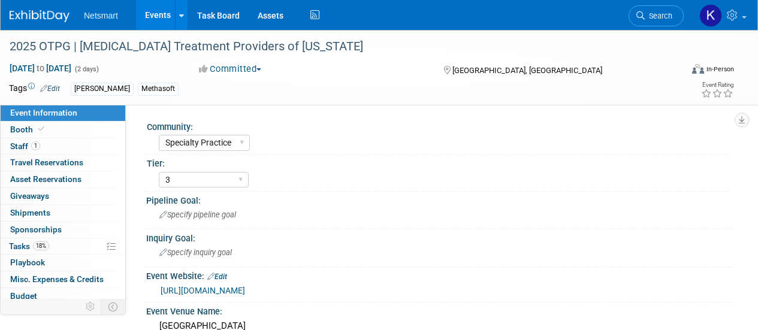
select select "Specialty Practice"
select select "3"
select select "No"
select select "Simple"
select select "3"
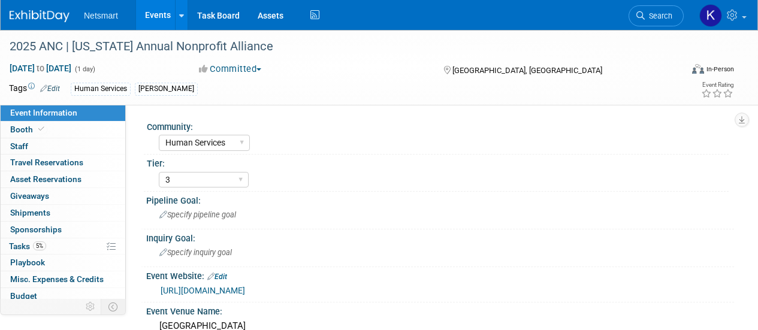
select select "Human Services"
select select "3"
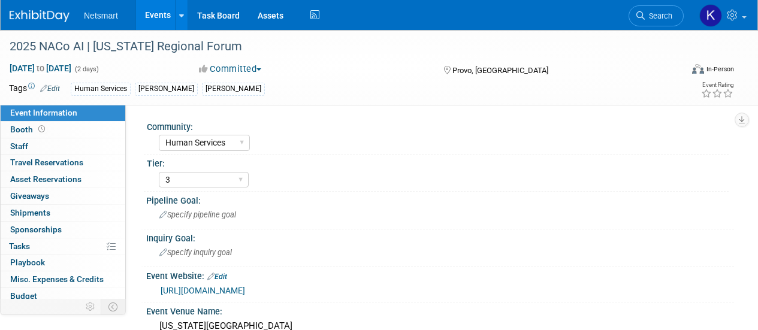
select select "Human Services"
select select "3"
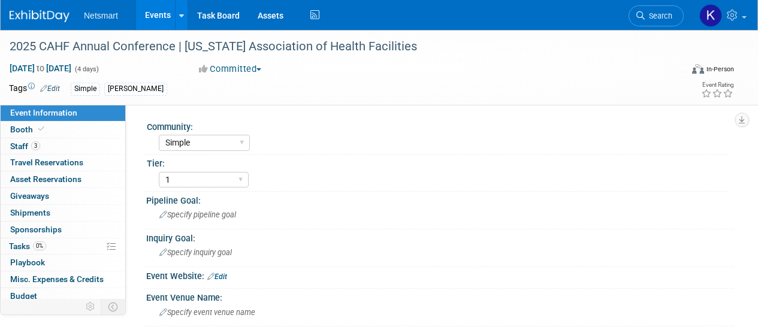
select select "Simple"
select select "1"
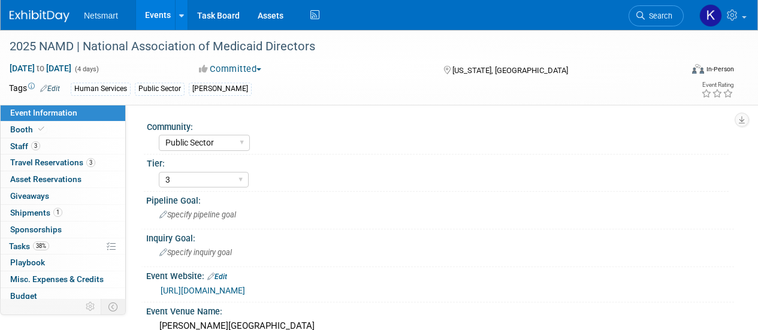
select select "Public Sector"
select select "3"
select select "No"
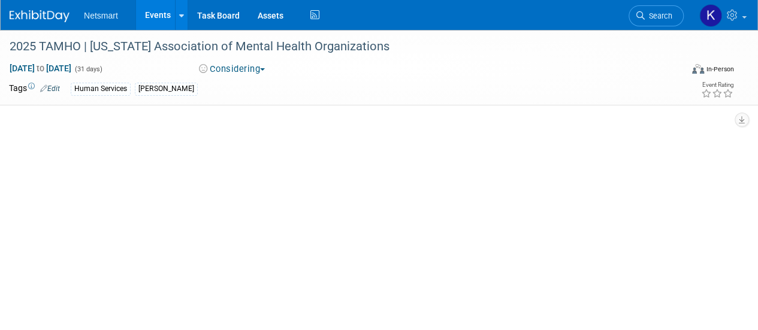
select select "Human Services"
select select "3"
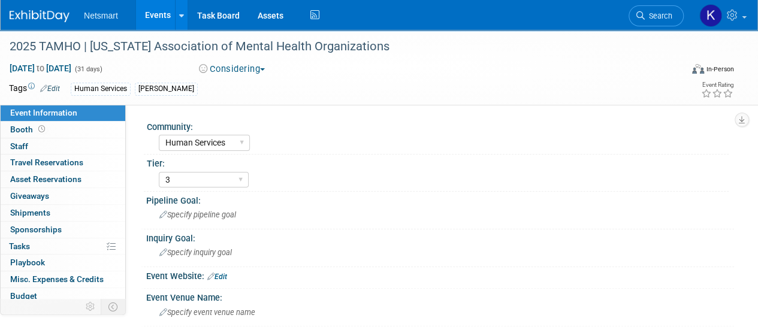
scroll to position [35, 0]
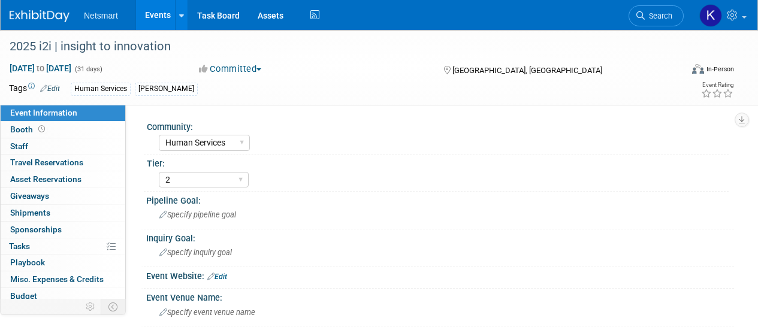
select select "Human Services"
select select "2"
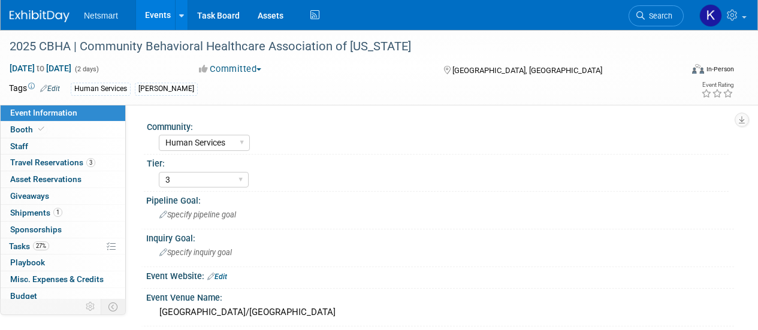
select select "Human Services"
select select "3"
select select "No"
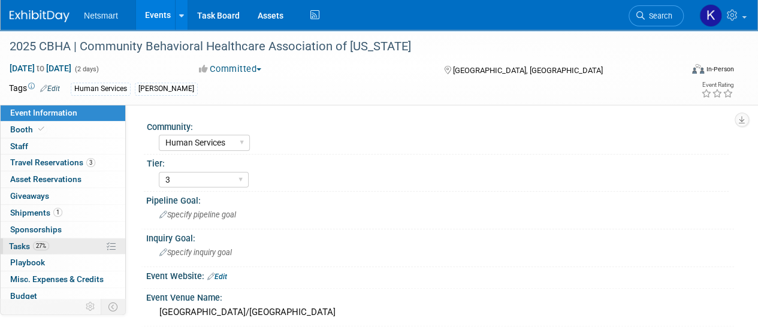
click at [46, 242] on span "27%" at bounding box center [41, 245] width 16 height 9
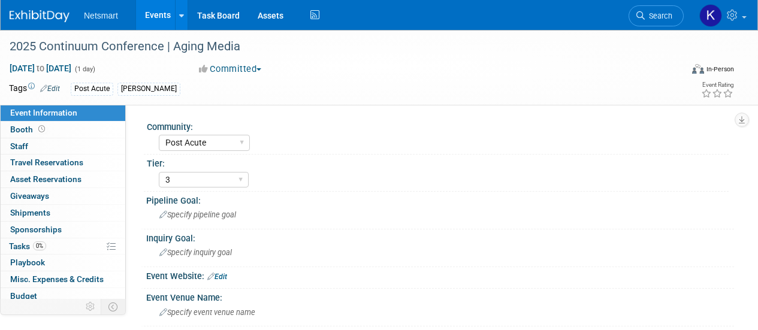
select select "Post Acute"
select select "3"
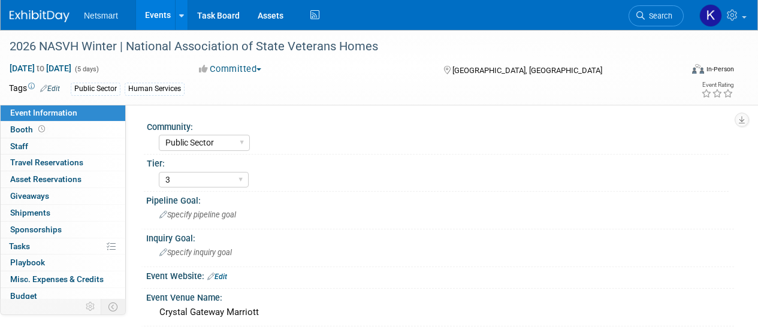
select select "Public Sector"
select select "3"
